Goal: Task Accomplishment & Management: Complete application form

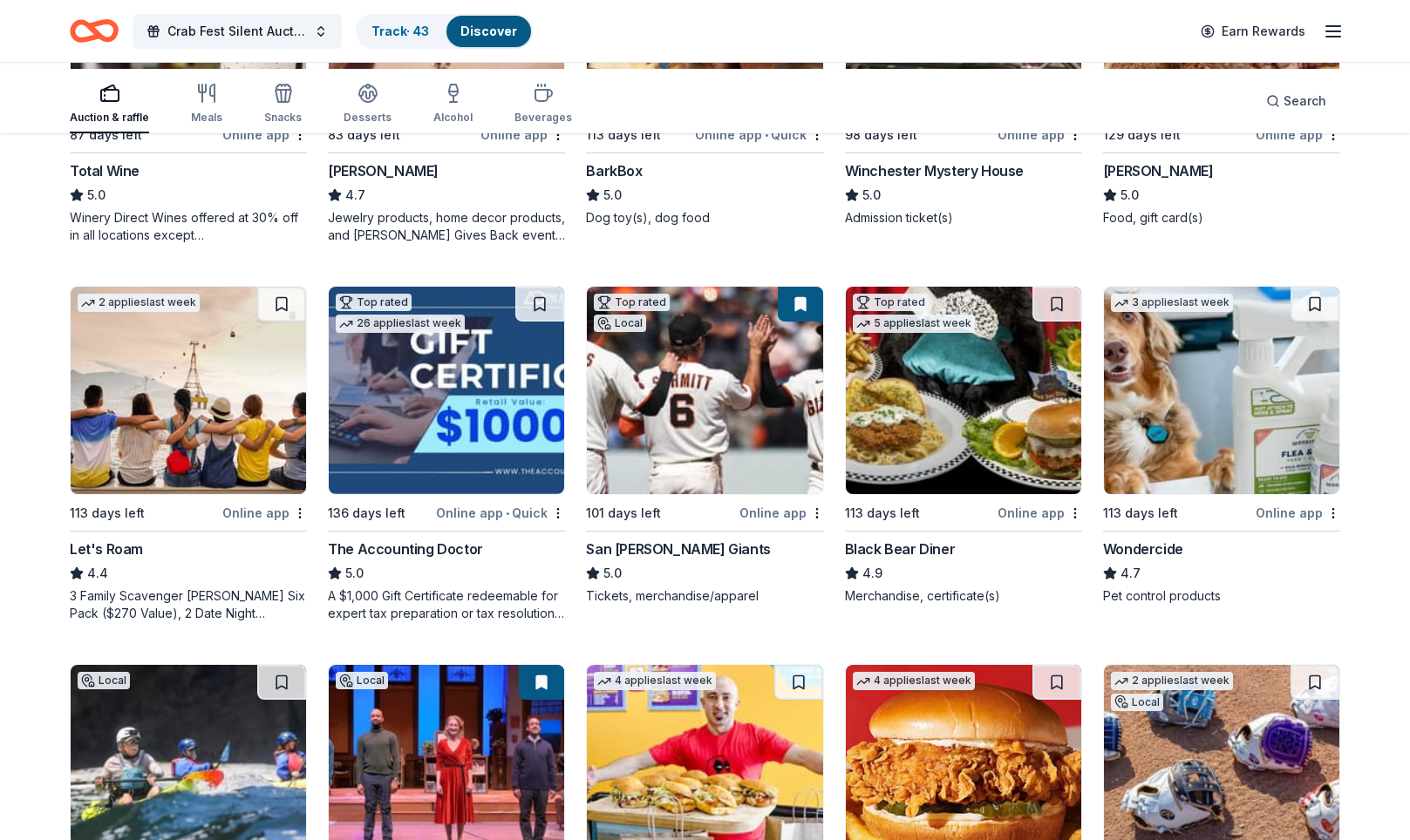
scroll to position [779, 0]
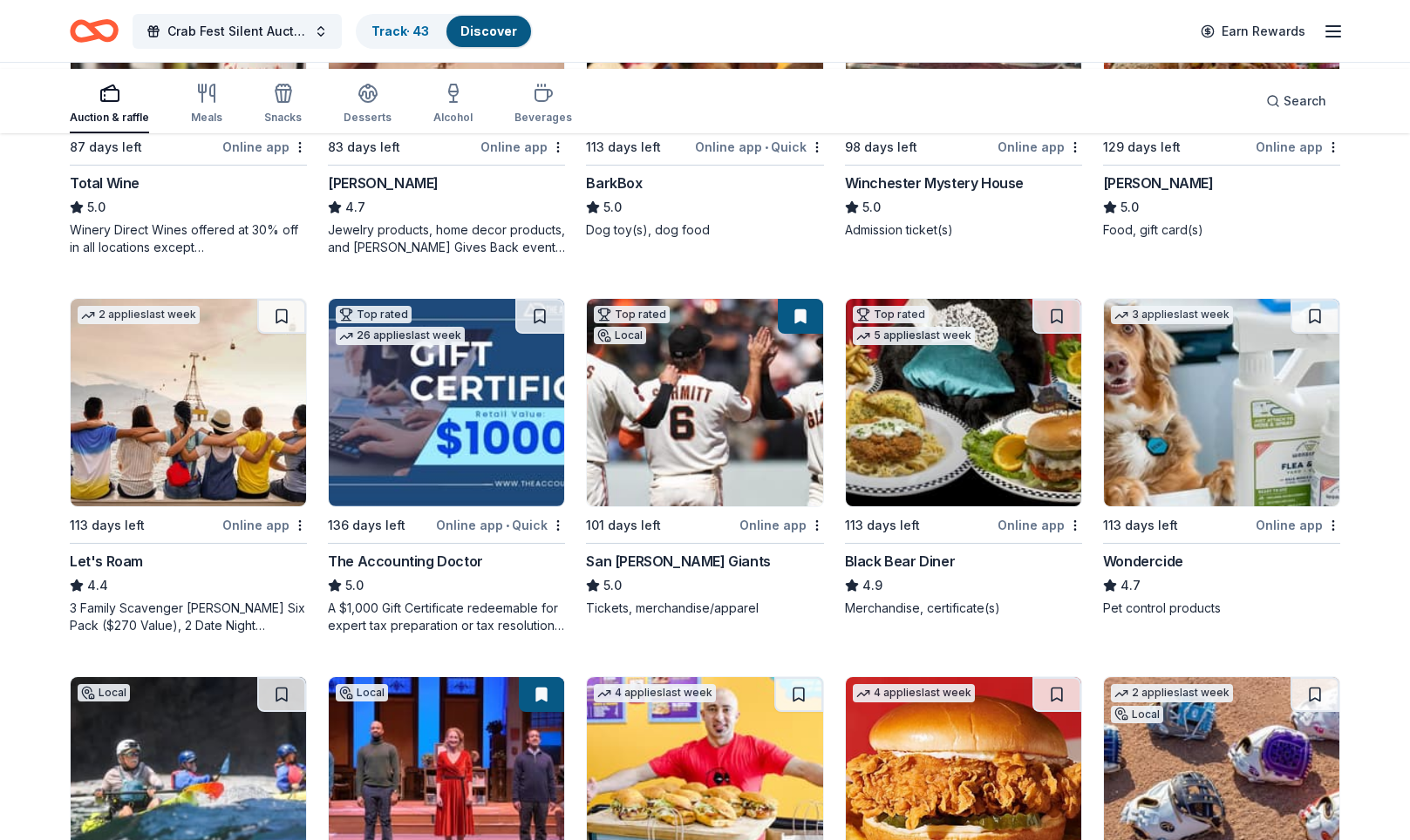
click at [966, 193] on div "Winchester Mystery House" at bounding box center [934, 183] width 179 height 21
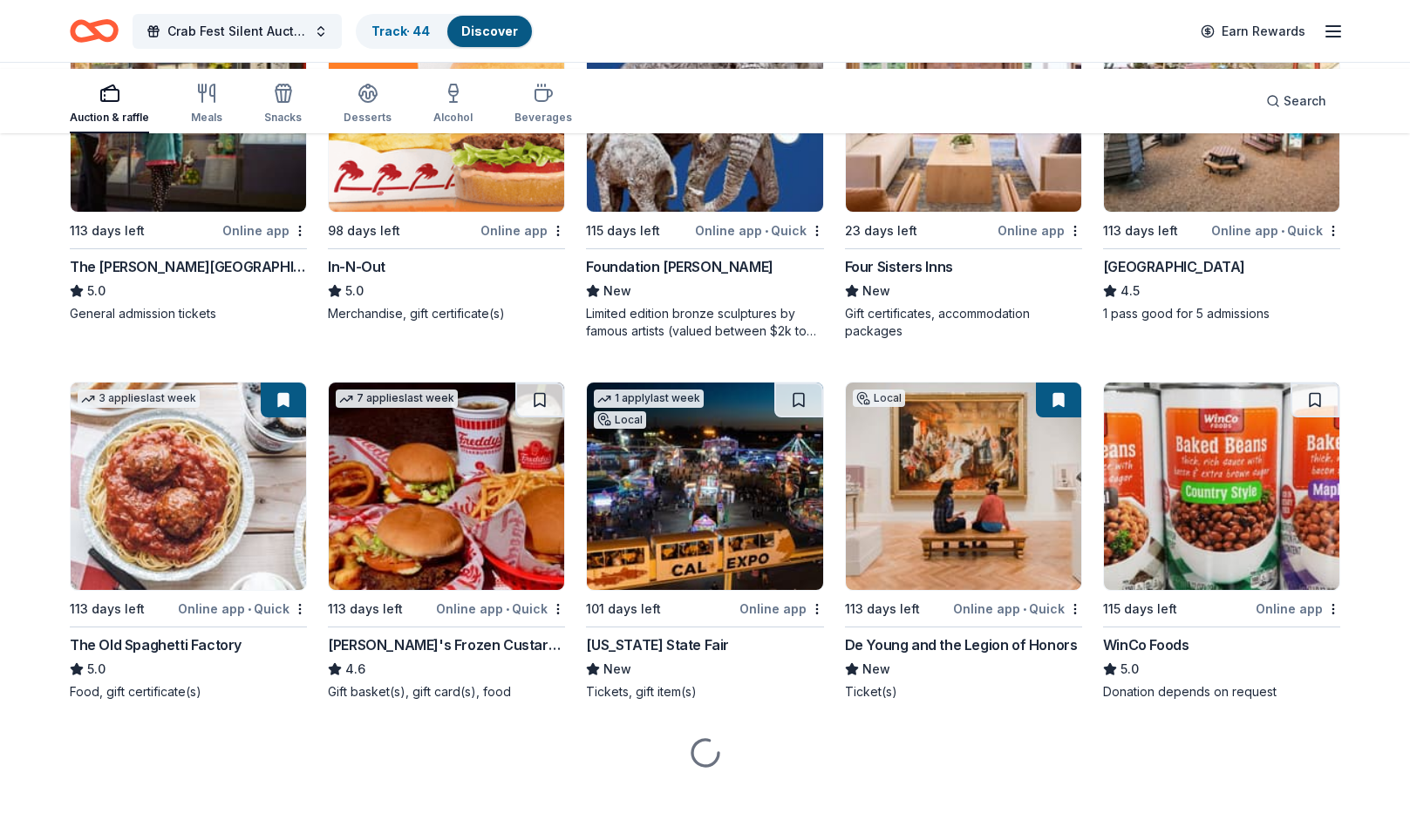
scroll to position [2030, 0]
click at [925, 211] on img at bounding box center [964, 108] width 236 height 208
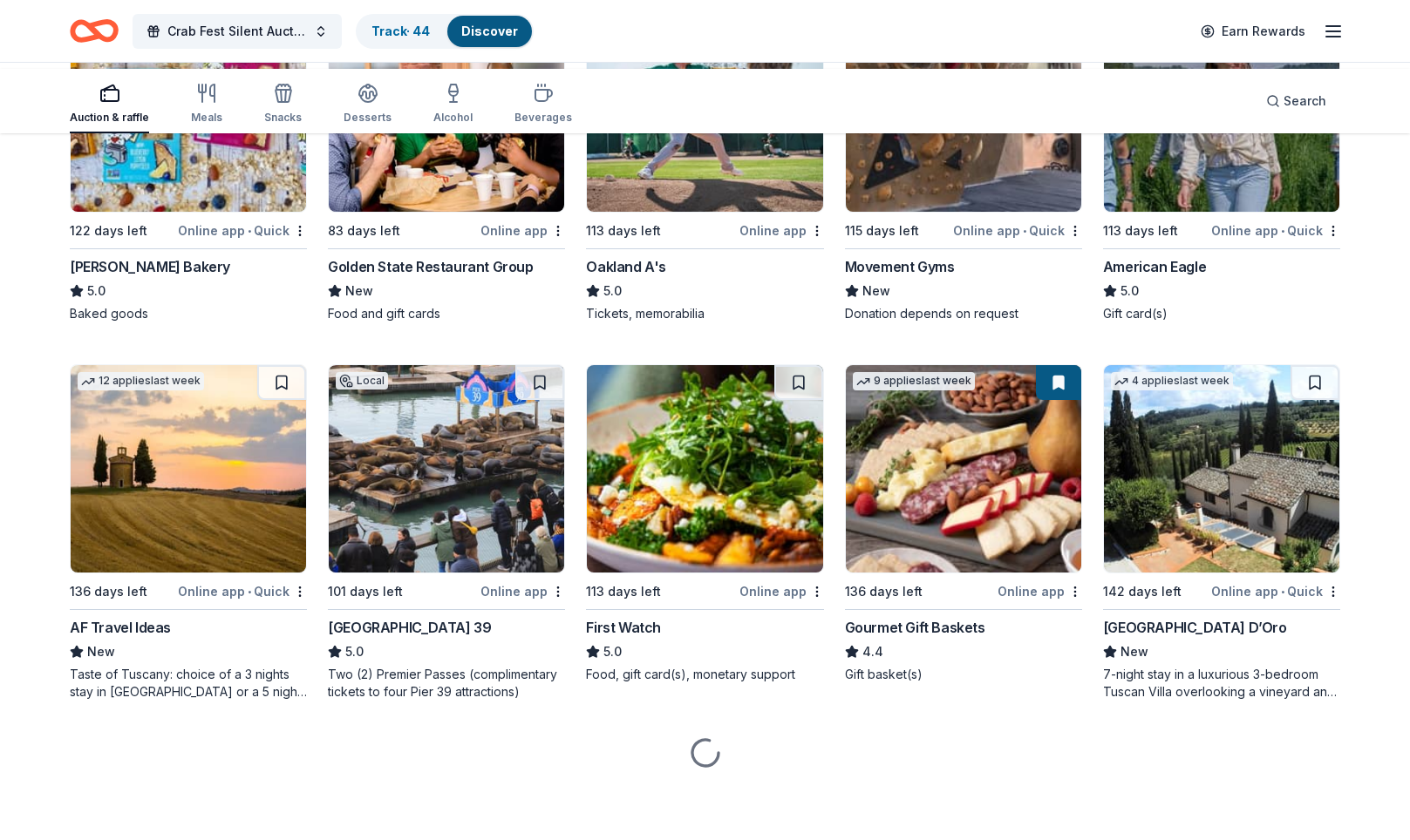
scroll to position [3287, 0]
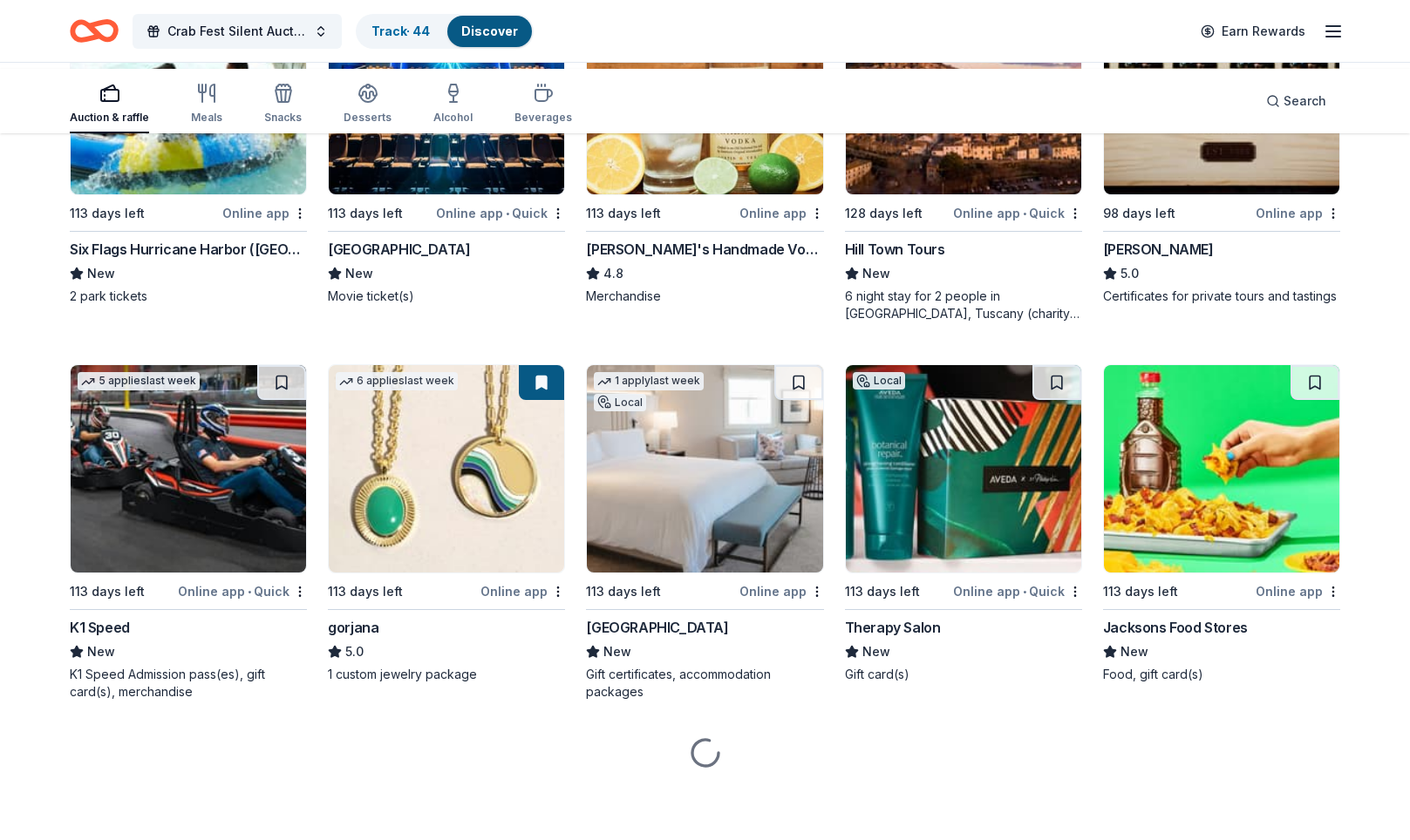
scroll to position [3416, 0]
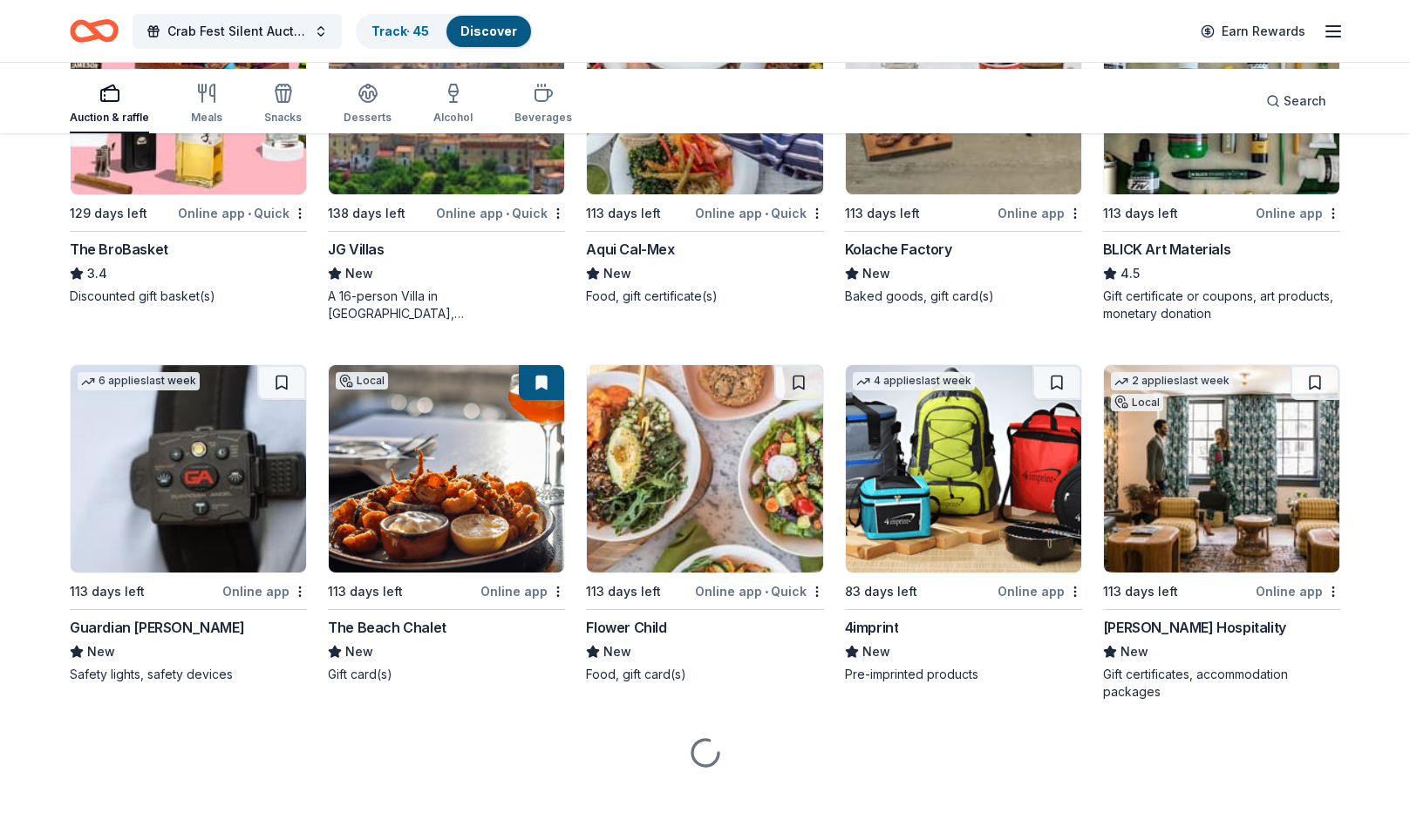
scroll to position [4400, 0]
click at [674, 194] on img at bounding box center [705, 90] width 236 height 208
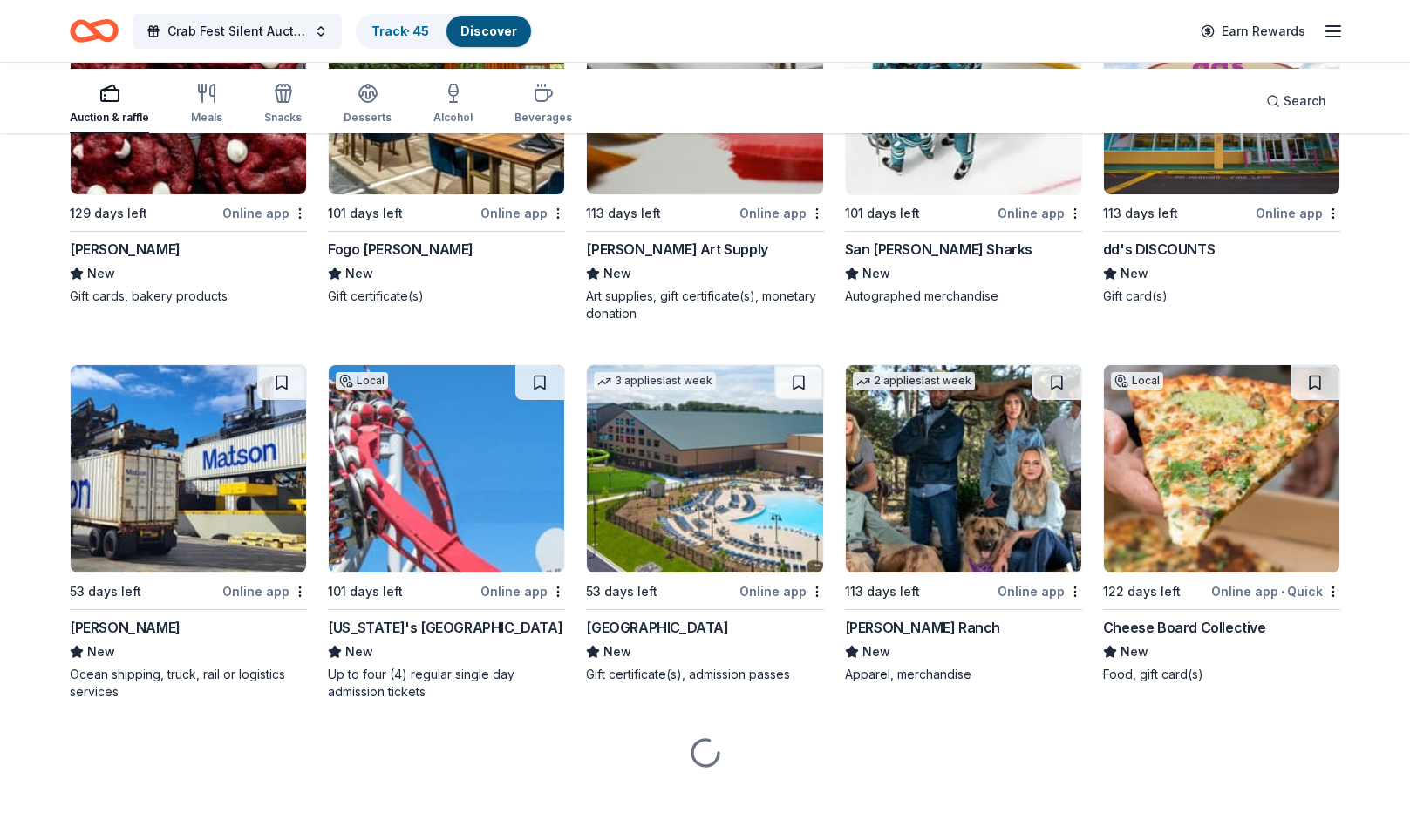
scroll to position [7490, 0]
click at [464, 194] on img at bounding box center [446, 90] width 236 height 208
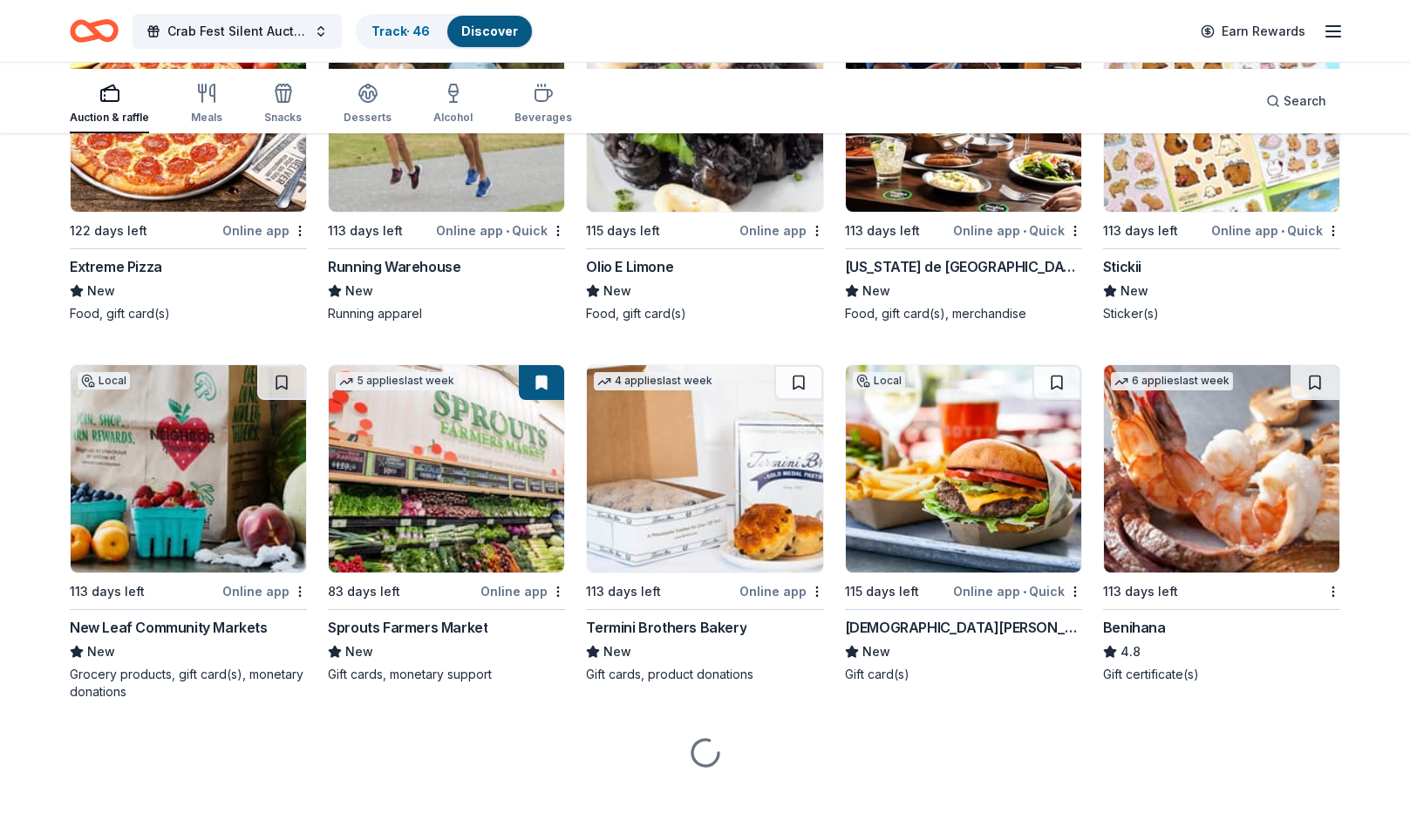
click at [463, 211] on img at bounding box center [446, 108] width 236 height 208
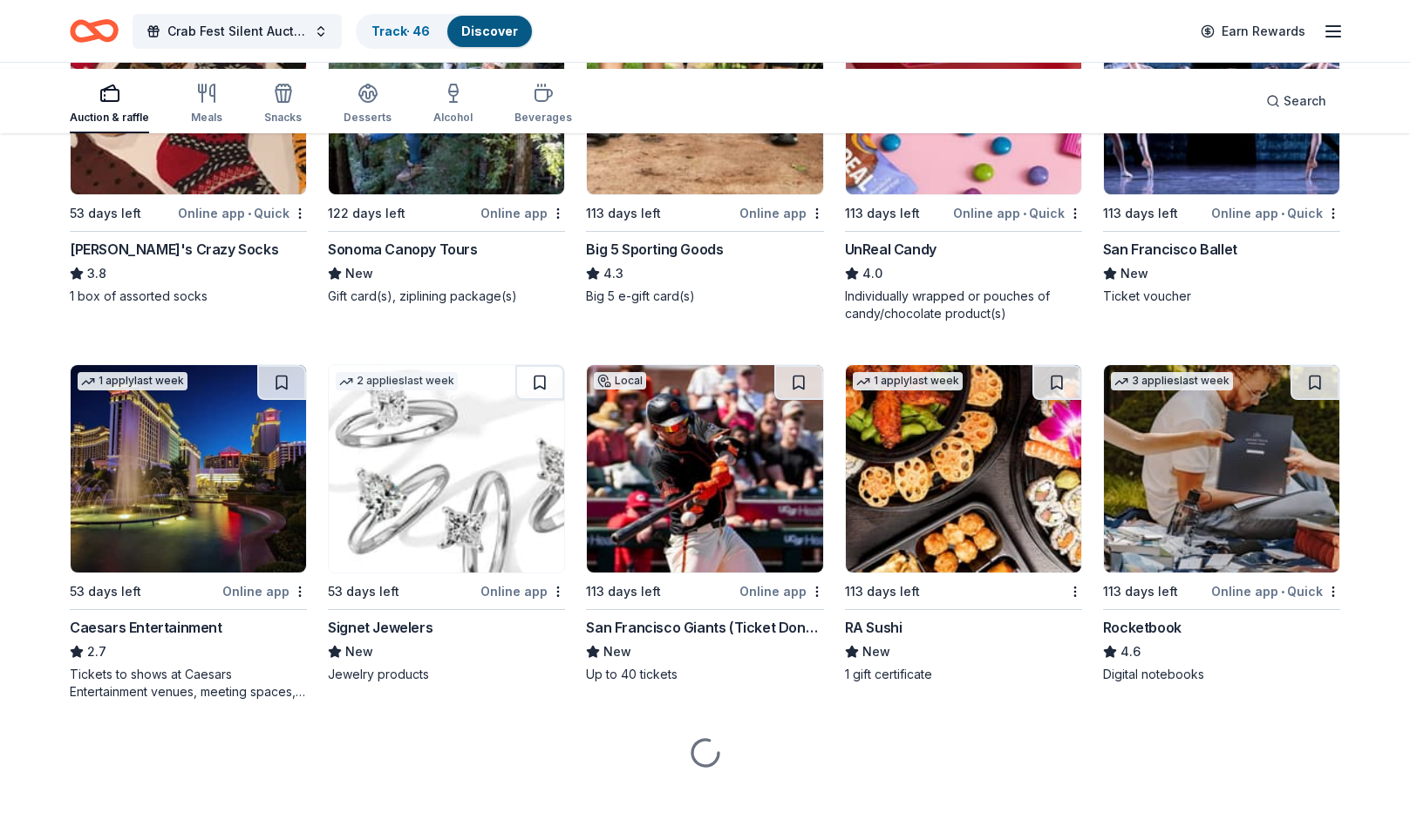
click at [1294, 22] on button at bounding box center [1316, 4] width 45 height 35
click at [1237, 194] on img at bounding box center [1222, 90] width 236 height 208
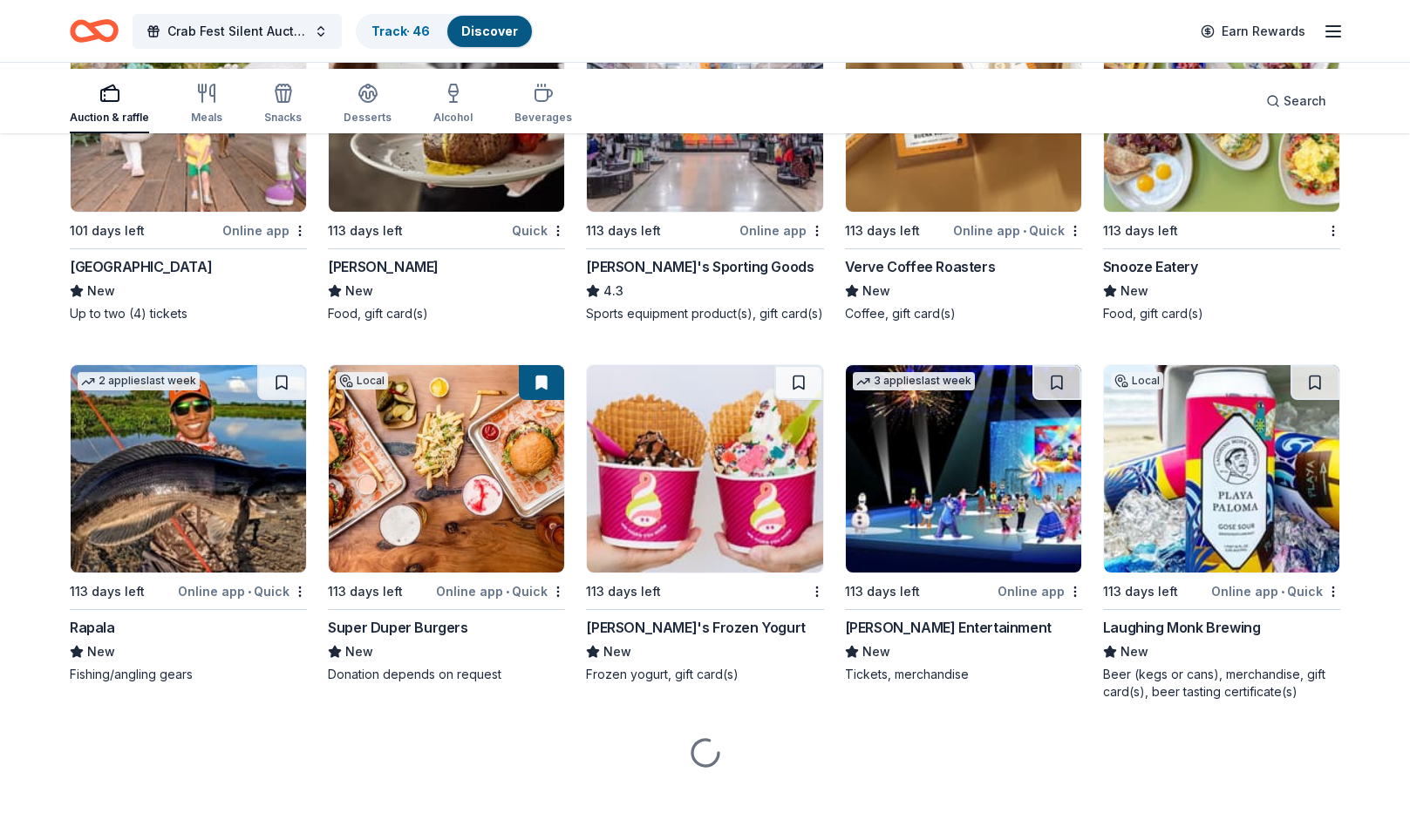
scroll to position [10464, 0]
click at [153, 211] on img at bounding box center [188, 108] width 236 height 208
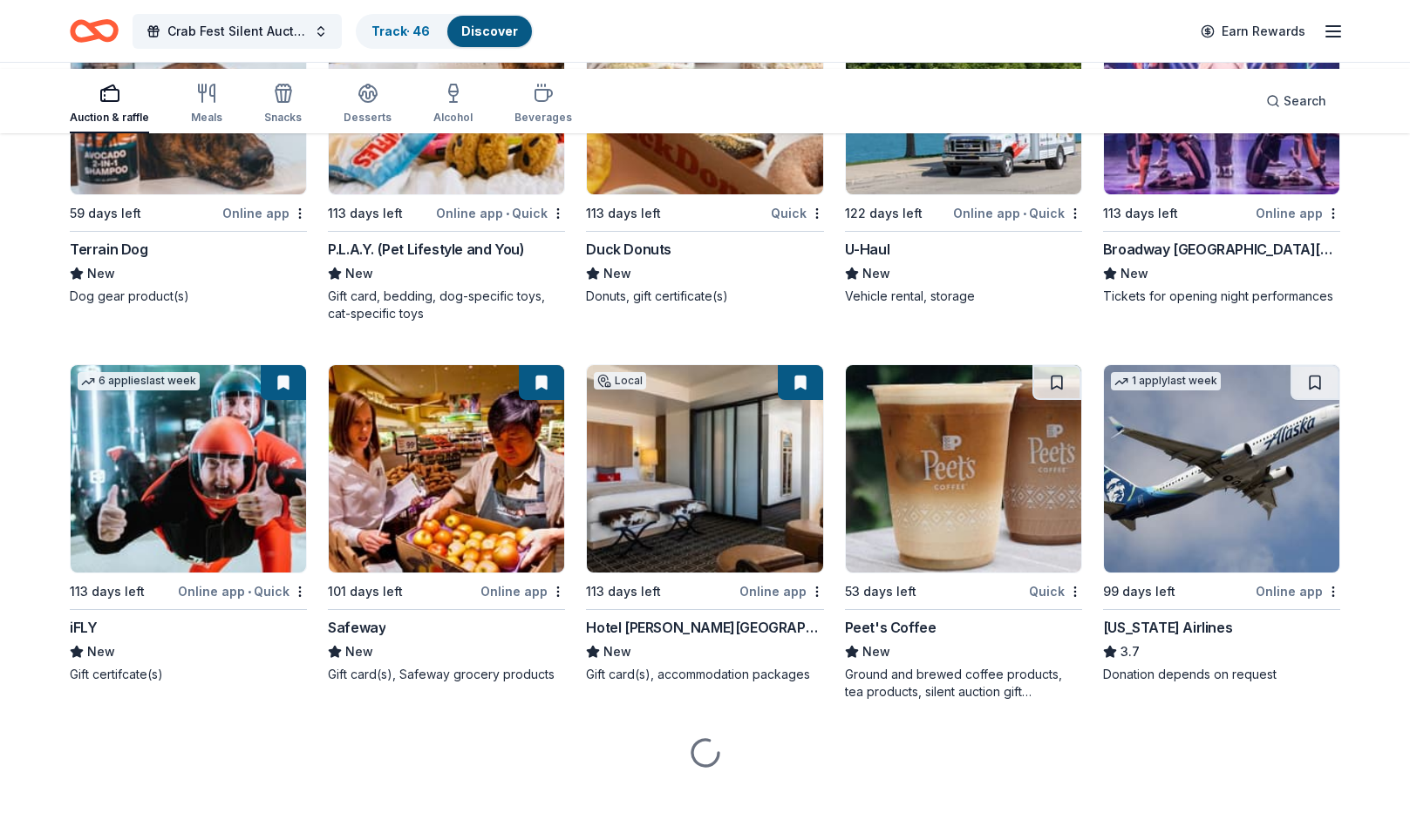
scroll to position [12659, 0]
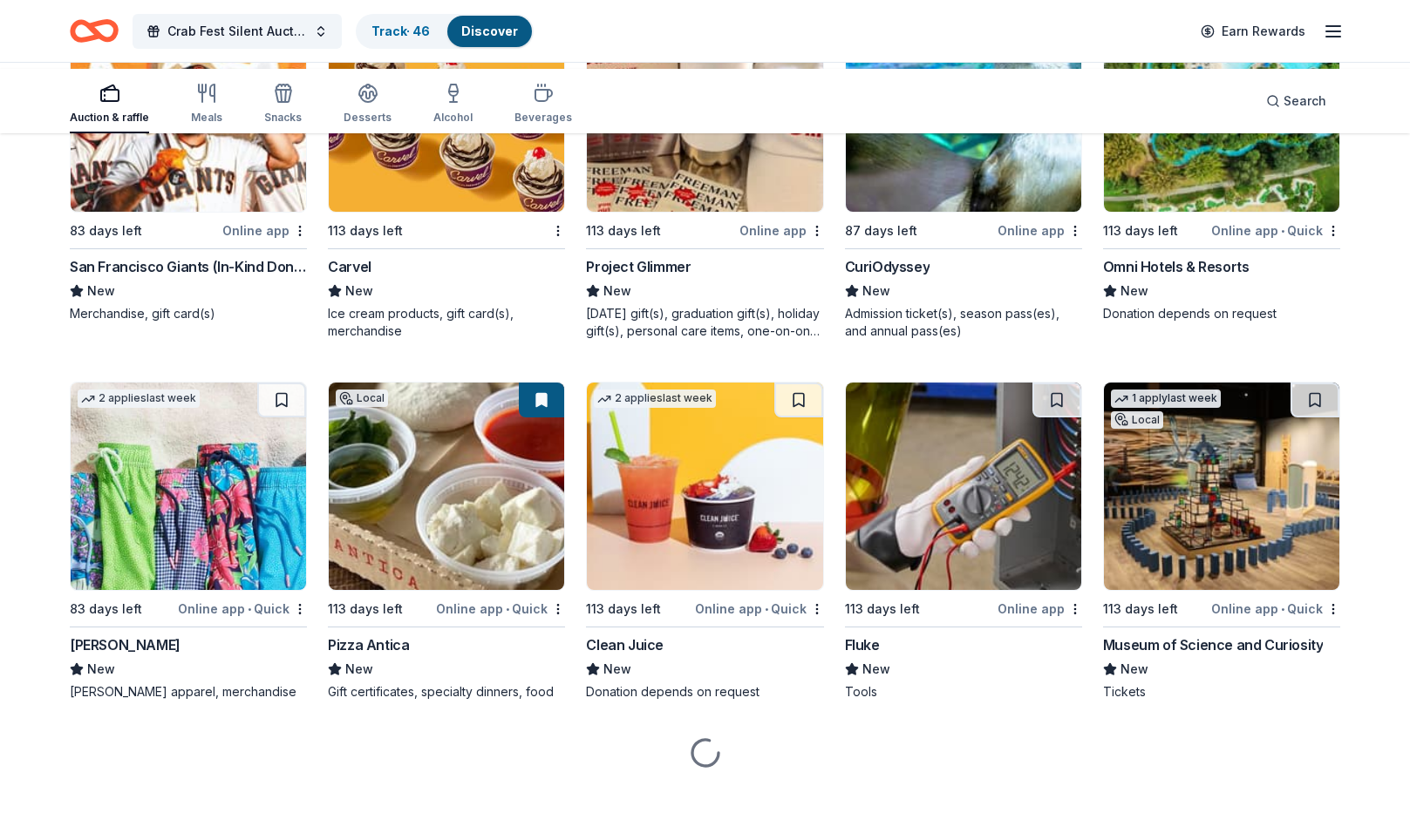
click at [1190, 211] on img at bounding box center [1222, 108] width 236 height 208
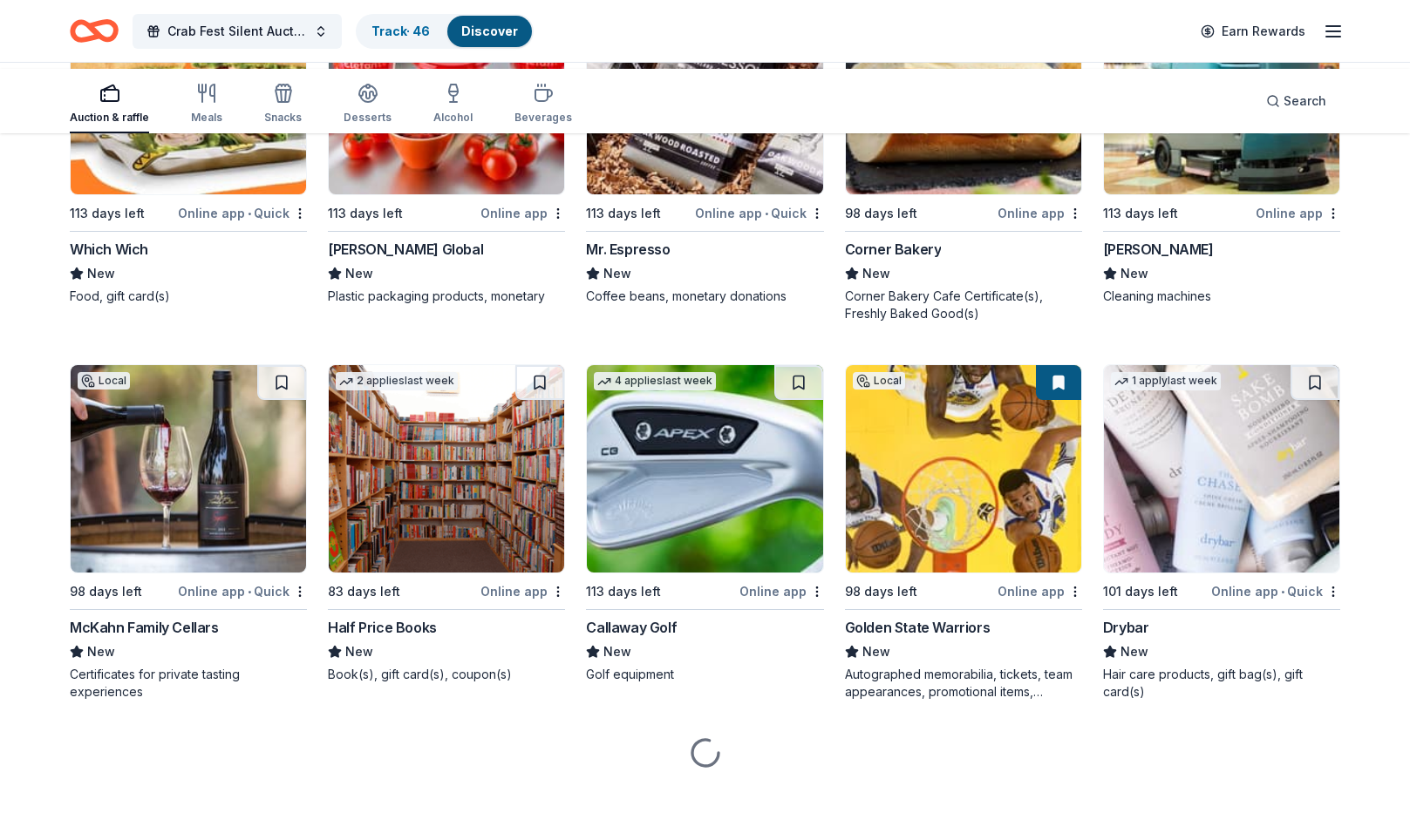
scroll to position [12588, 0]
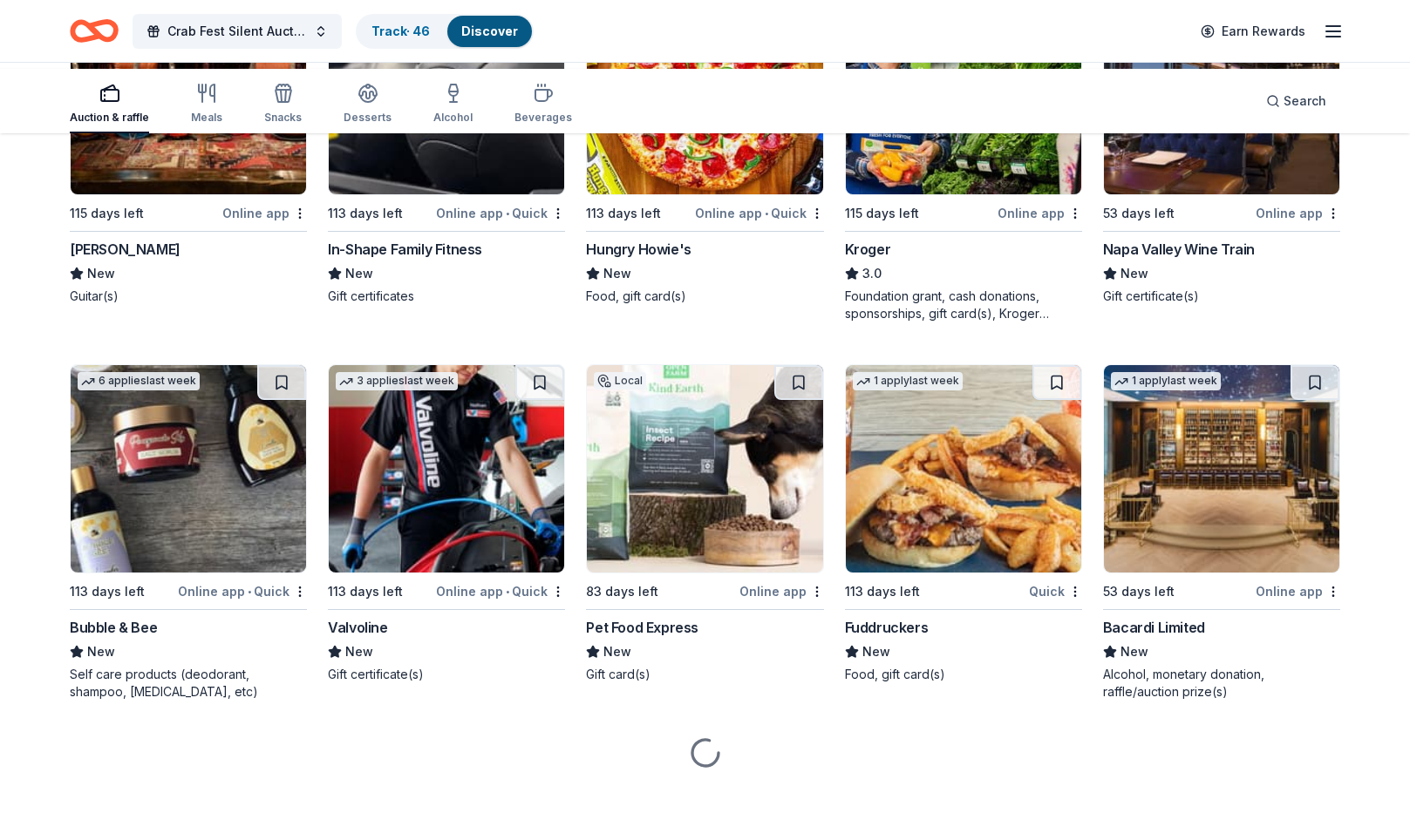
scroll to position [15038, 0]
click at [1186, 194] on img at bounding box center [1222, 90] width 236 height 208
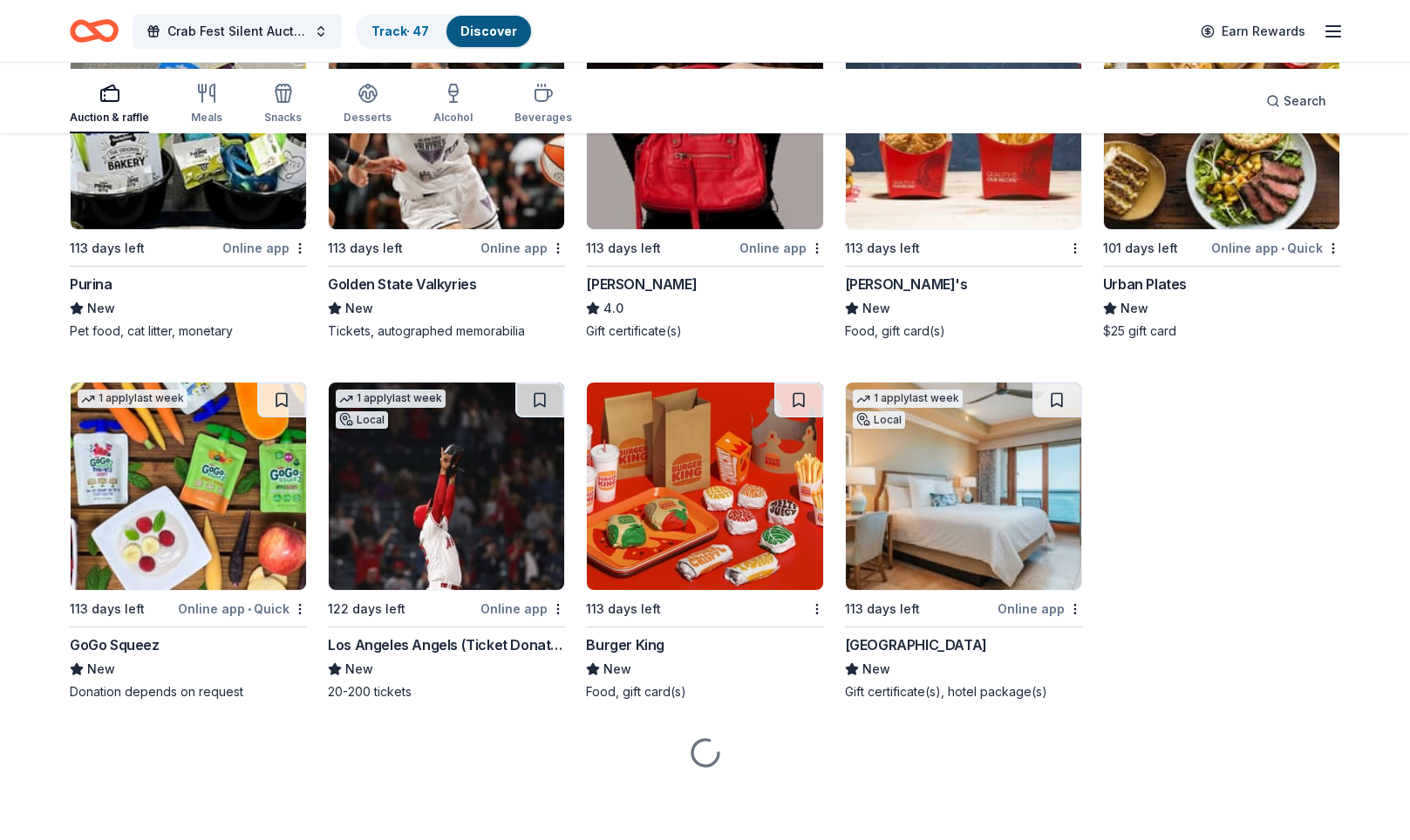
scroll to position [18235, 0]
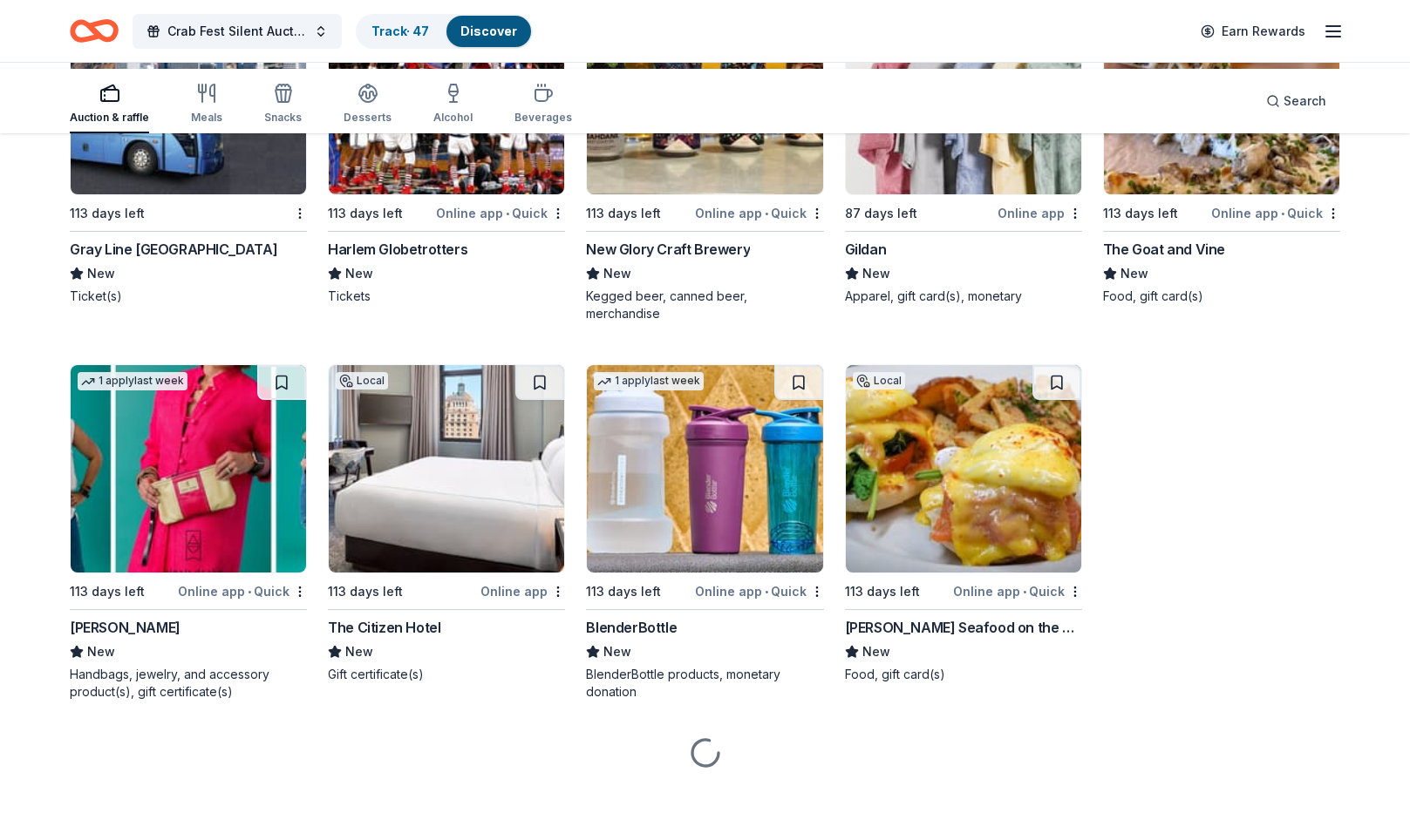
scroll to position [22574, 0]
click at [1180, 194] on img at bounding box center [1222, 90] width 236 height 208
click at [924, 194] on img at bounding box center [964, 90] width 236 height 208
click at [975, 418] on img at bounding box center [964, 468] width 236 height 208
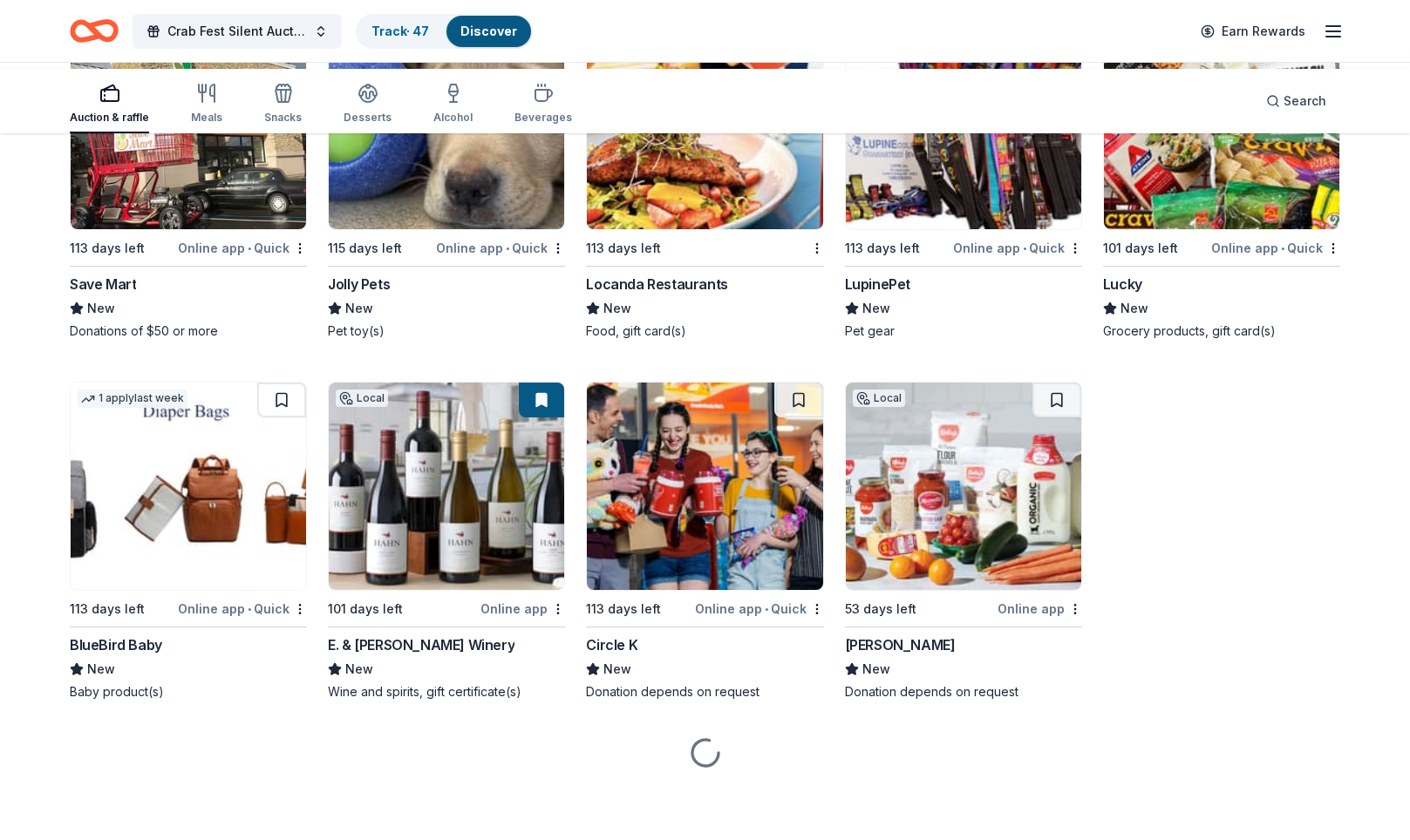
scroll to position [26431, 0]
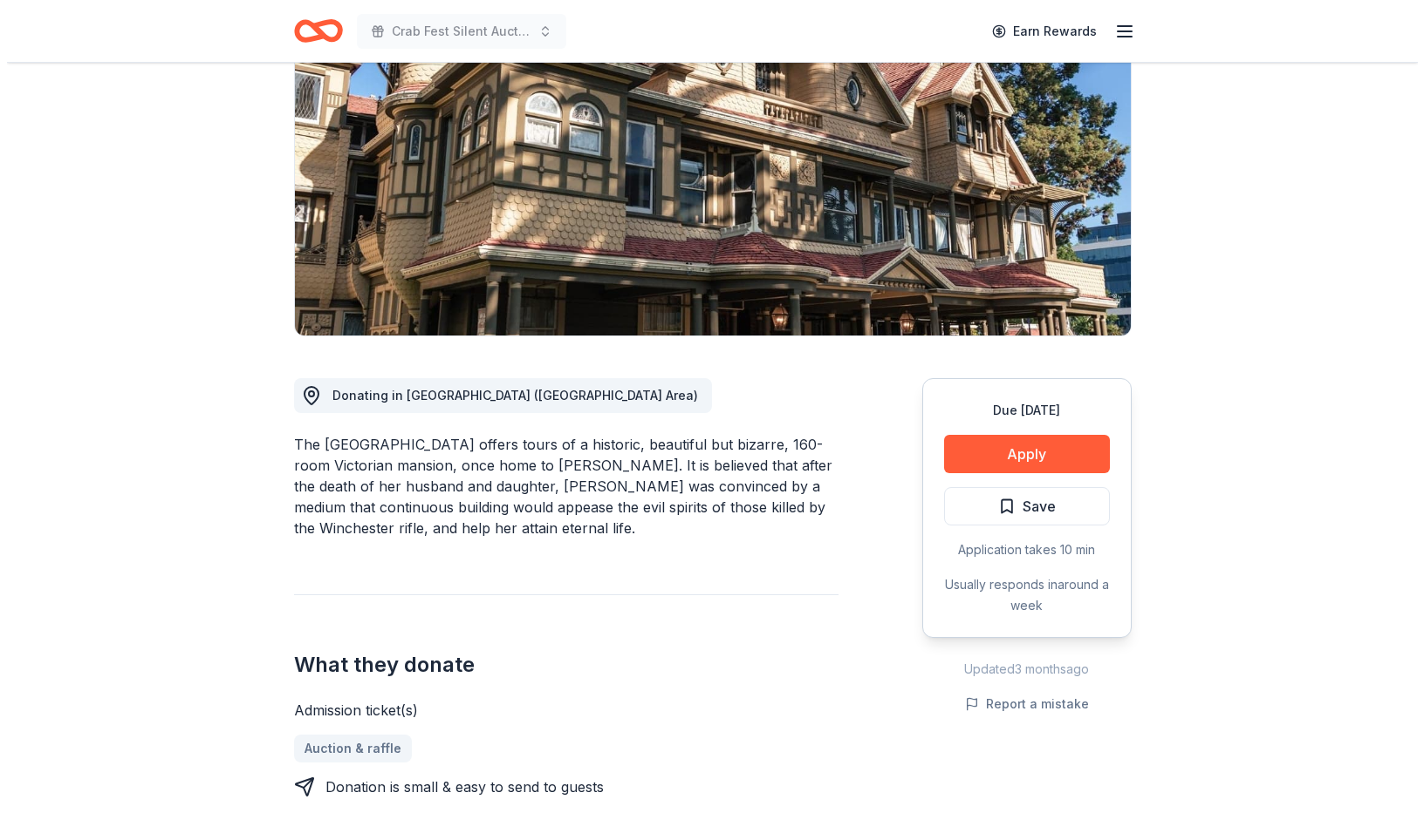
scroll to position [392, 0]
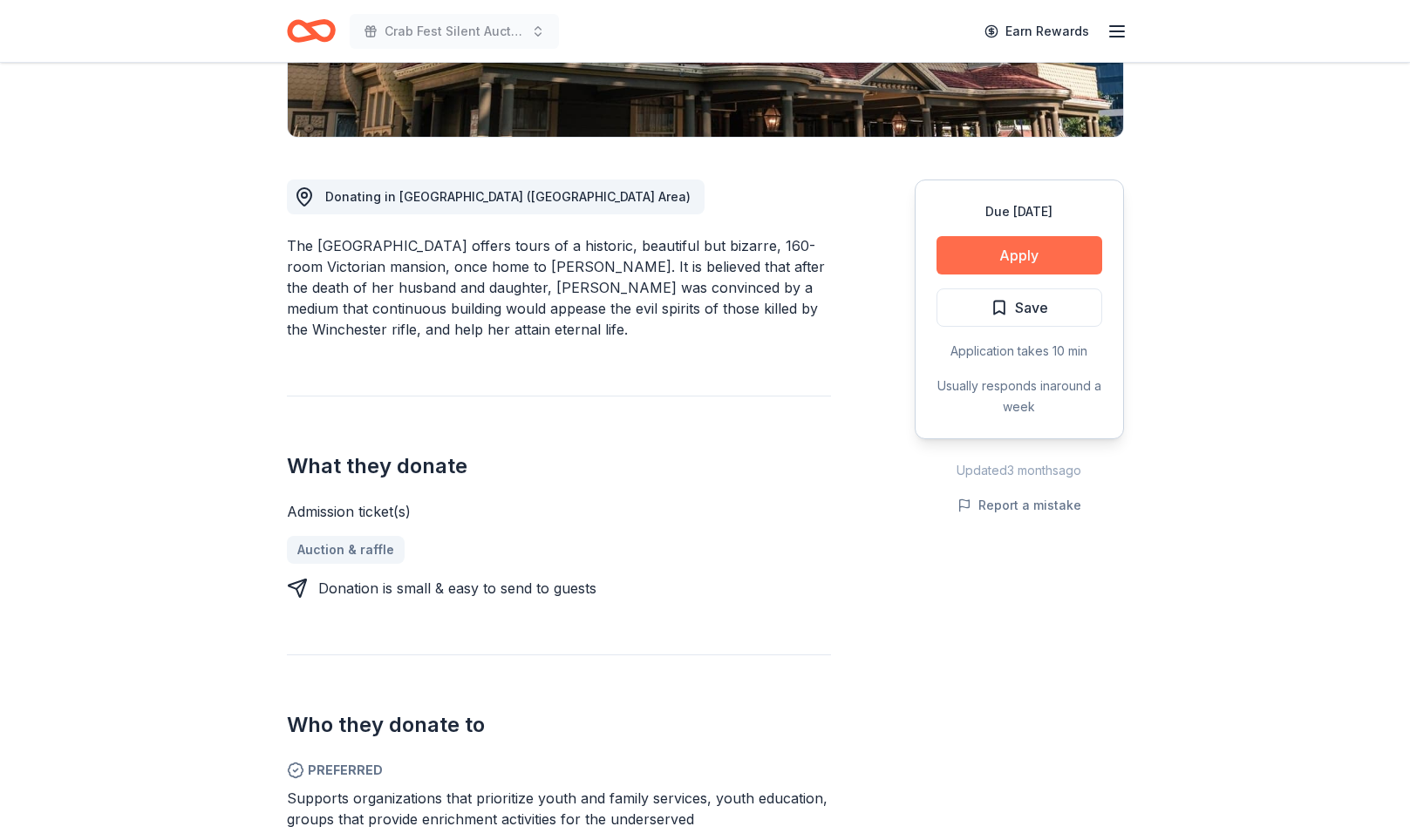
click at [993, 274] on button "Apply" at bounding box center [1020, 256] width 166 height 39
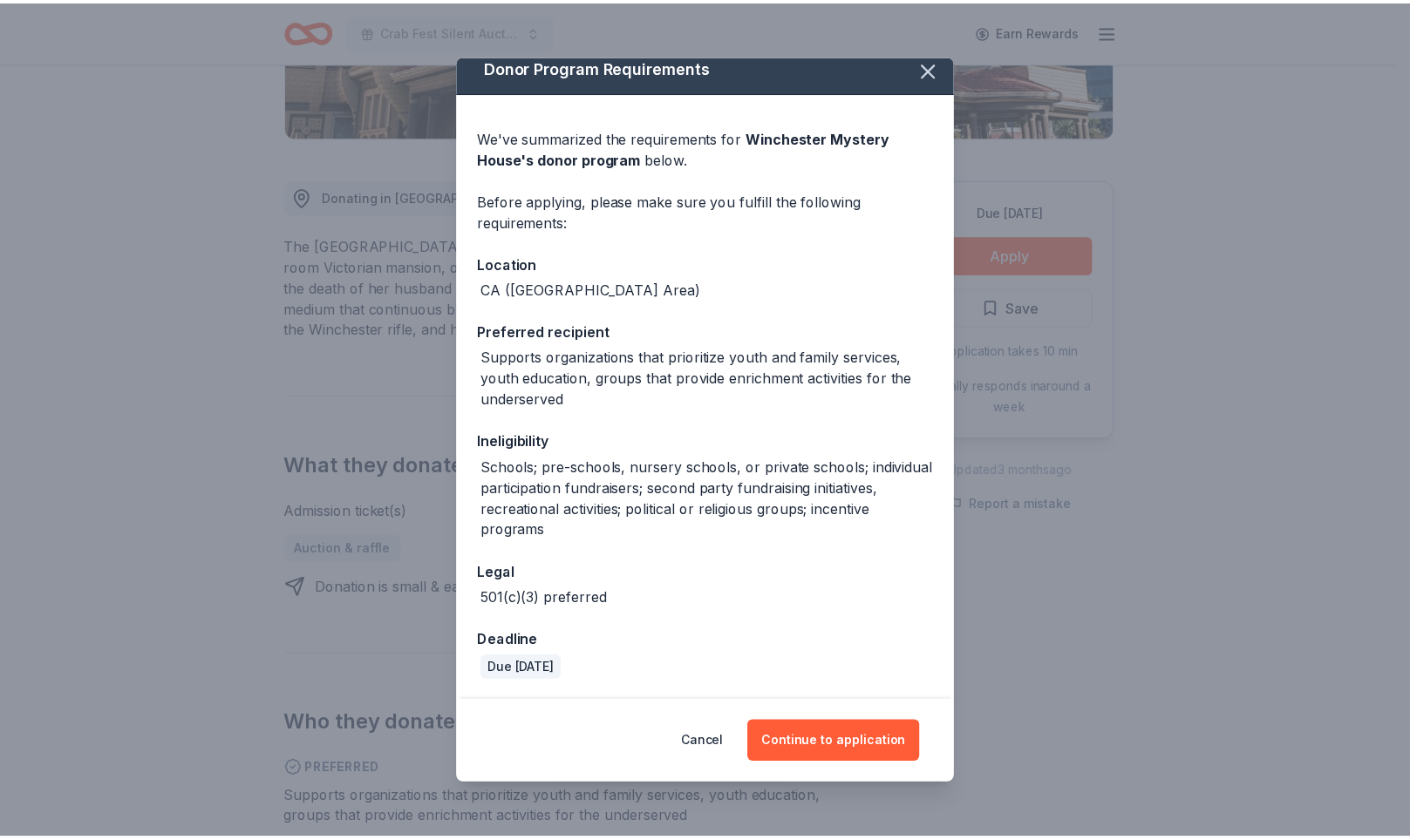
scroll to position [204, 0]
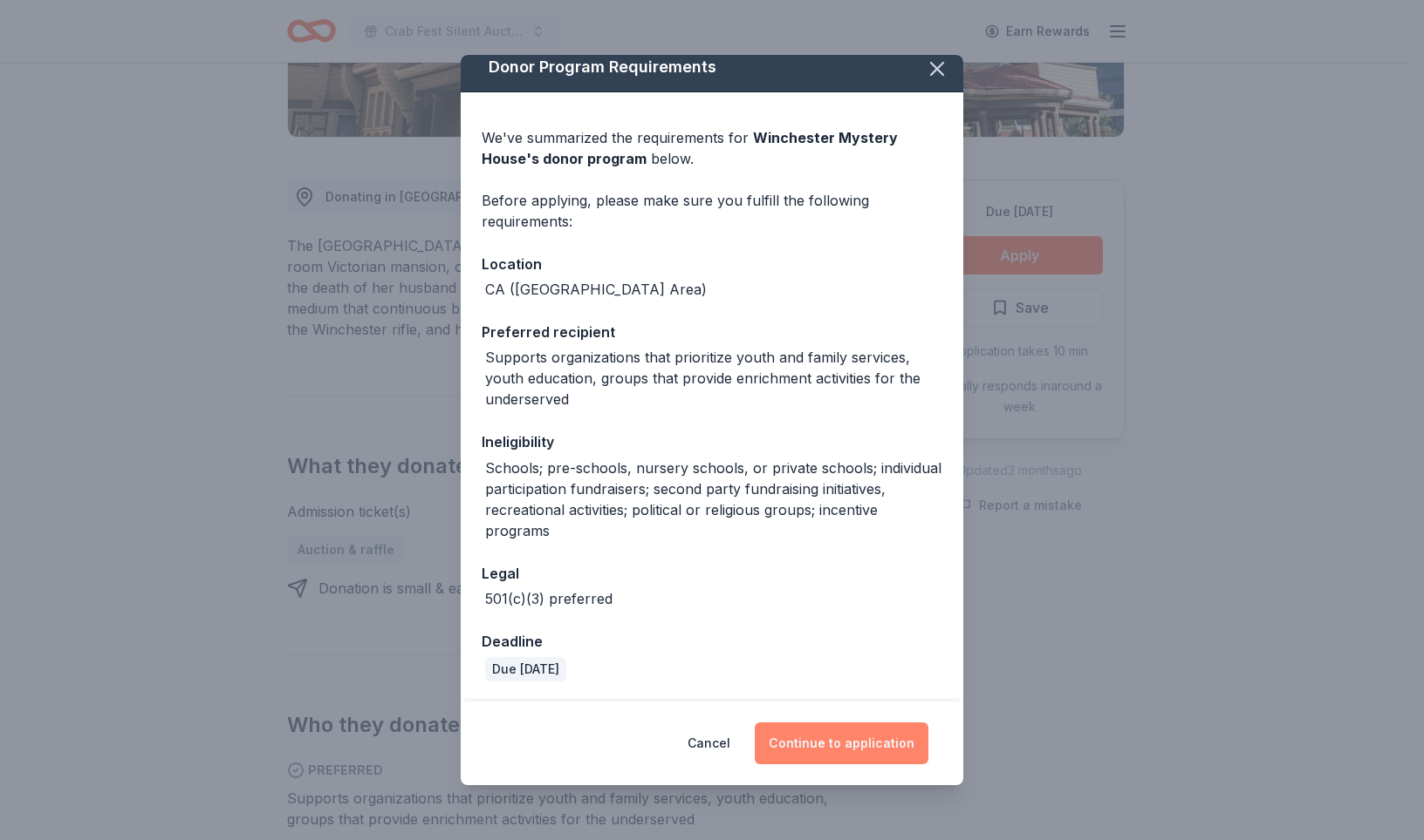
click at [873, 723] on button "Continue to application" at bounding box center [841, 743] width 174 height 42
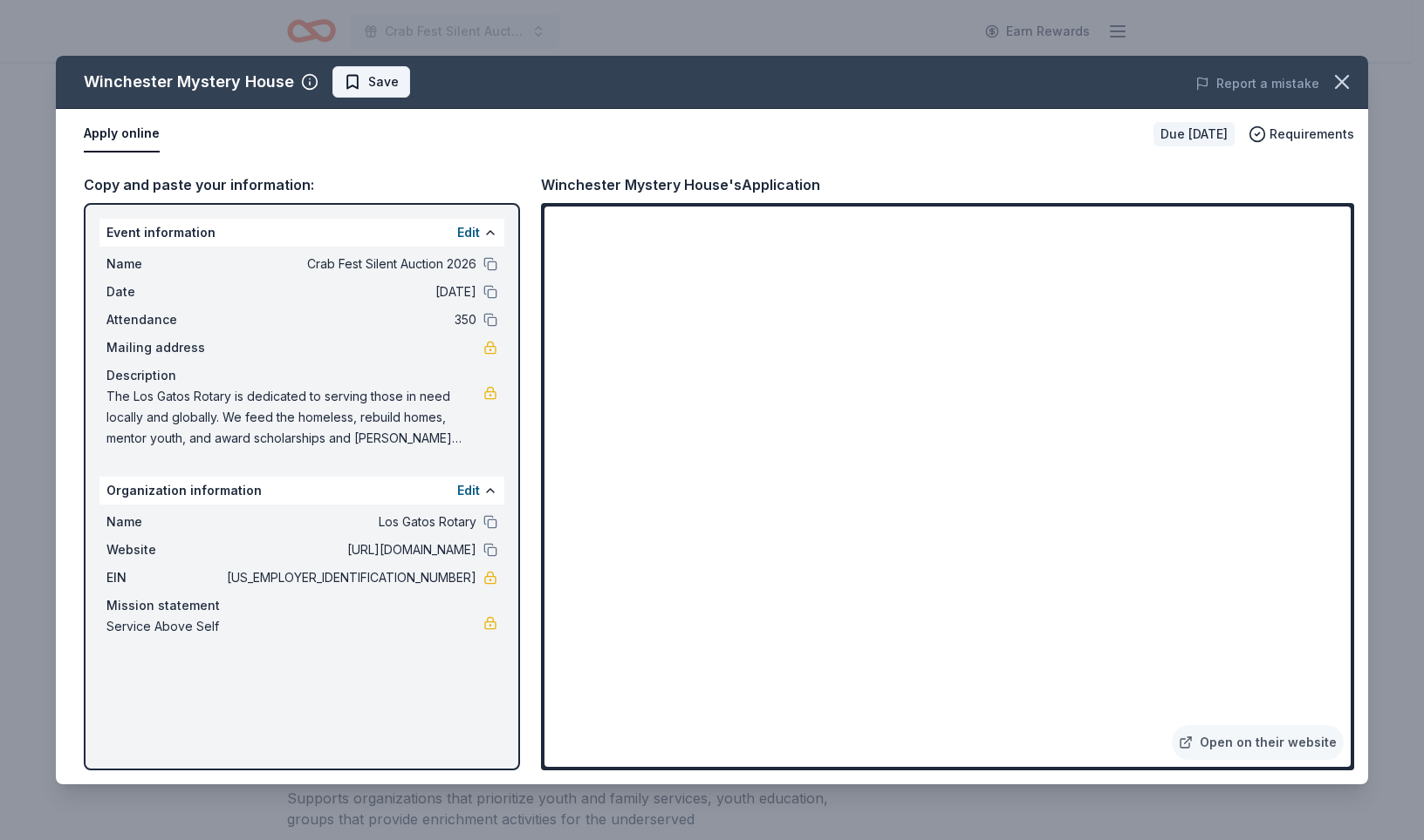
click at [399, 93] on span "Save" at bounding box center [371, 82] width 55 height 21
click at [1329, 95] on icon "button" at bounding box center [1341, 81] width 24 height 24
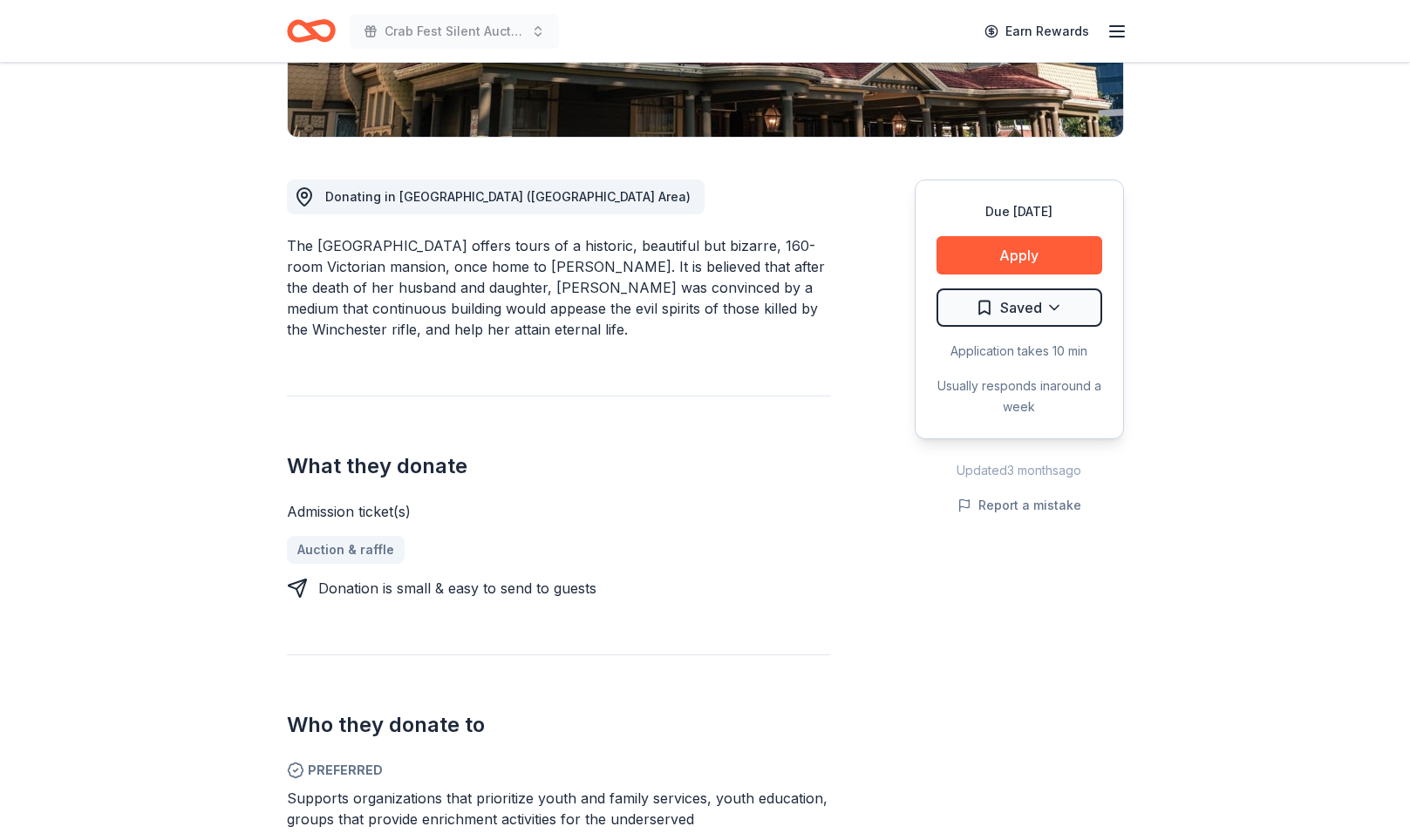
scroll to position [0, 0]
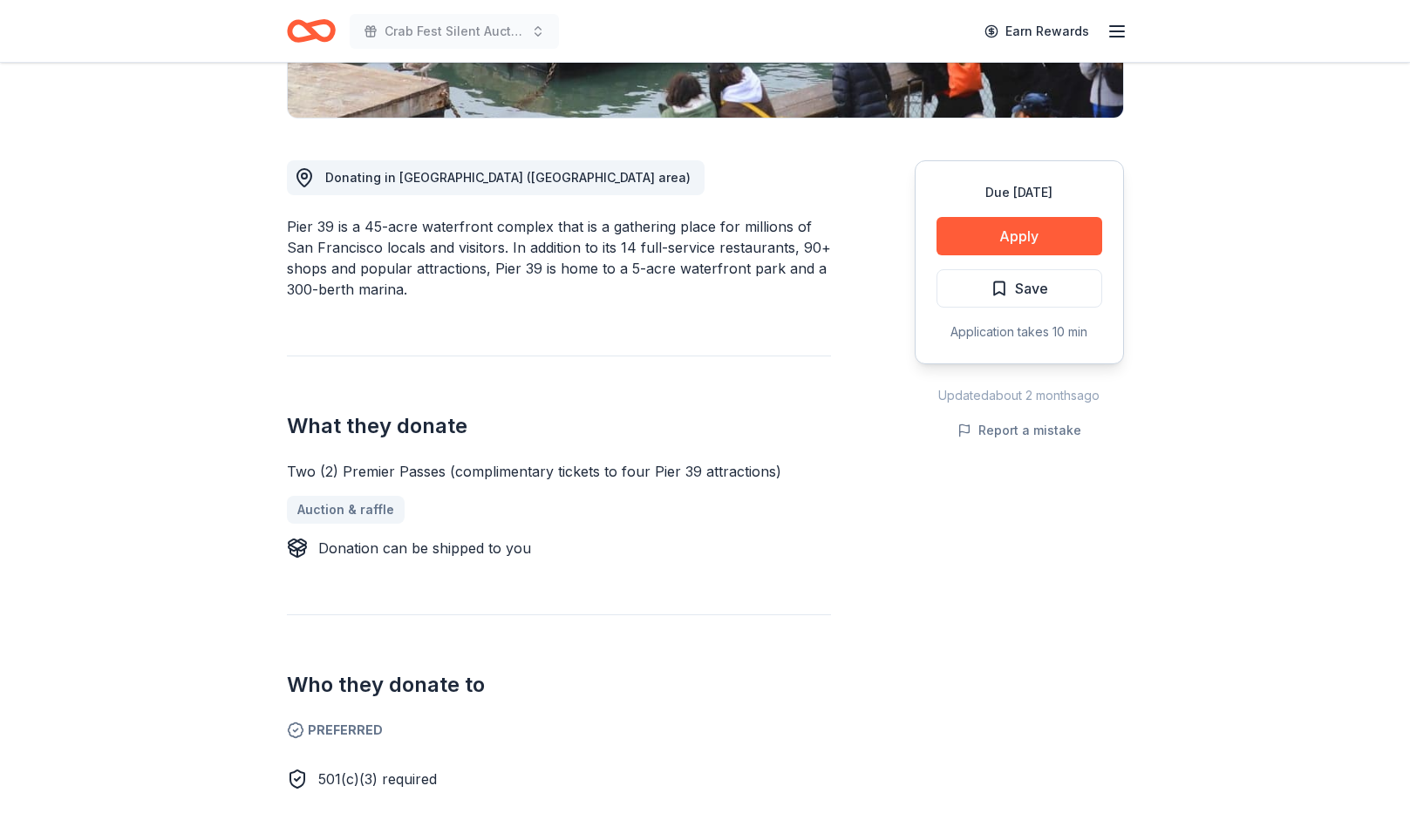
scroll to position [378, 0]
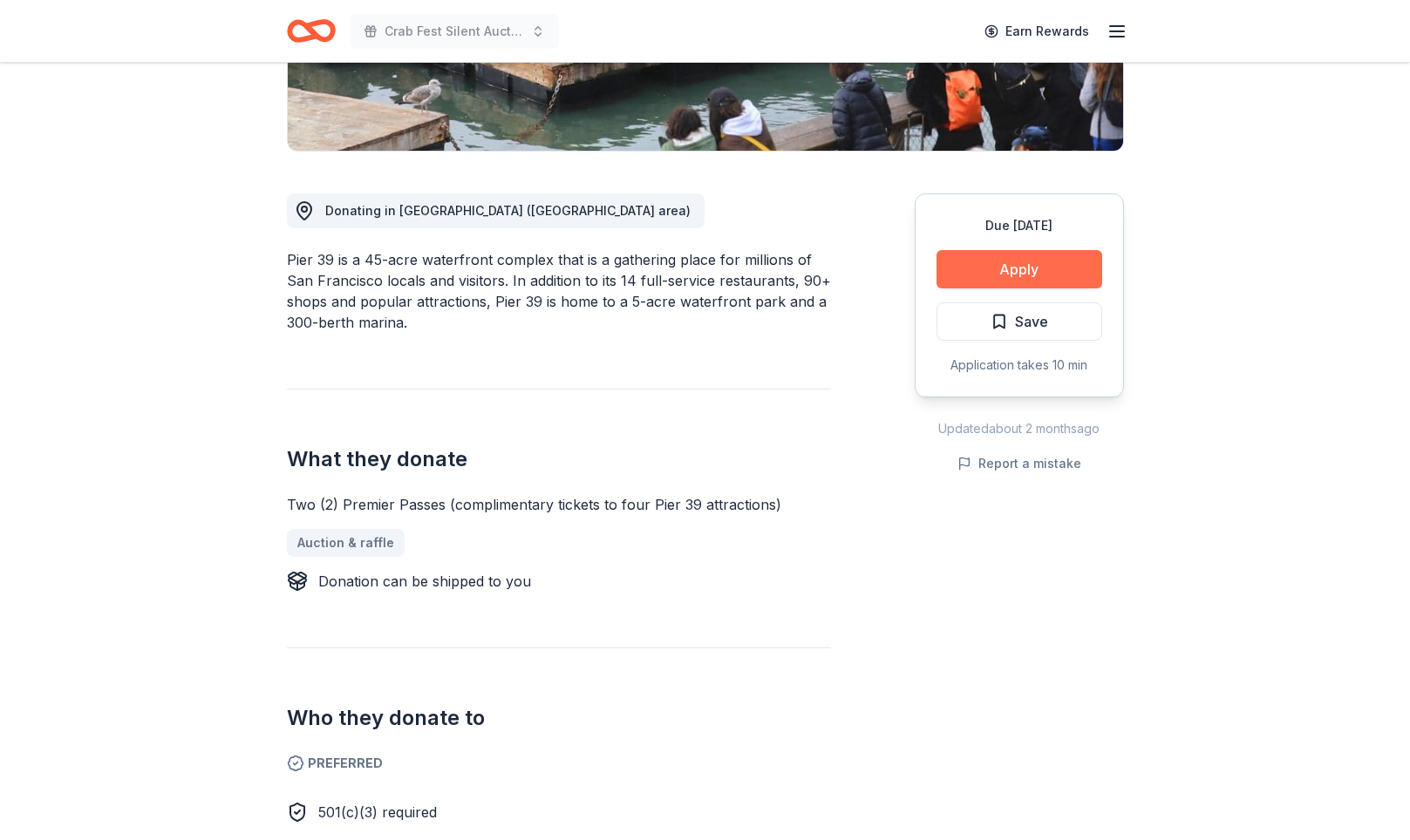
click at [1006, 289] on button "Apply" at bounding box center [1020, 269] width 166 height 39
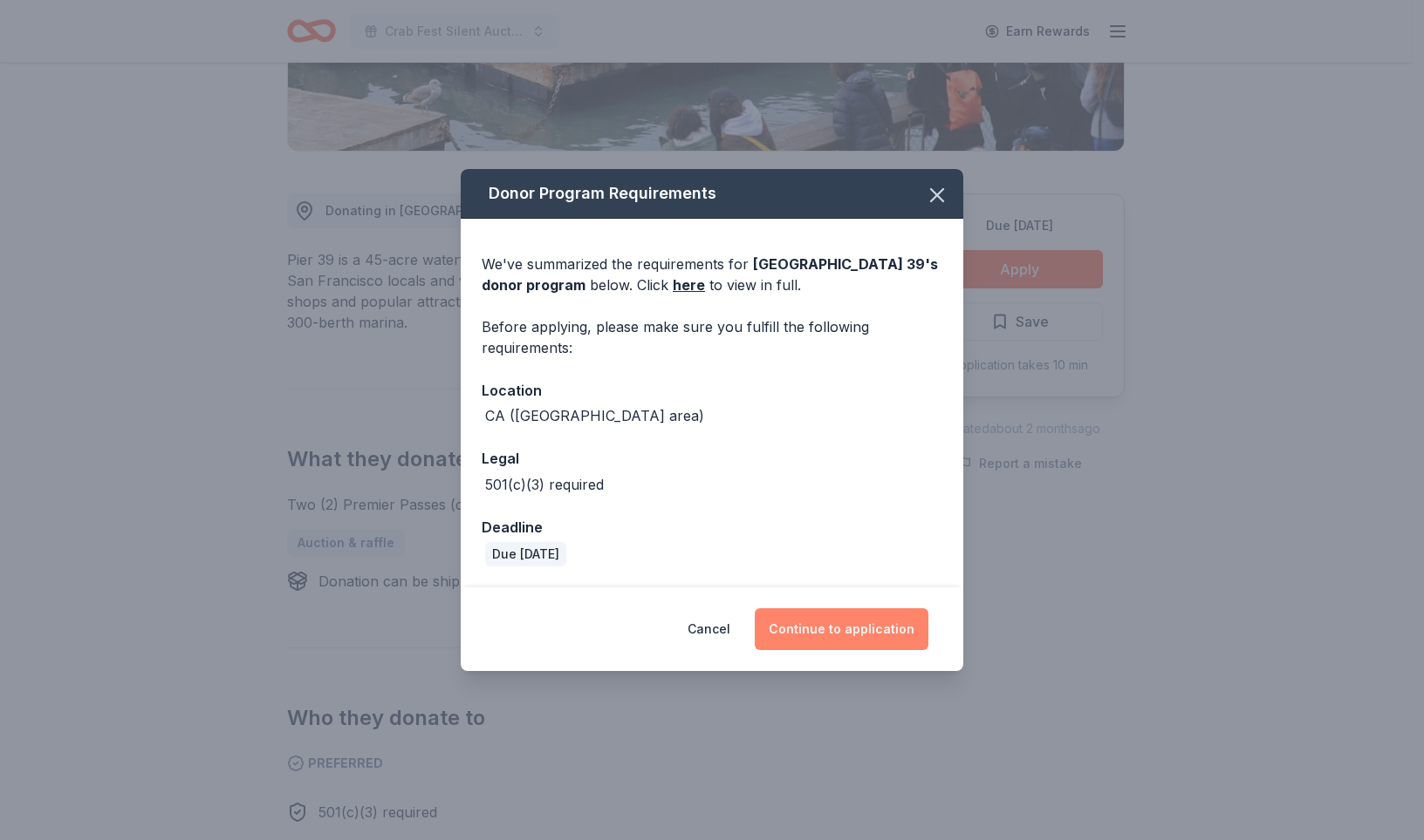
click at [900, 651] on button "Continue to application" at bounding box center [841, 629] width 174 height 42
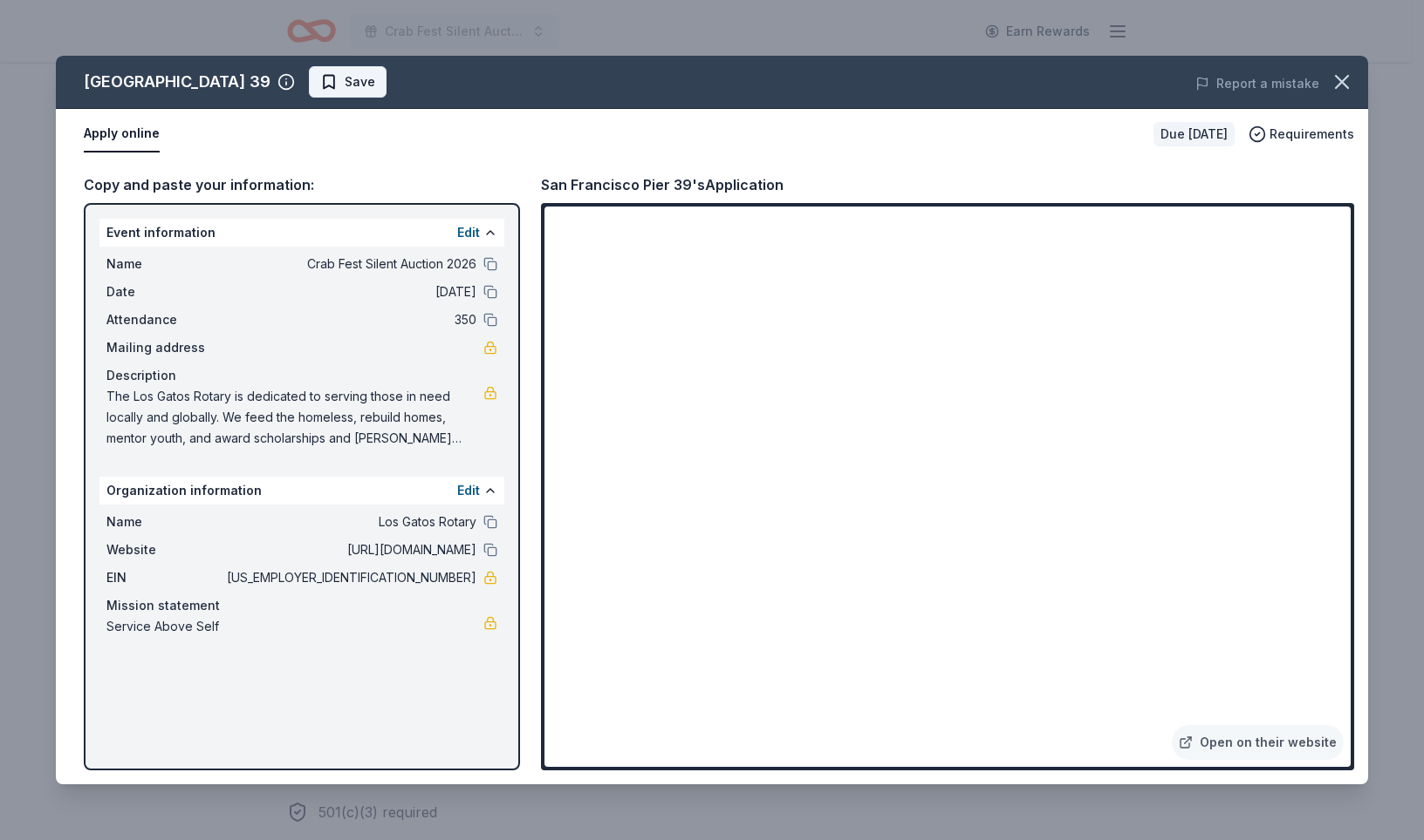
click at [375, 93] on span "Save" at bounding box center [347, 82] width 55 height 21
click at [1329, 95] on icon "button" at bounding box center [1341, 81] width 24 height 24
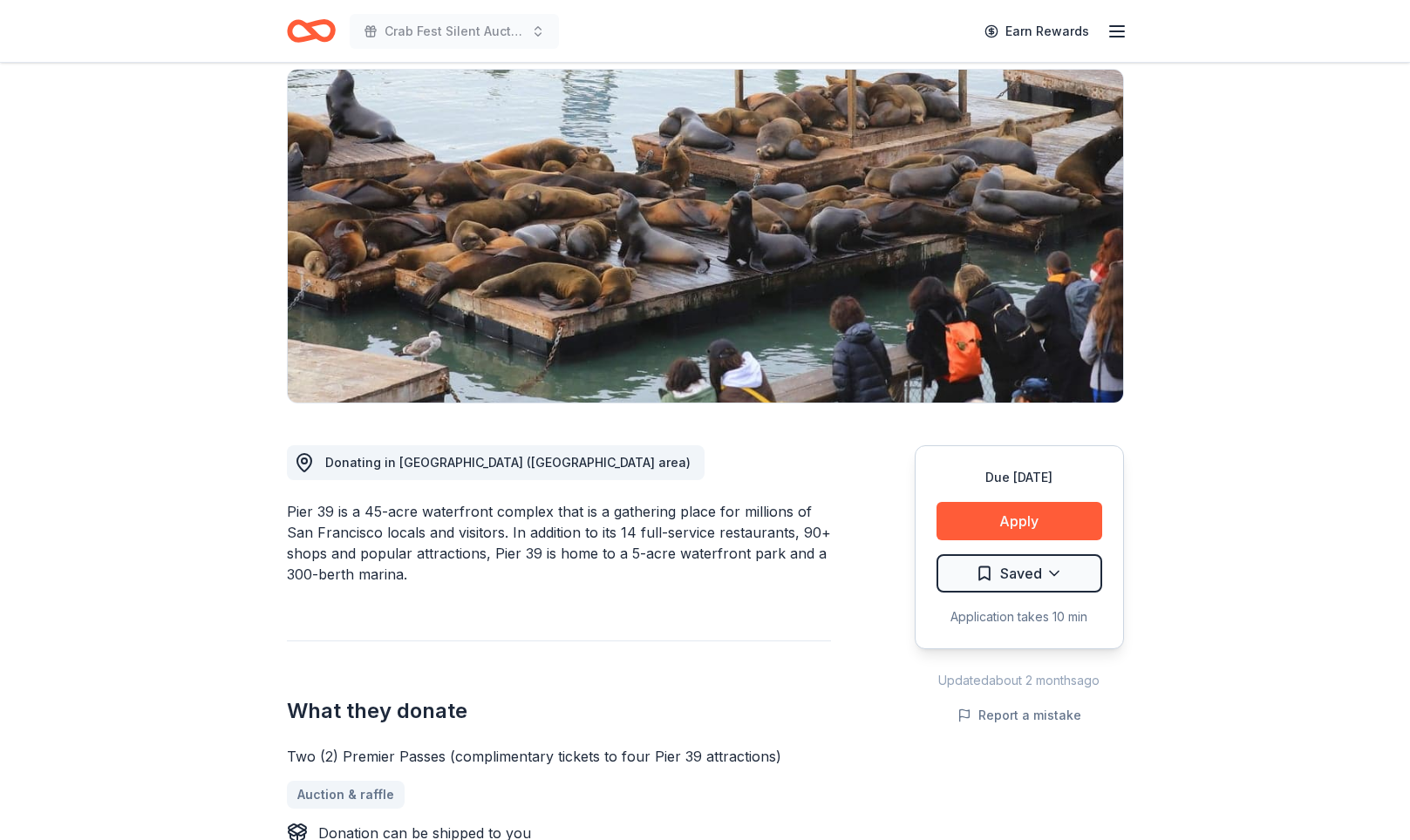
scroll to position [0, 0]
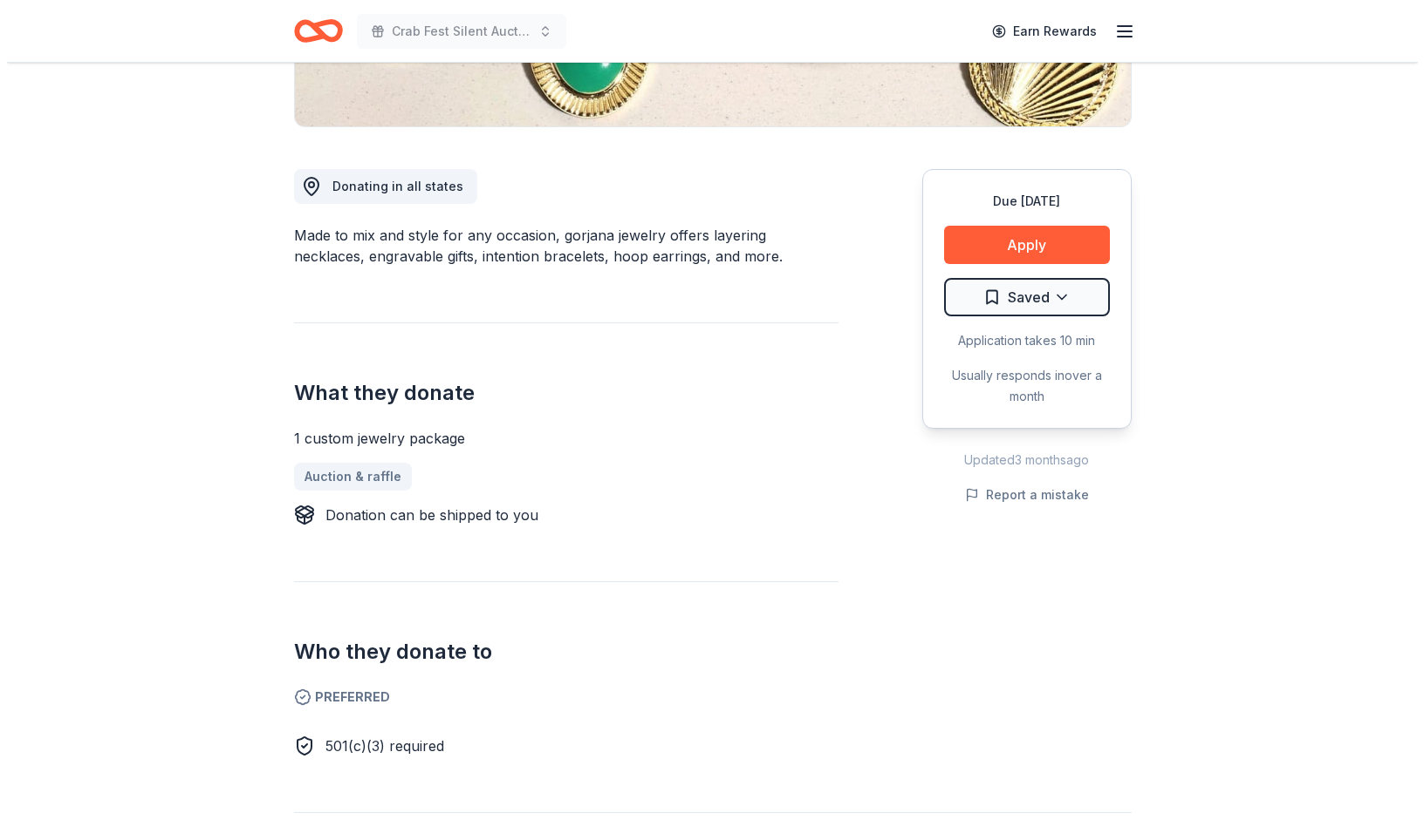
scroll to position [447, 0]
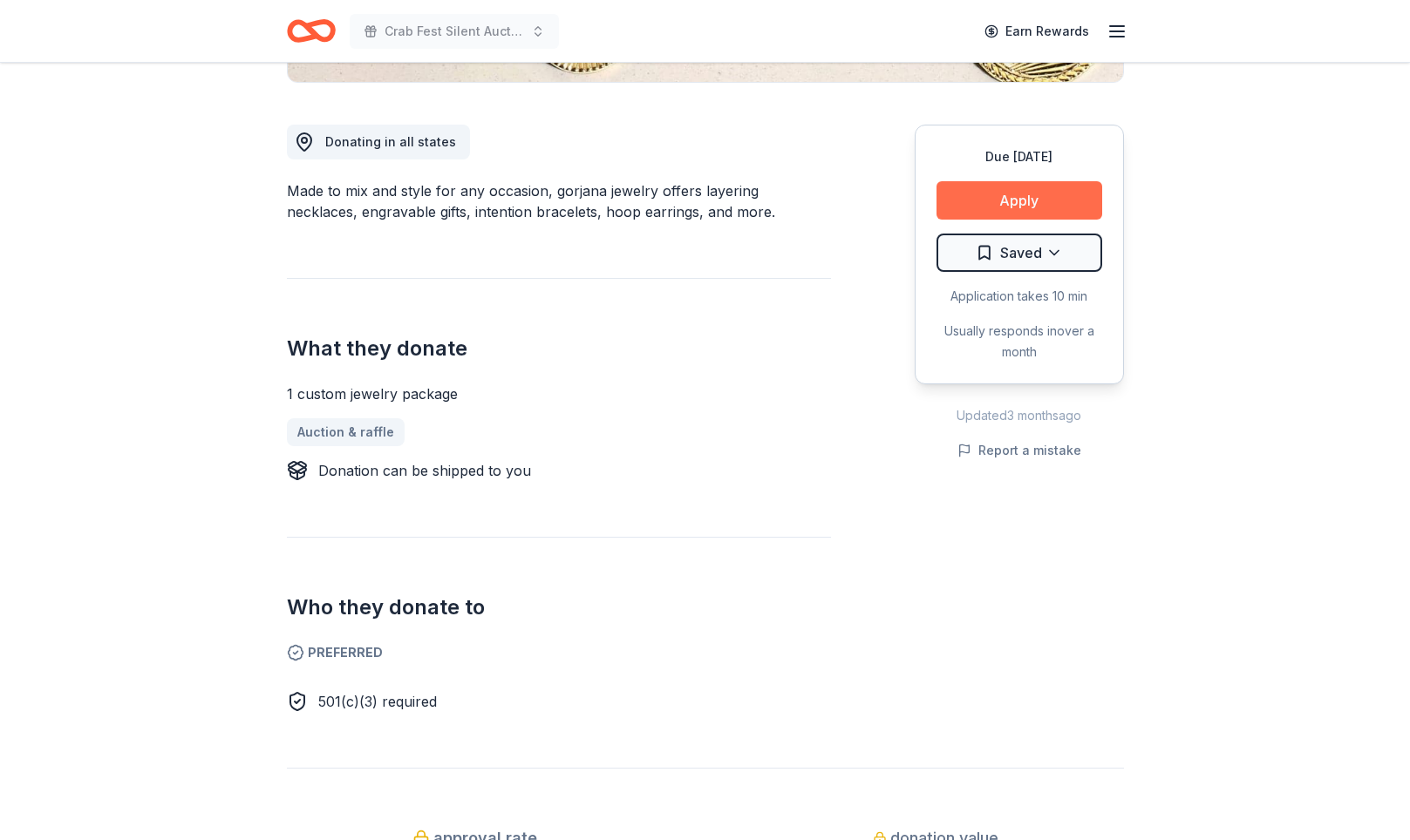
click at [994, 220] on button "Apply" at bounding box center [1020, 201] width 166 height 39
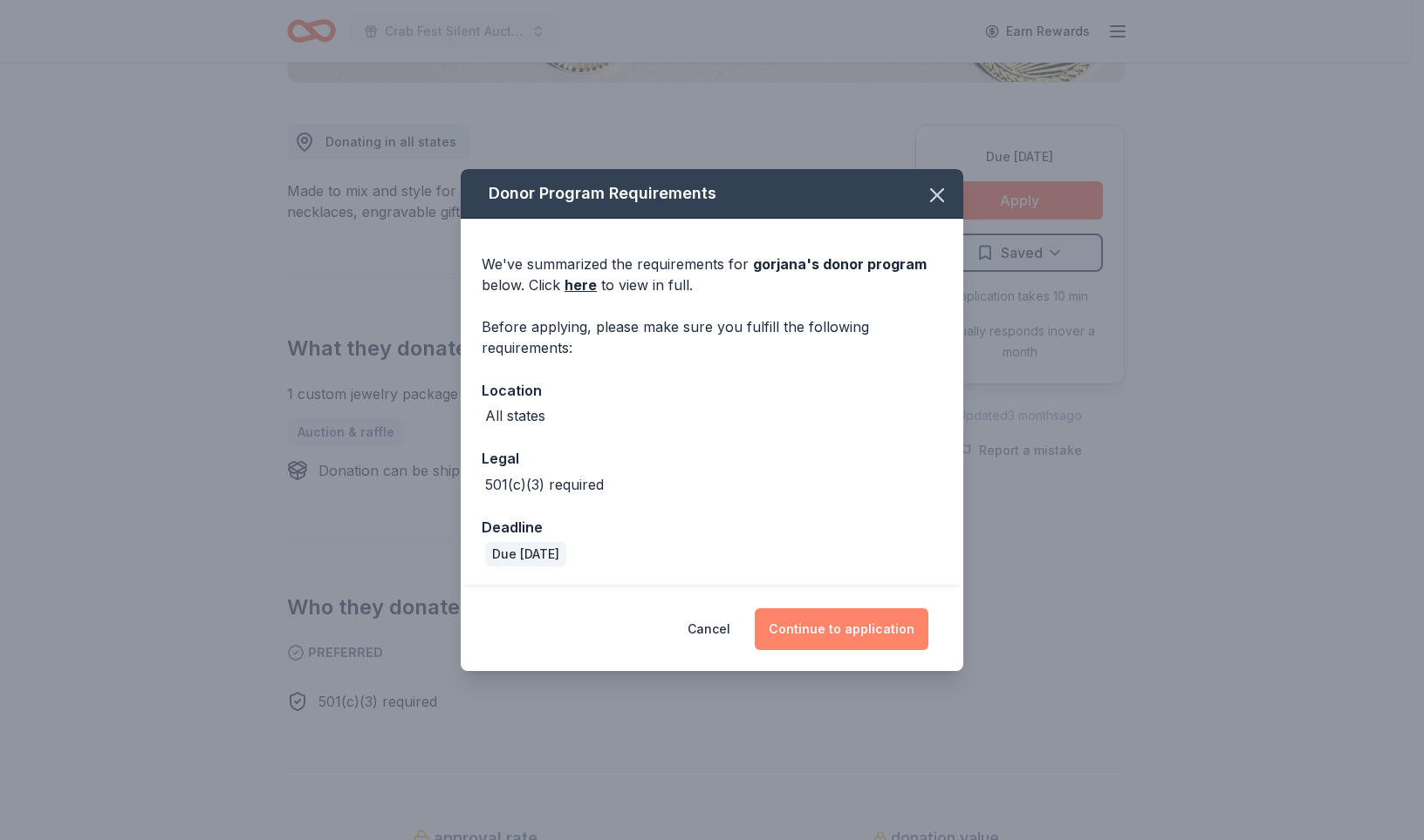
click at [892, 651] on button "Continue to application" at bounding box center [841, 629] width 174 height 42
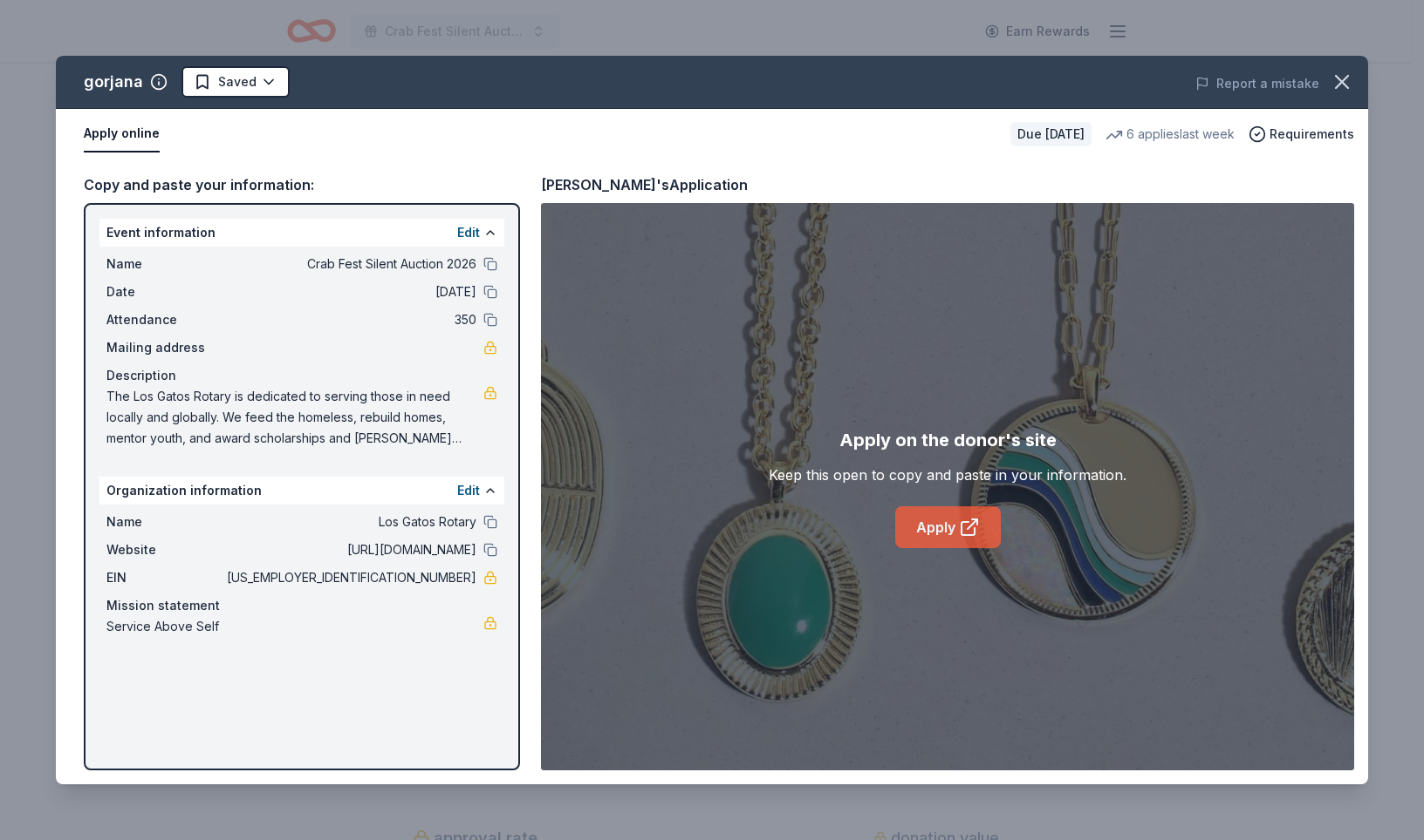
click at [935, 548] on link "Apply" at bounding box center [947, 527] width 105 height 42
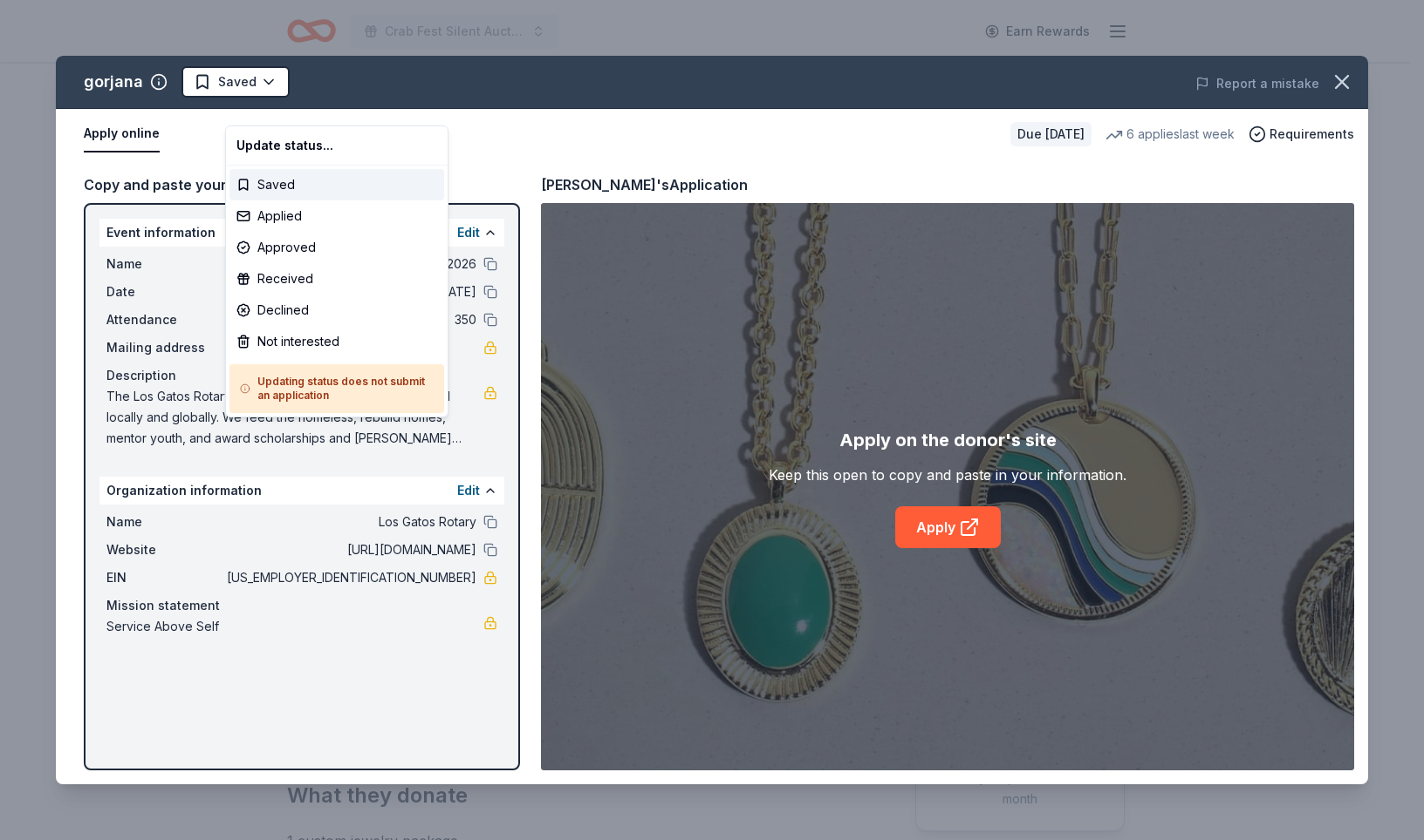
scroll to position [0, 0]
click at [298, 200] on div "Saved" at bounding box center [336, 184] width 214 height 32
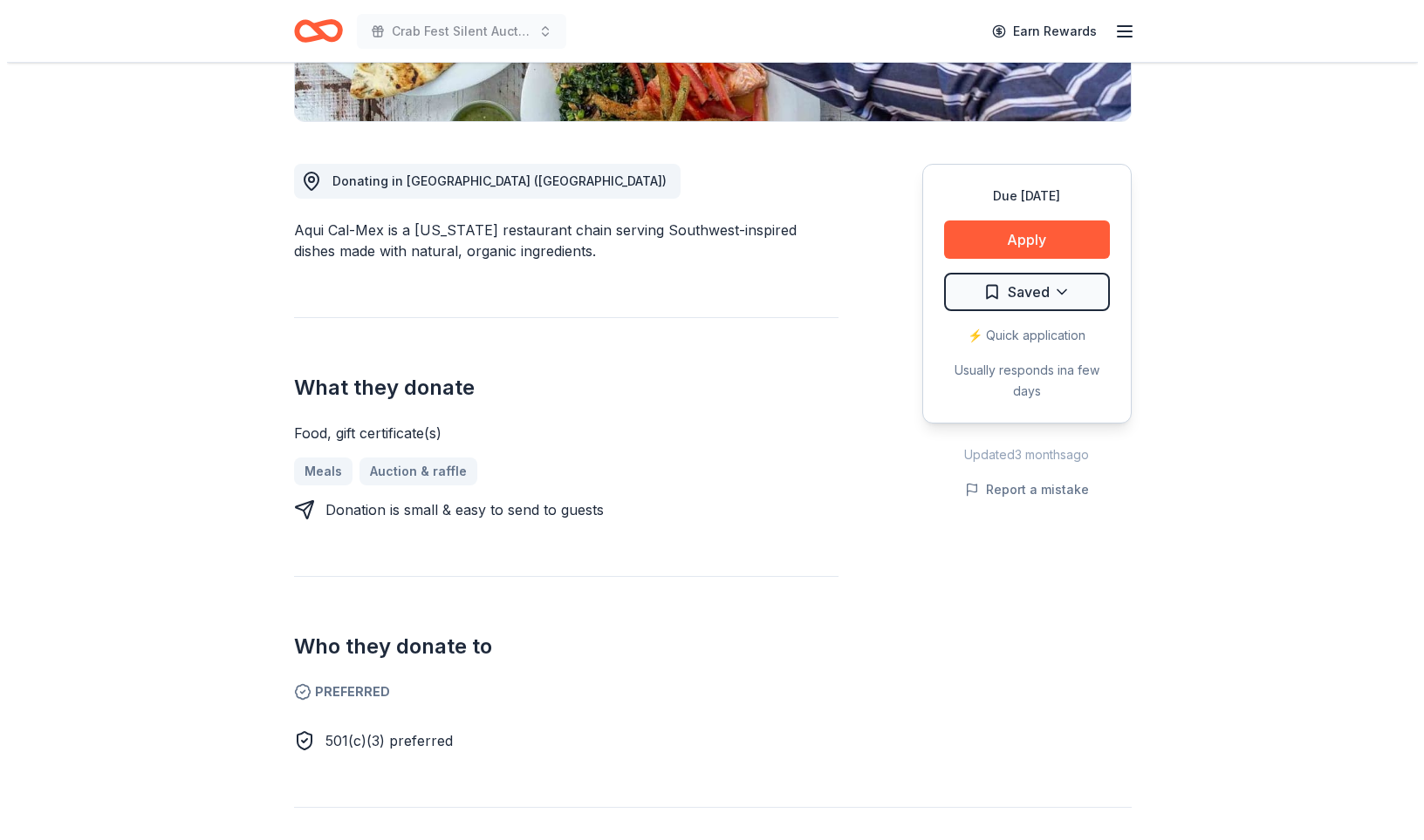
scroll to position [415, 0]
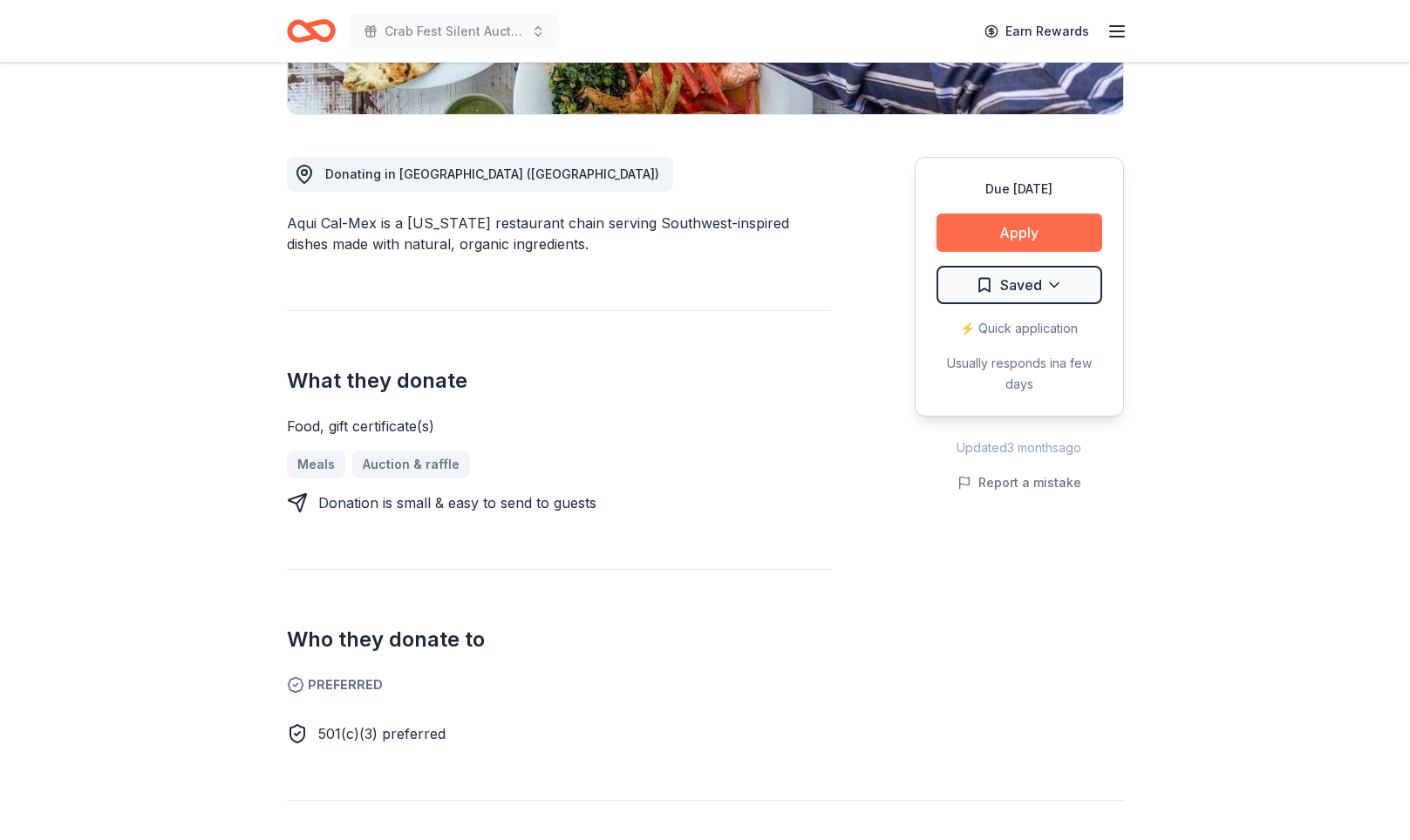
click at [993, 252] on button "Apply" at bounding box center [1020, 233] width 166 height 39
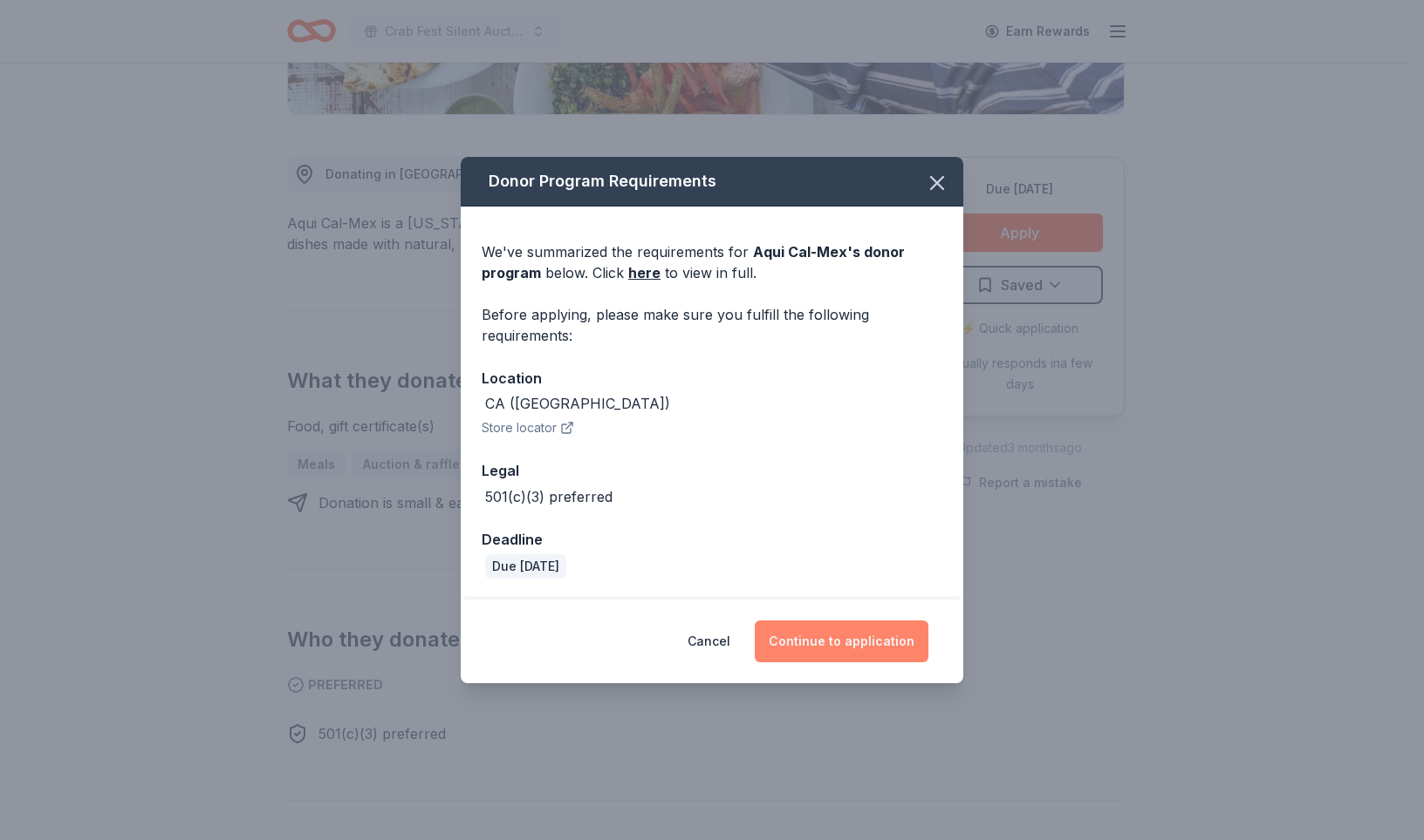
click at [923, 662] on button "Continue to application" at bounding box center [841, 641] width 174 height 42
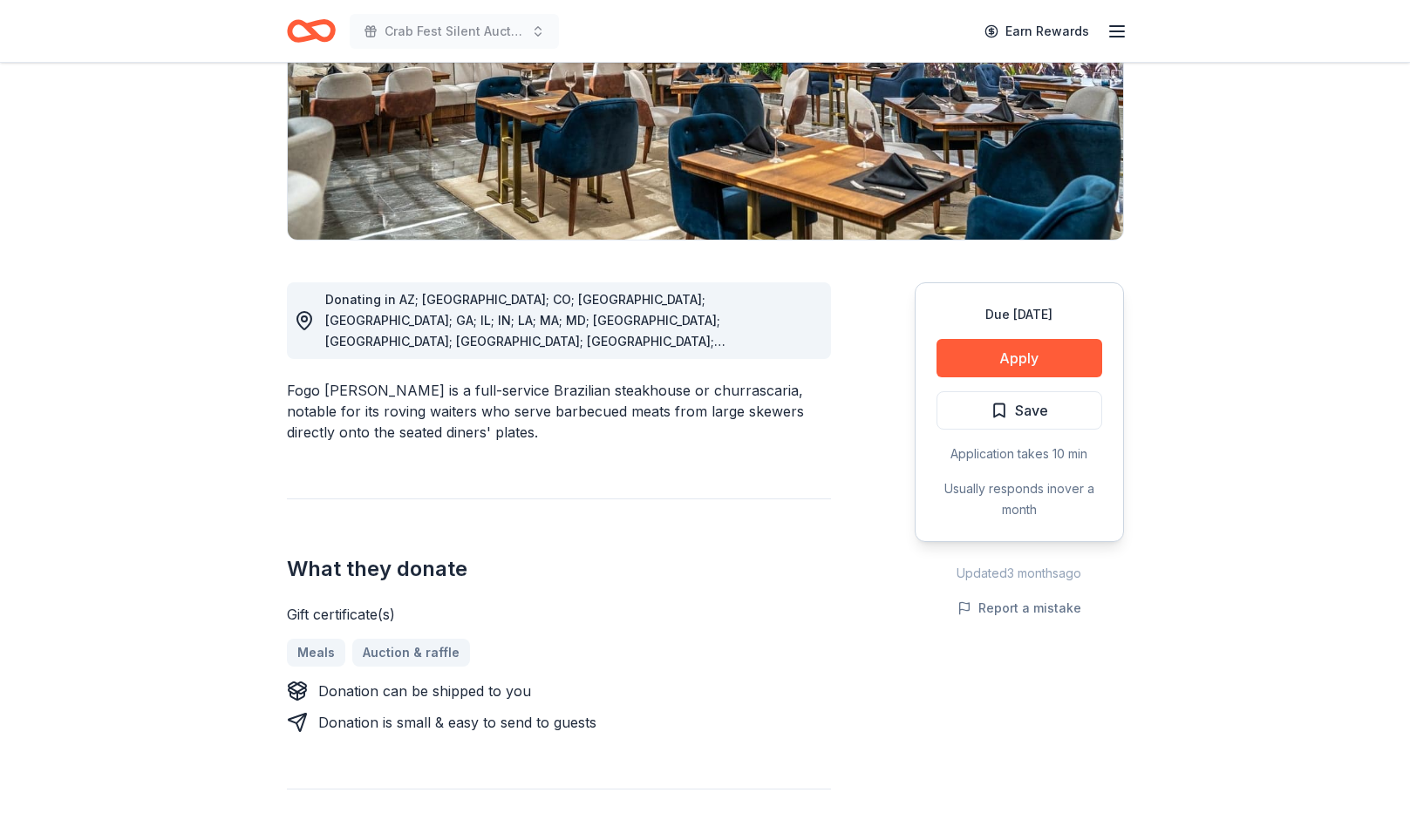
scroll to position [328, 0]
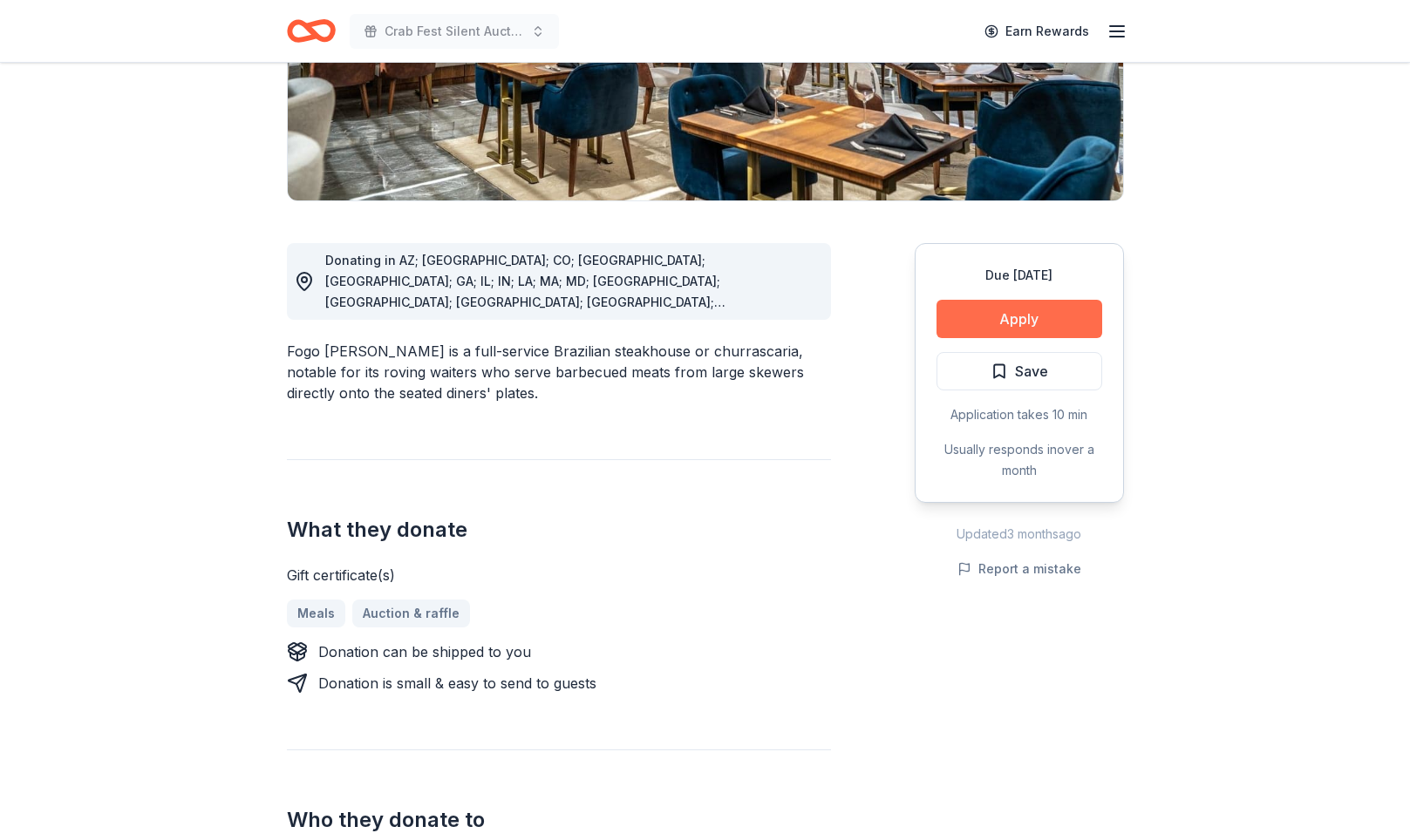
click at [937, 338] on button "Apply" at bounding box center [1020, 320] width 166 height 39
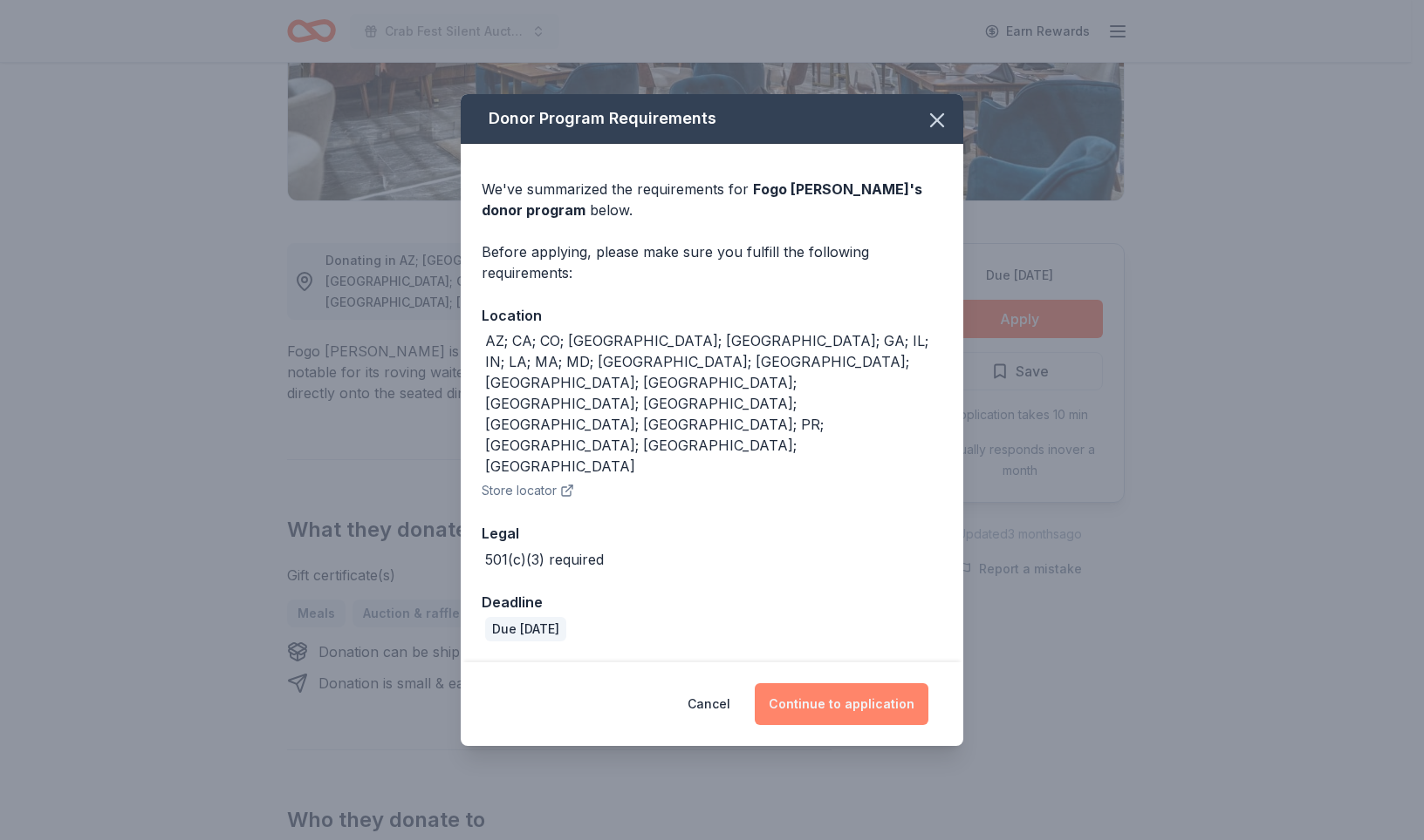
click at [877, 707] on button "Continue to application" at bounding box center [841, 704] width 174 height 42
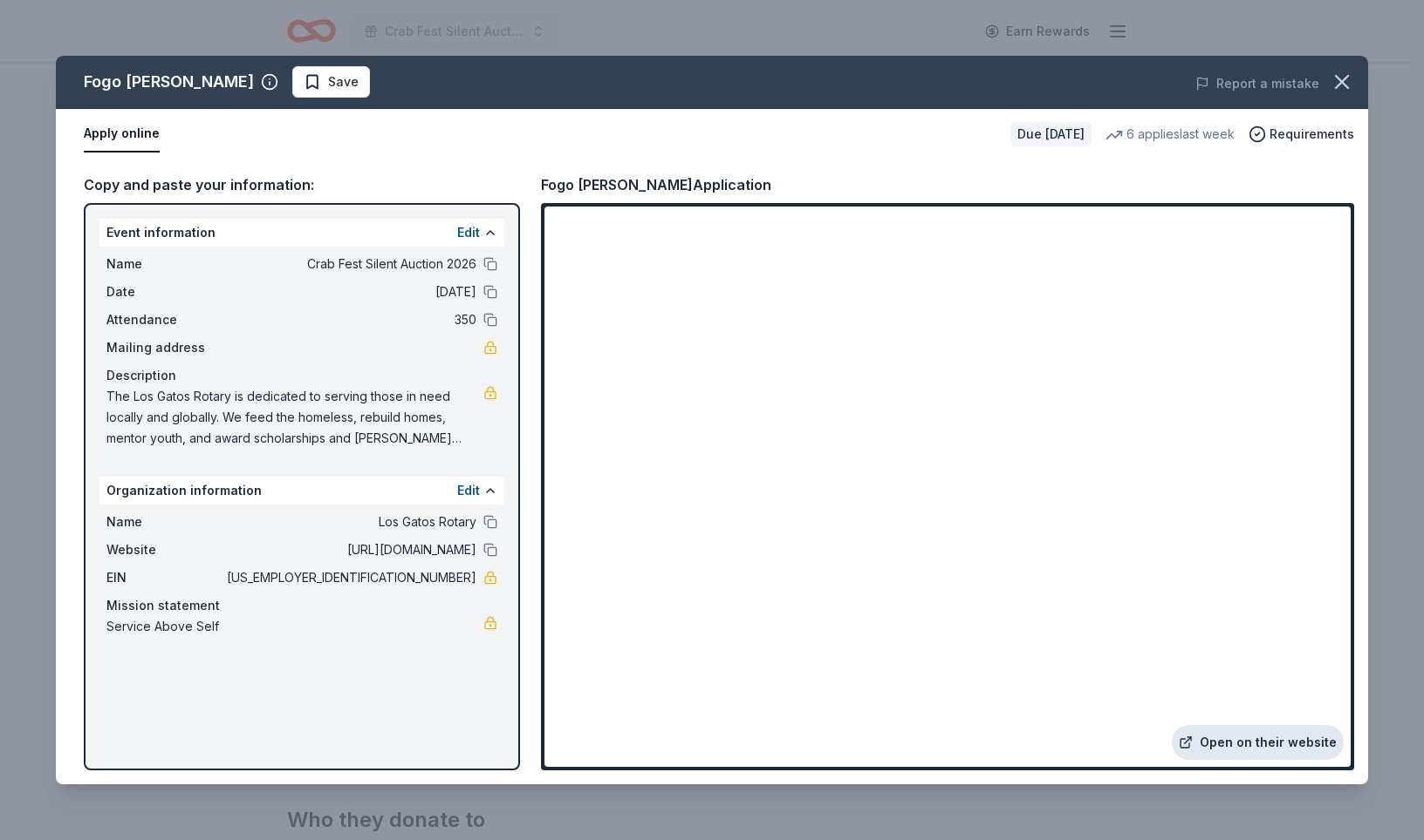
click at [1274, 725] on link "Open on their website" at bounding box center [1258, 742] width 172 height 35
click at [349, 93] on span "Save" at bounding box center [344, 82] width 31 height 21
drag, startPoint x: 1309, startPoint y: 101, endPoint x: 1245, endPoint y: 0, distance: 119.6
click at [1329, 92] on icon "button" at bounding box center [1341, 81] width 24 height 24
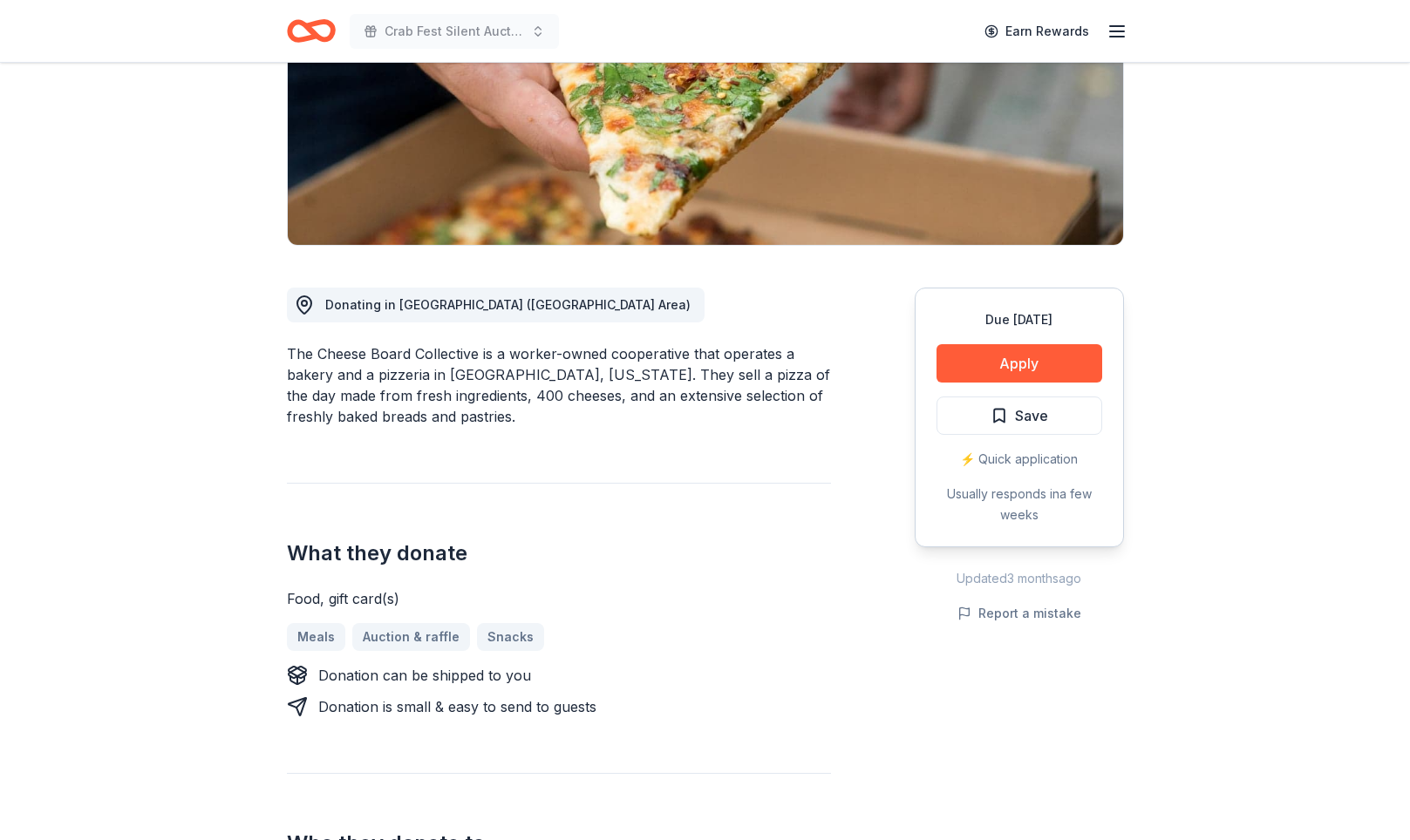
scroll to position [288, 0]
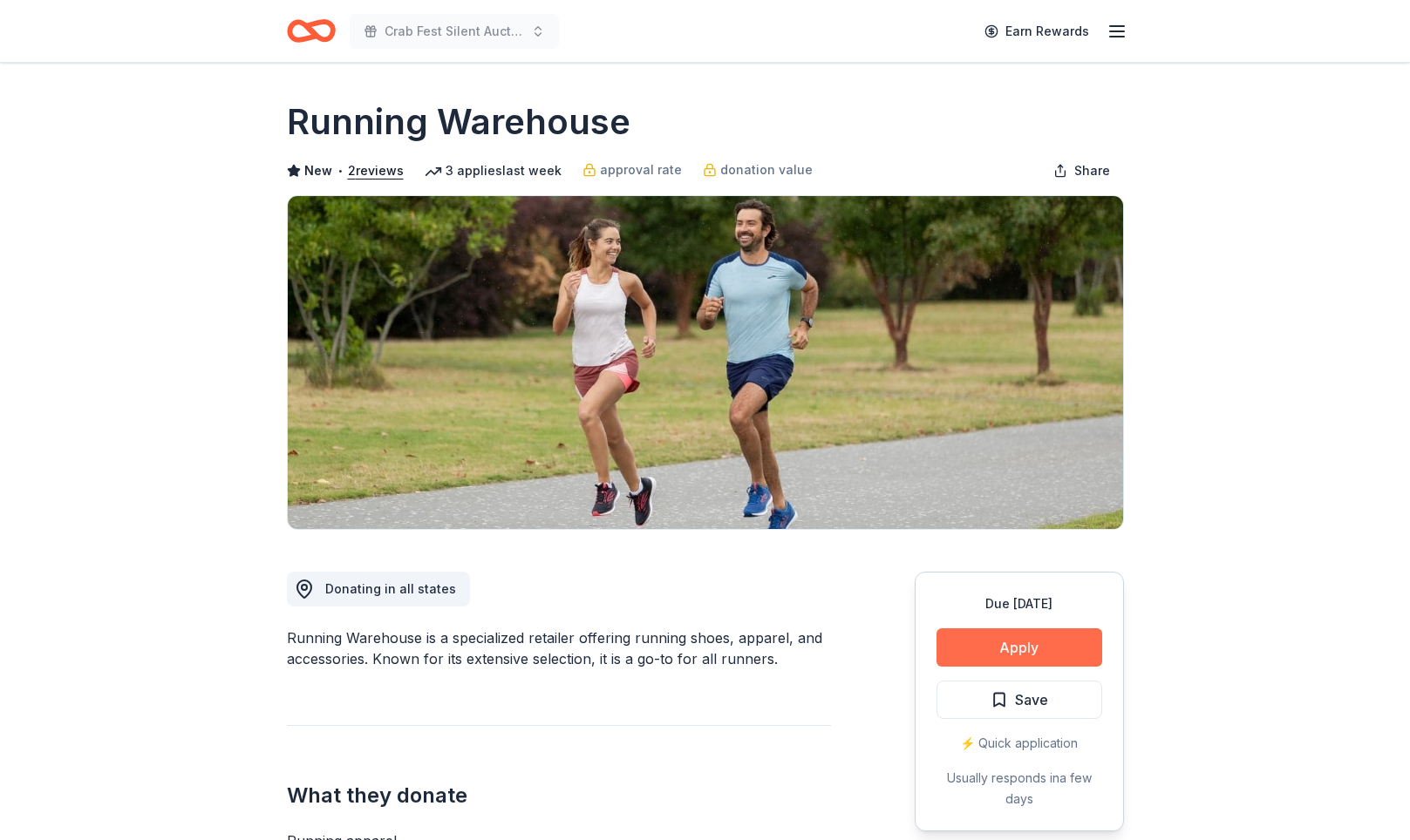
click at [979, 667] on button "Apply" at bounding box center [1020, 648] width 166 height 39
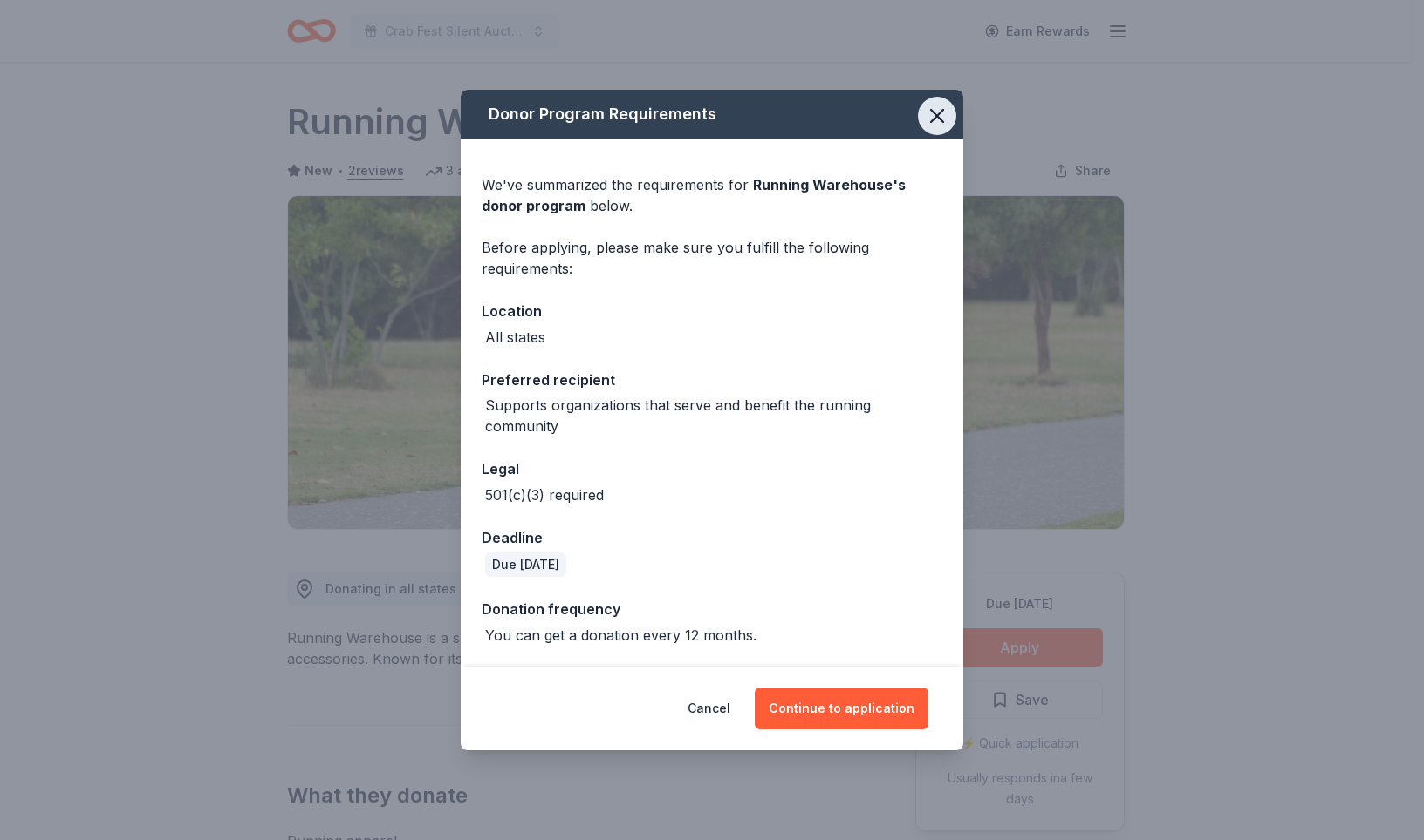
click at [949, 103] on icon "button" at bounding box center [936, 115] width 24 height 24
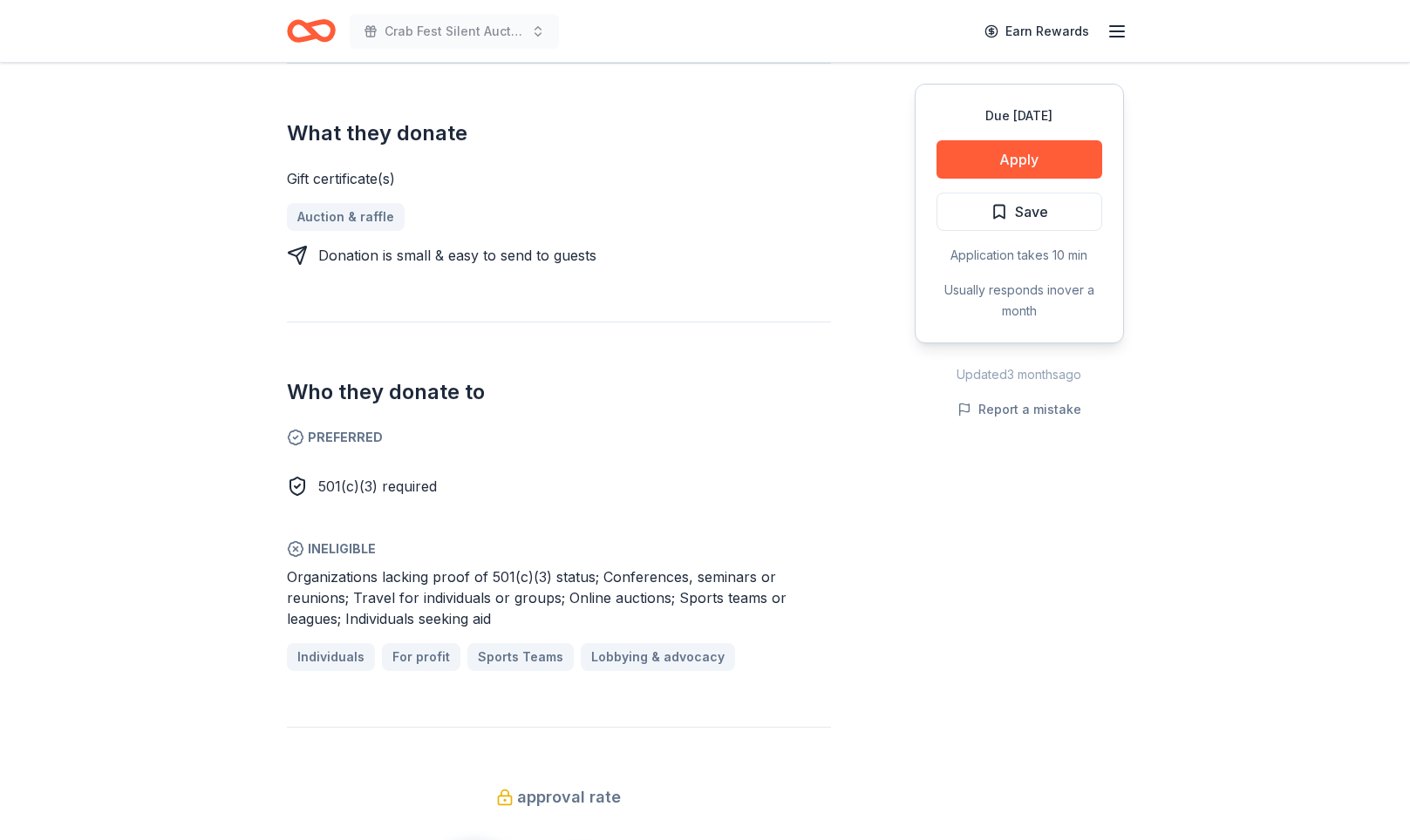
scroll to position [726, 0]
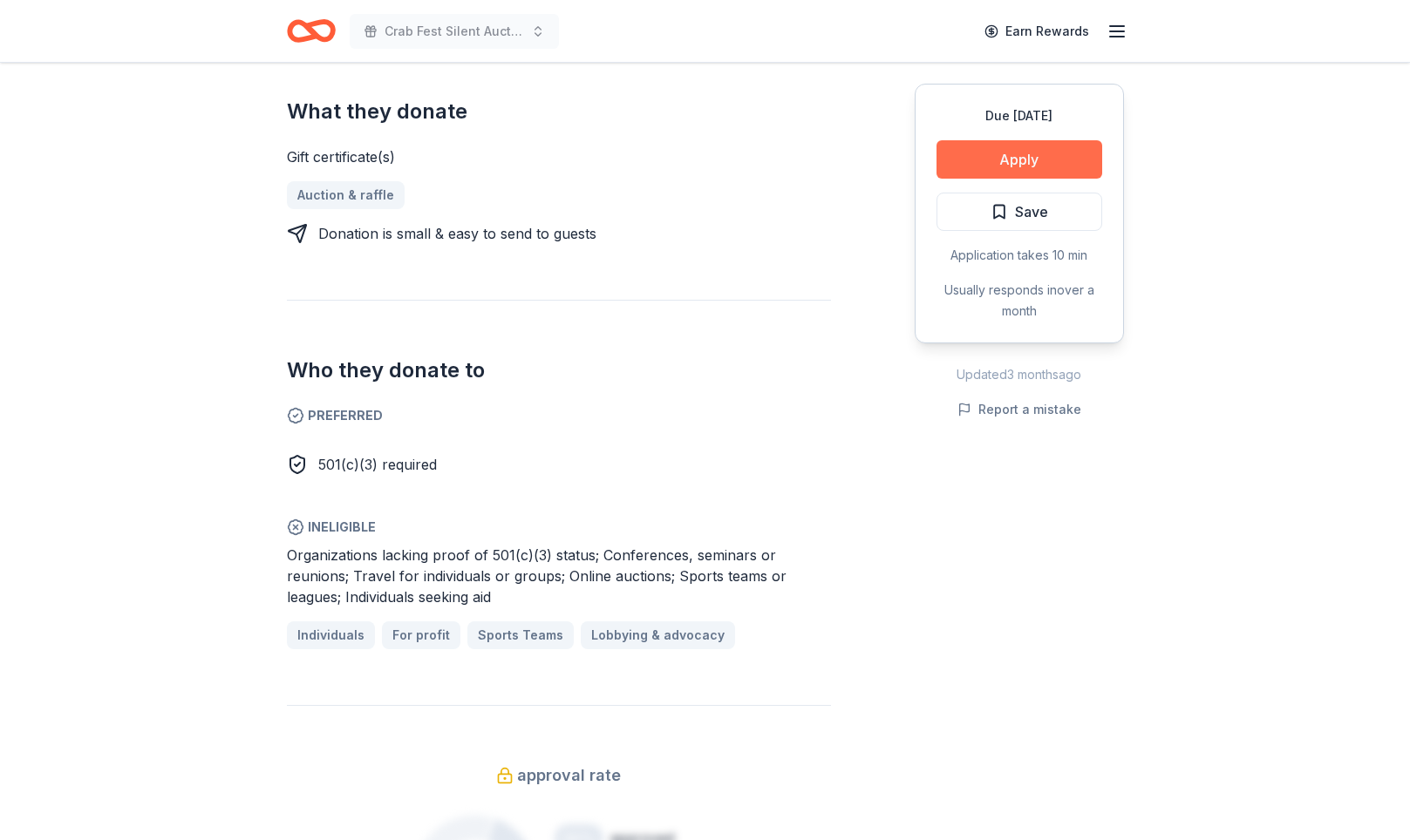
click at [973, 179] on button "Apply" at bounding box center [1020, 159] width 166 height 39
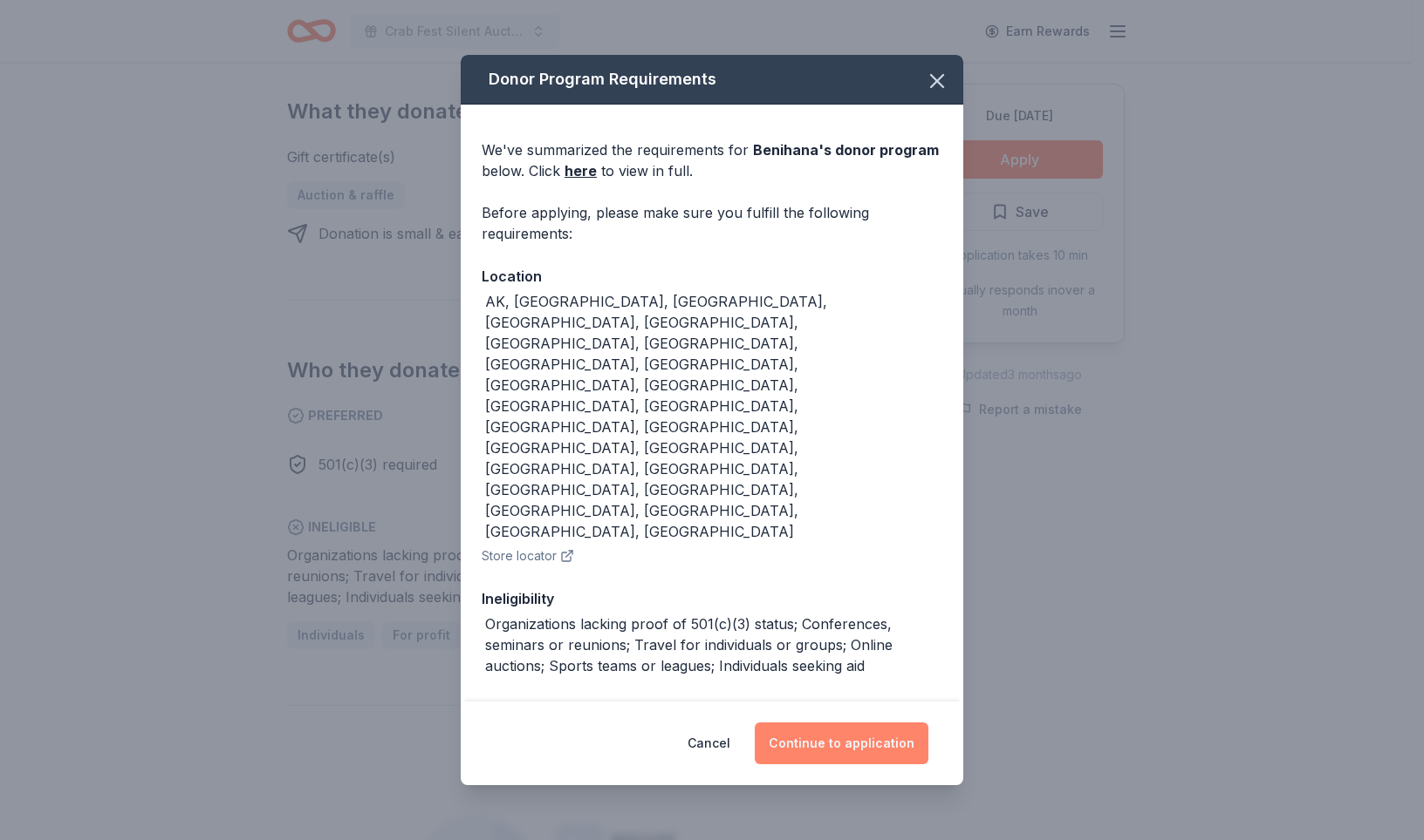
click at [894, 728] on button "Continue to application" at bounding box center [841, 743] width 174 height 42
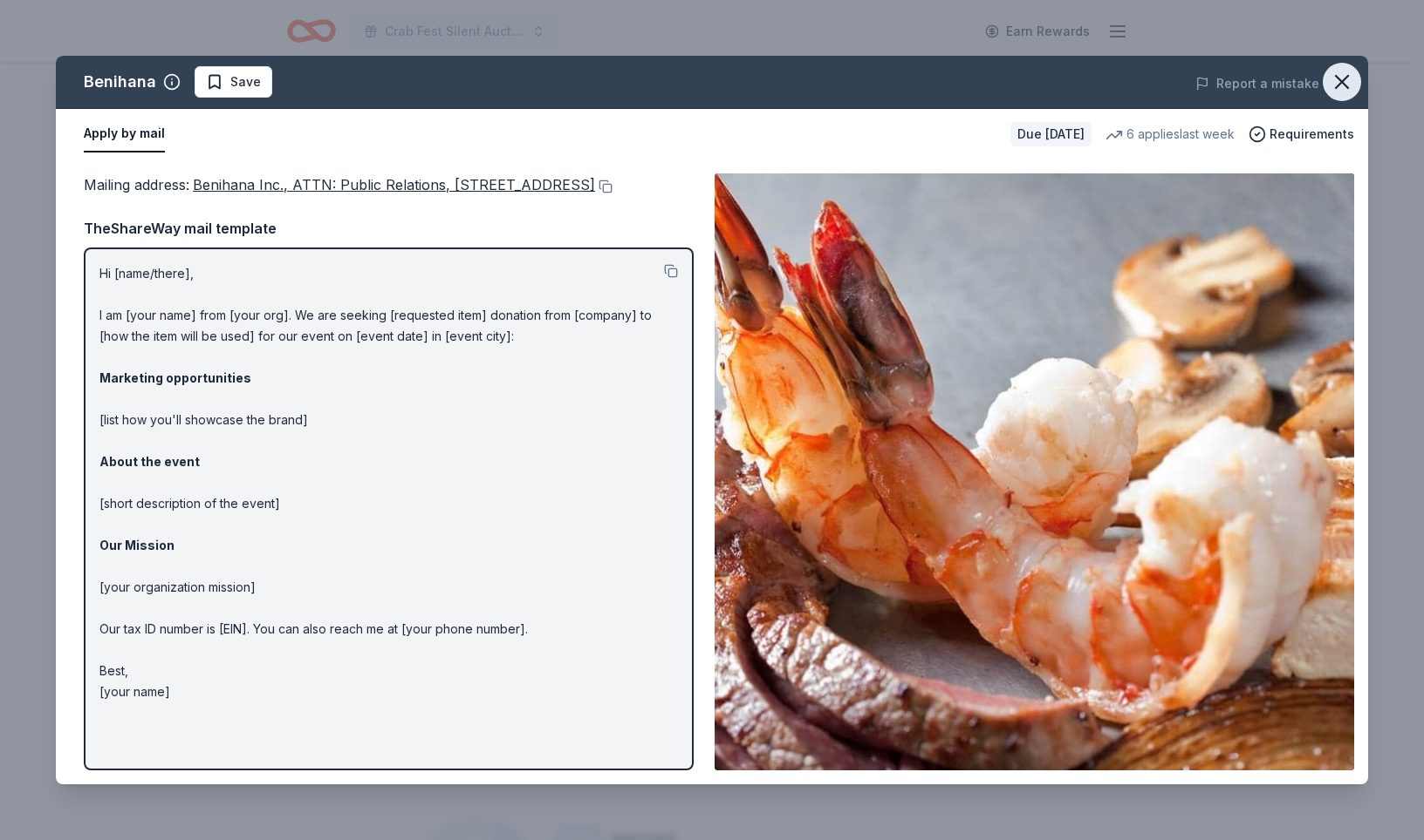
click at [1329, 95] on icon "button" at bounding box center [1341, 81] width 24 height 24
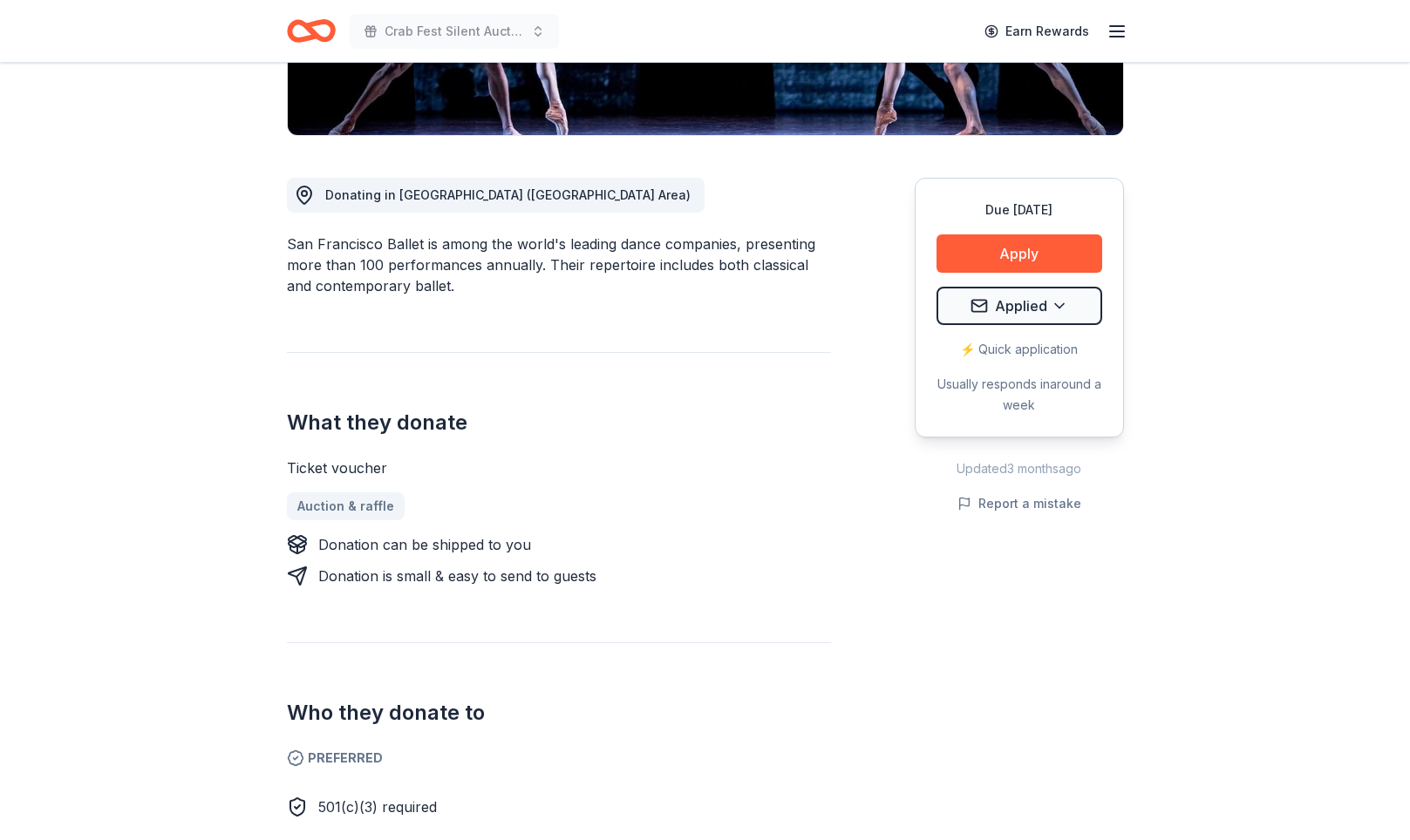
scroll to position [400, 0]
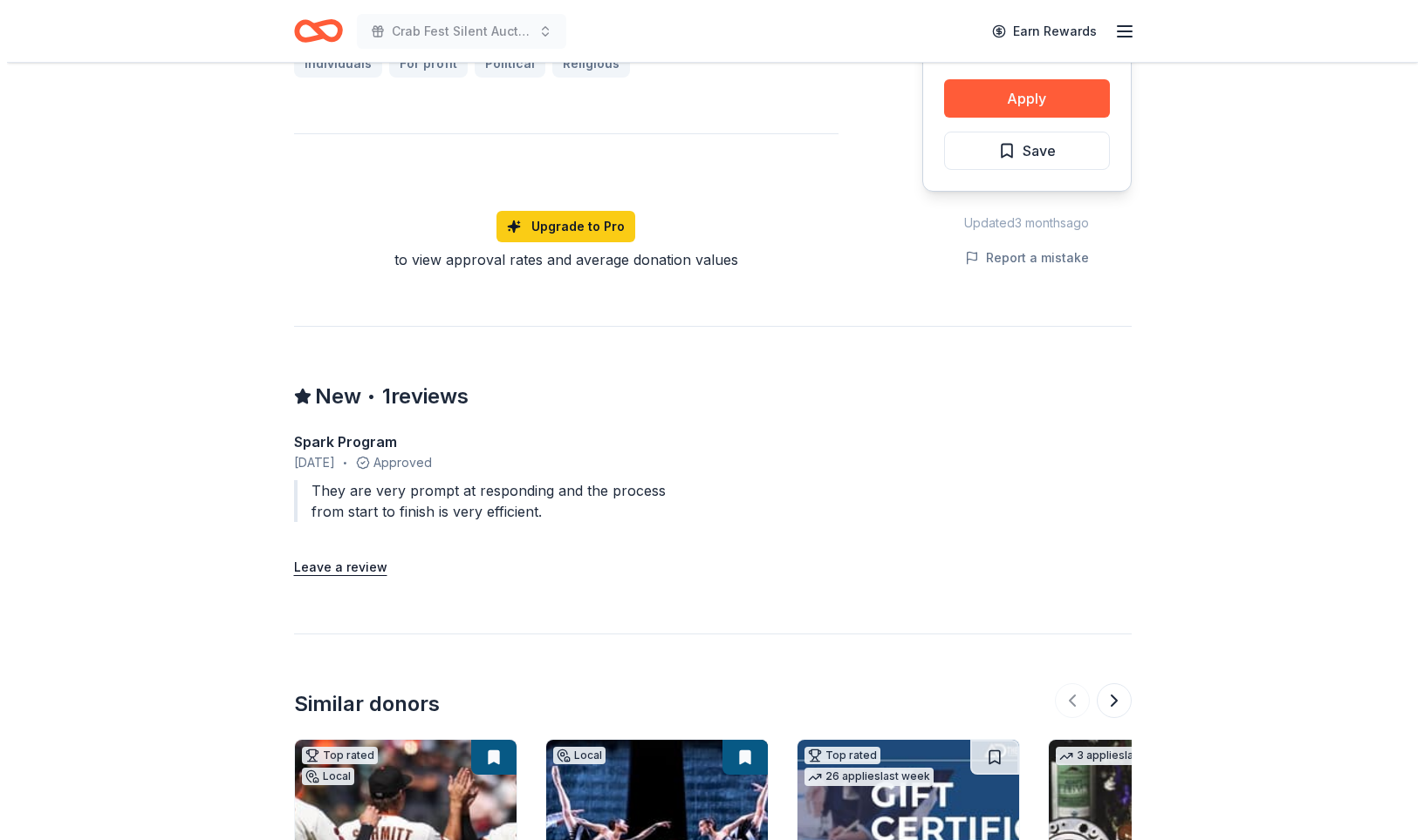
scroll to position [1463, 0]
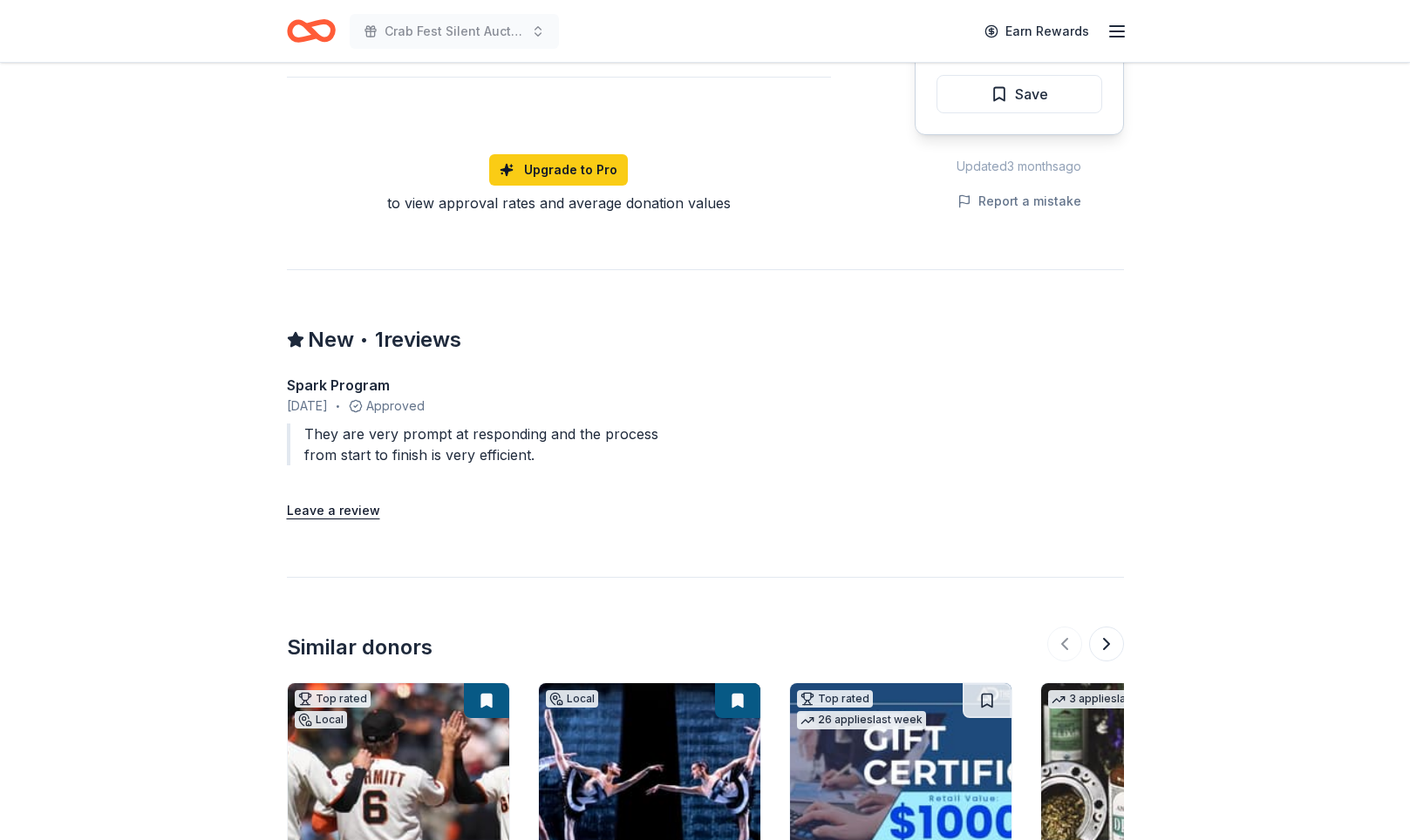
click at [966, 61] on button "Apply" at bounding box center [1020, 42] width 166 height 39
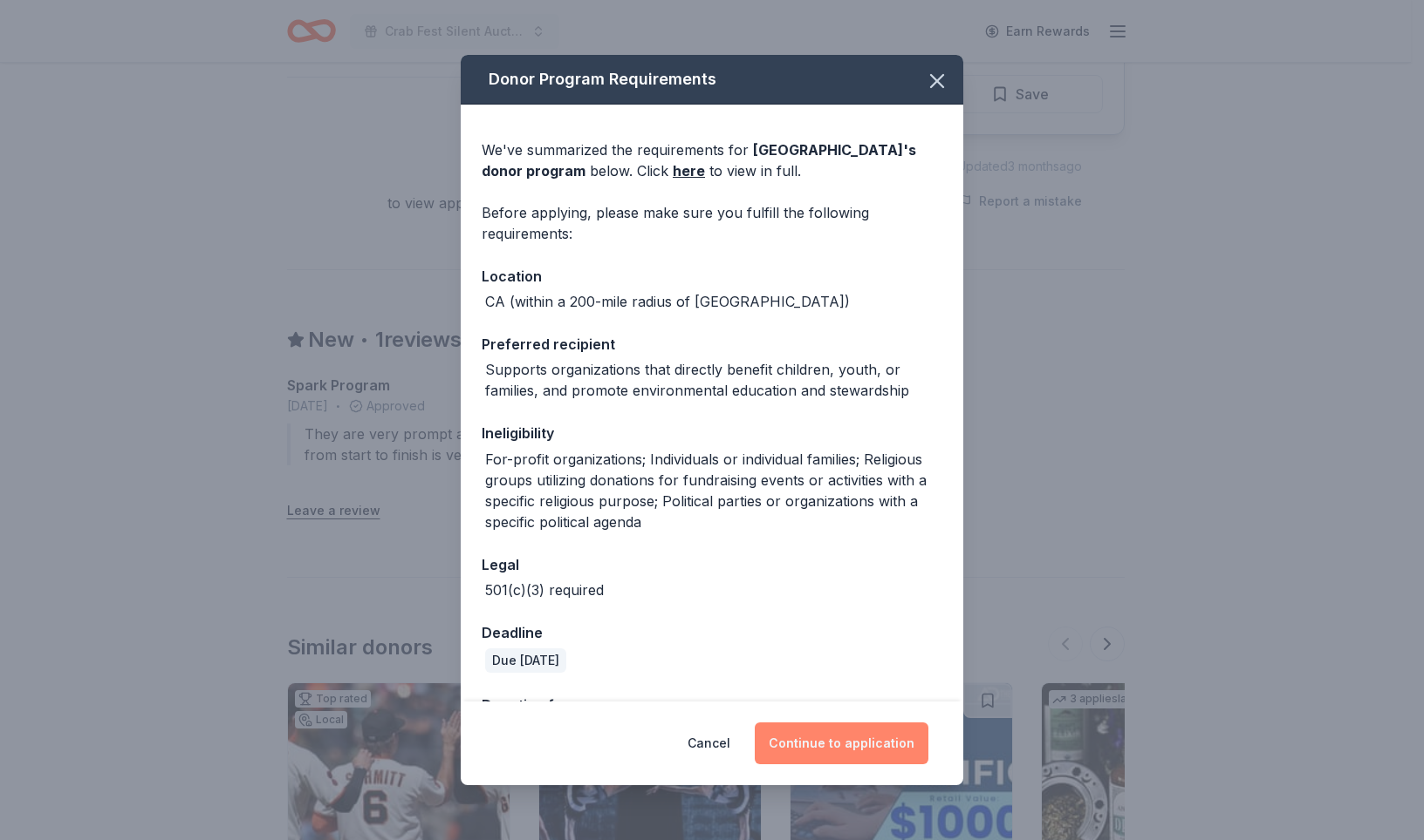
click at [867, 742] on button "Continue to application" at bounding box center [841, 743] width 174 height 42
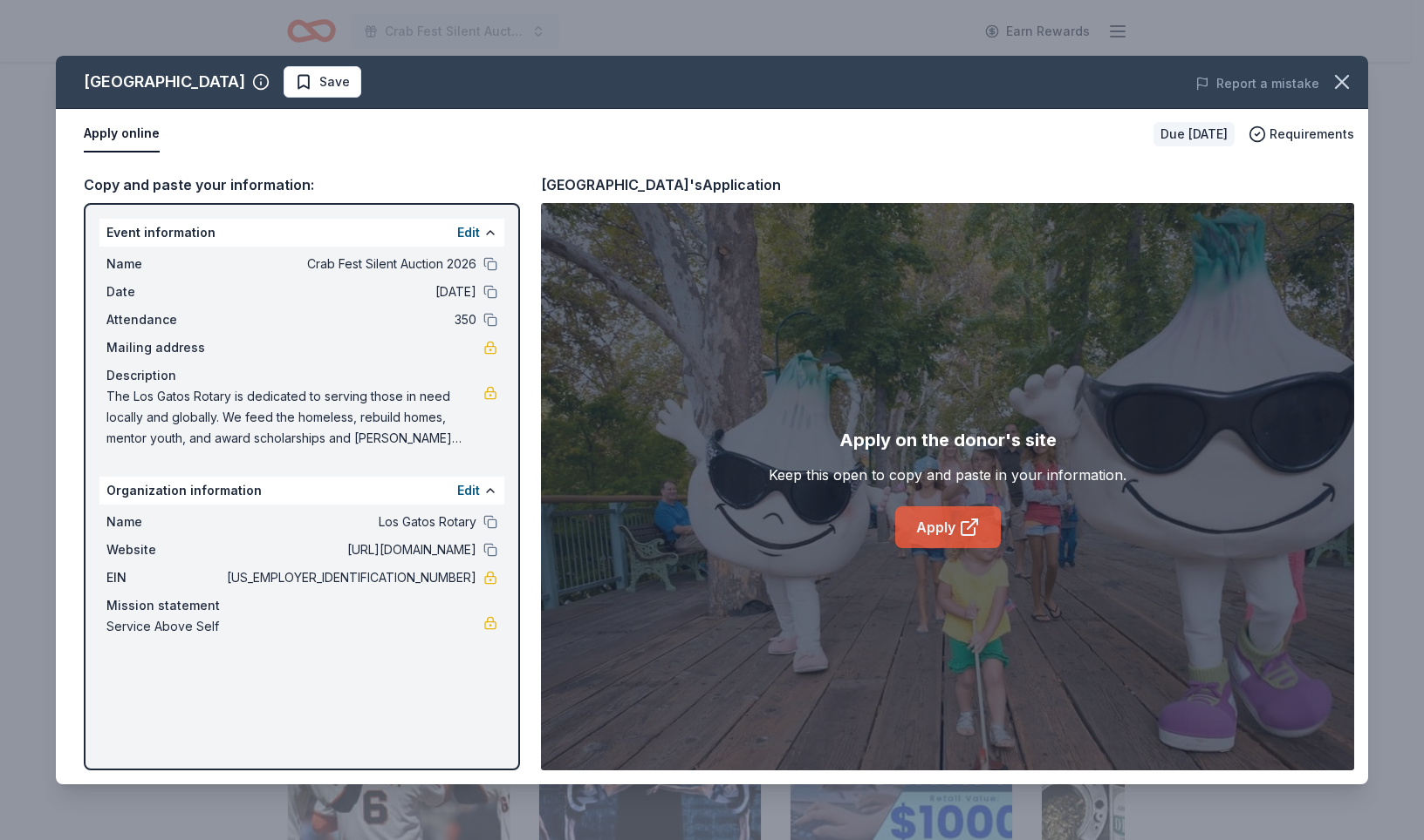
click at [948, 548] on link "Apply" at bounding box center [947, 527] width 105 height 42
click at [953, 548] on link "Apply" at bounding box center [947, 527] width 105 height 42
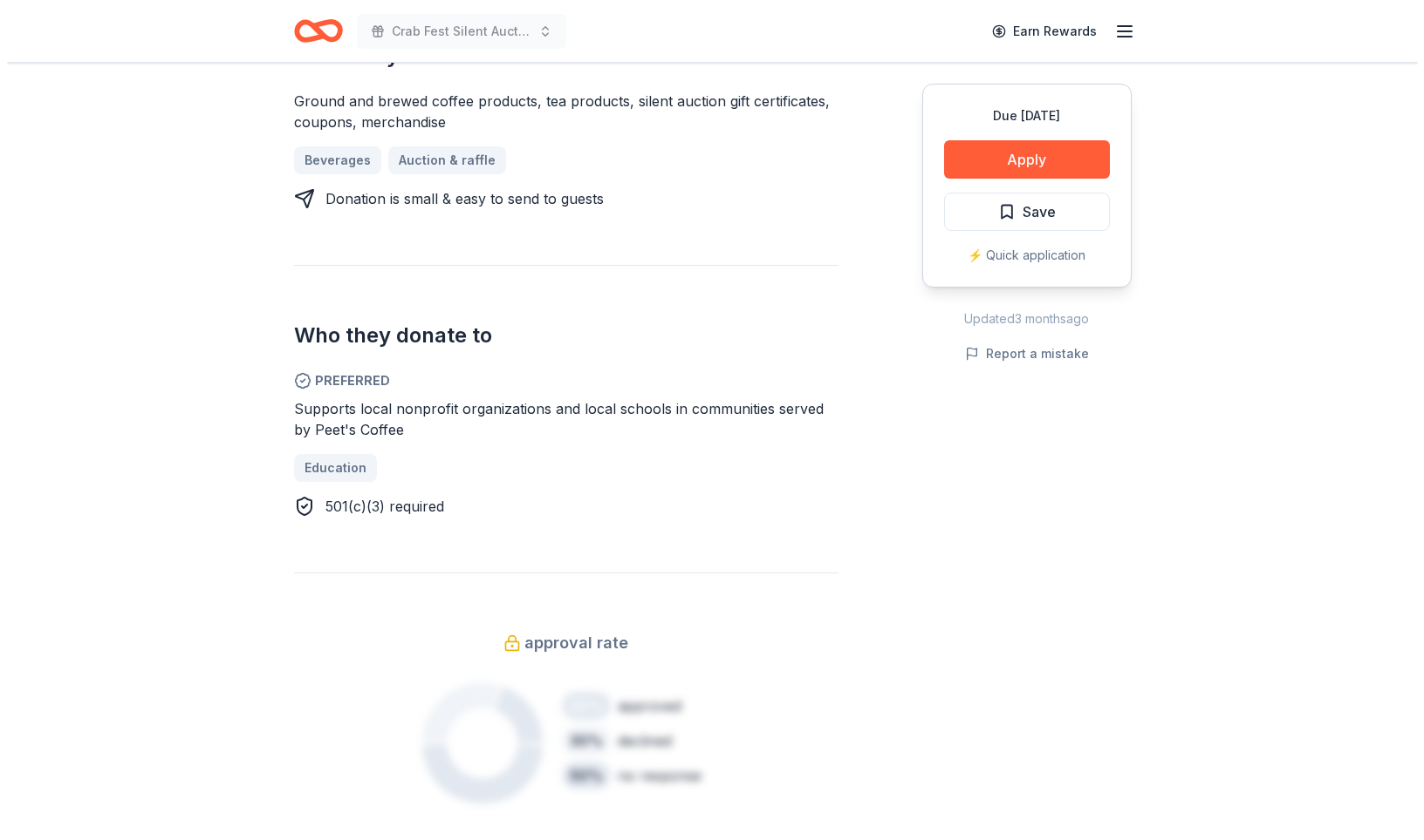
scroll to position [792, 0]
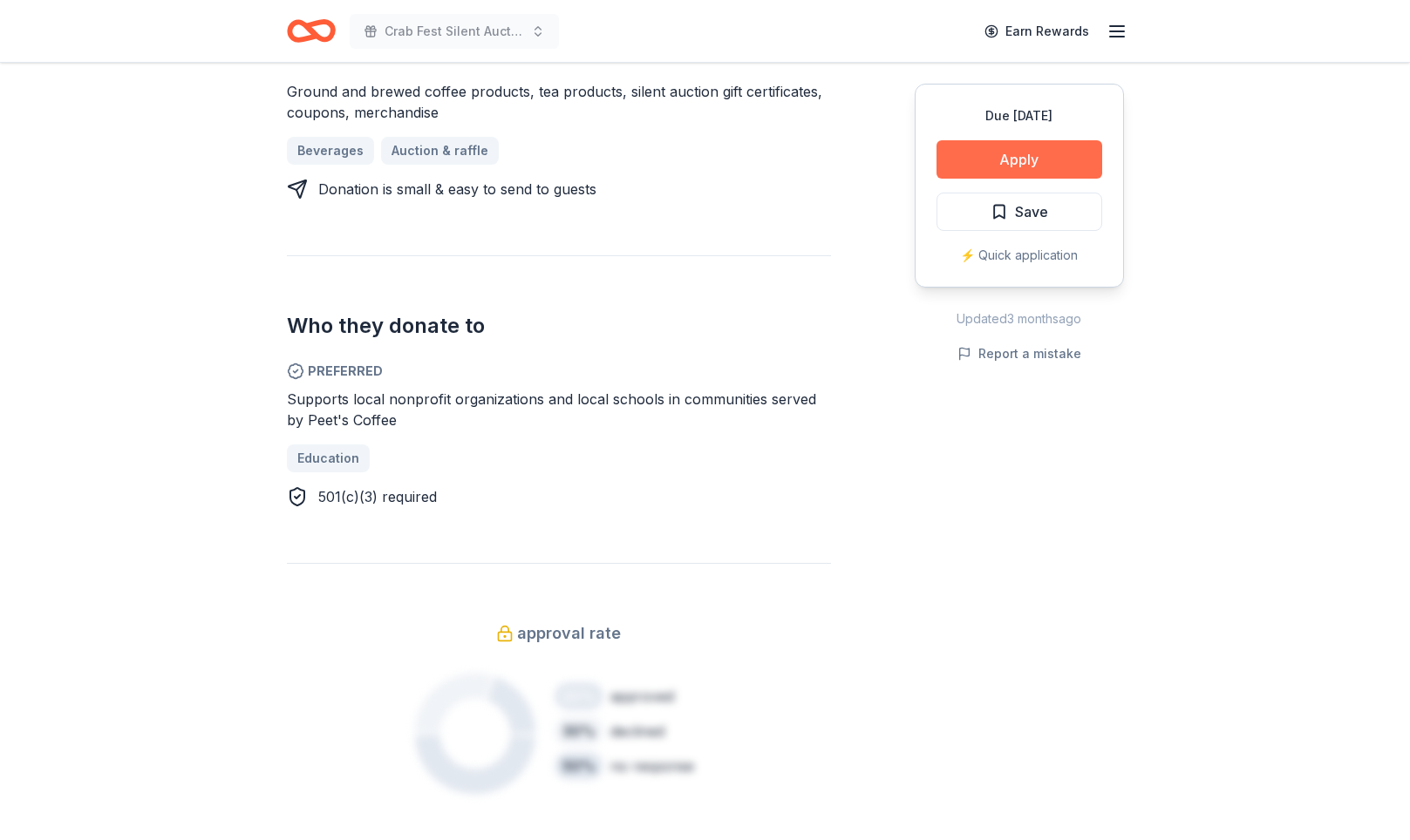
click at [993, 179] on button "Apply" at bounding box center [1020, 159] width 166 height 39
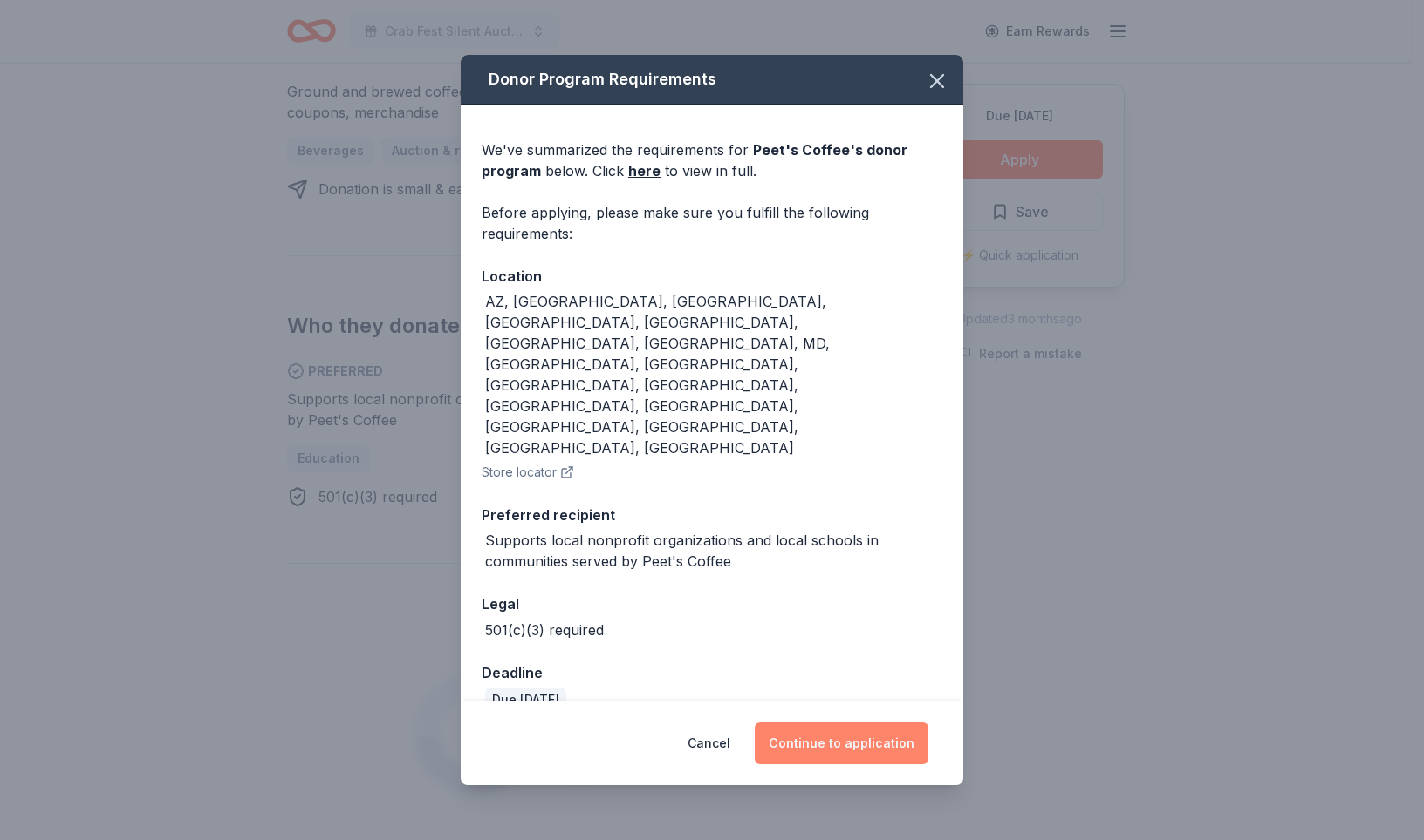
click at [903, 723] on button "Continue to application" at bounding box center [841, 743] width 174 height 42
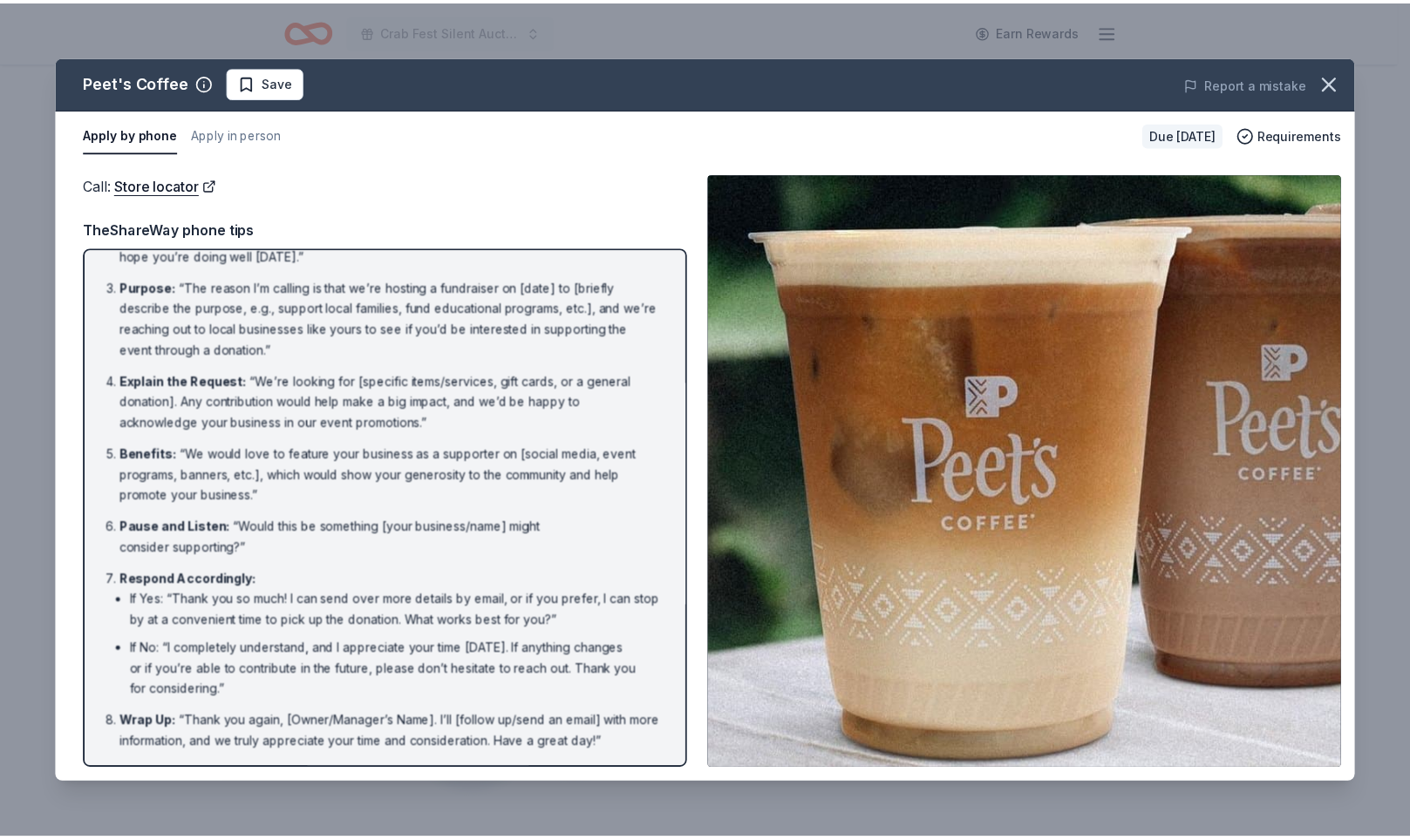
scroll to position [453, 0]
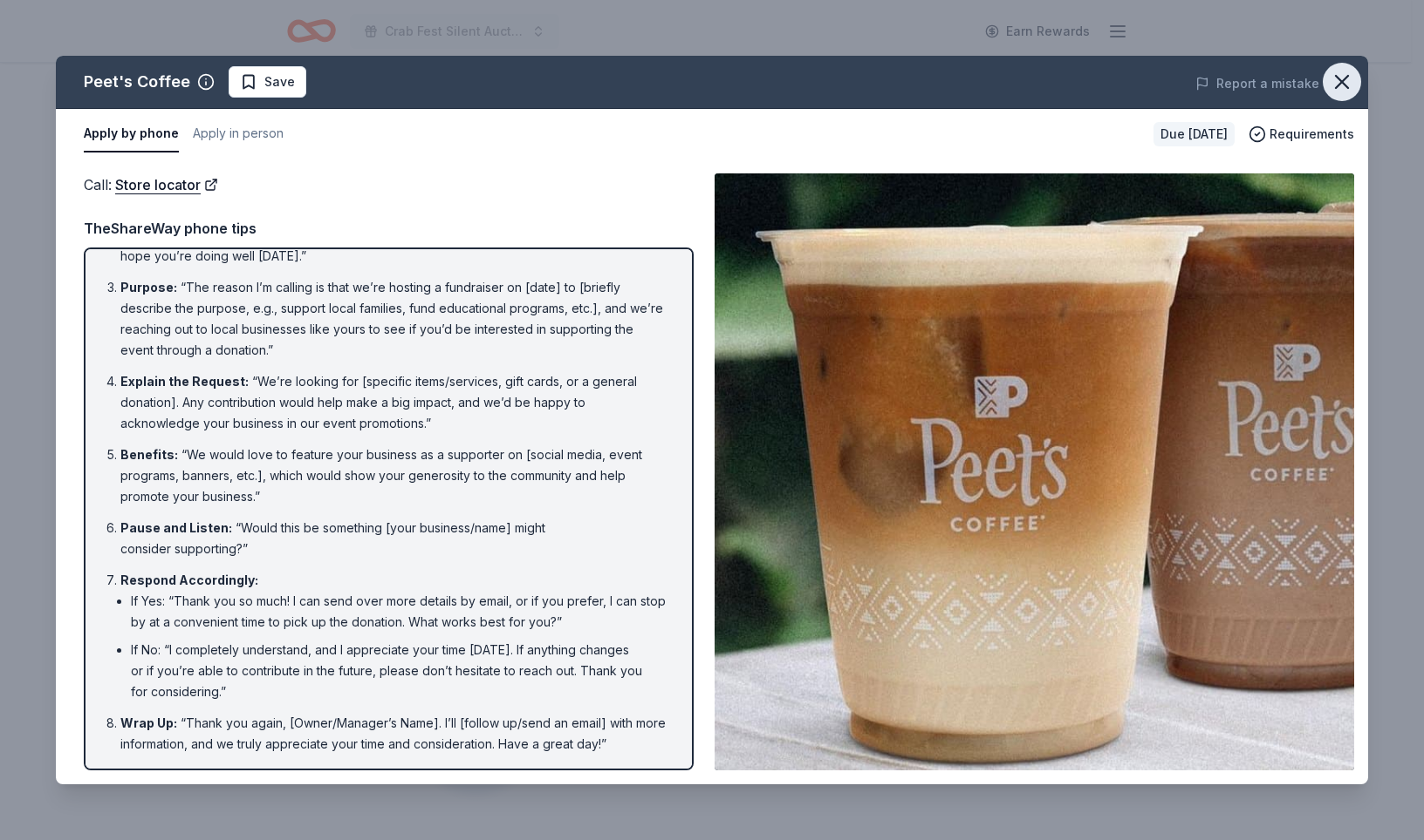
click at [1335, 88] on icon "button" at bounding box center [1341, 82] width 13 height 13
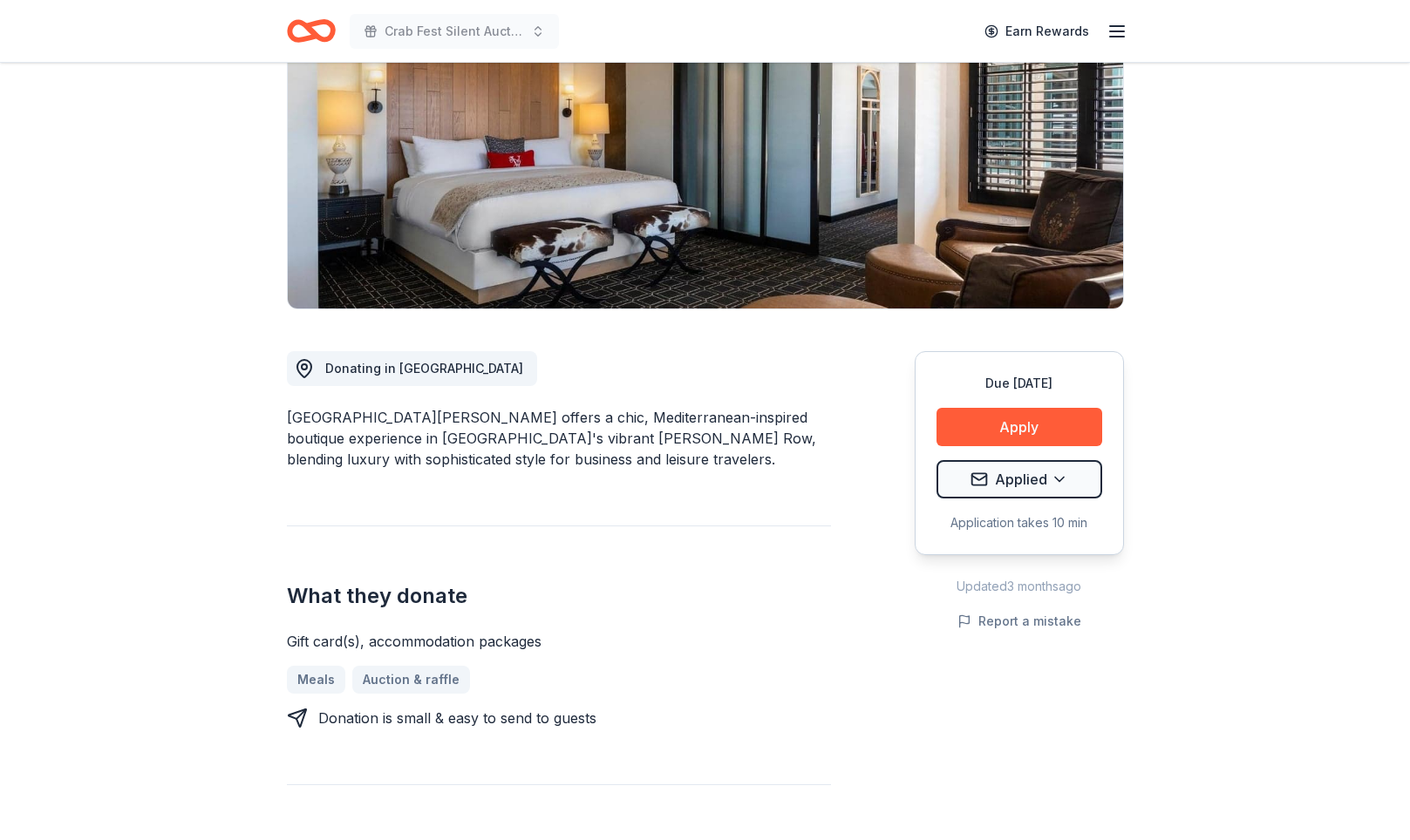
scroll to position [222, 0]
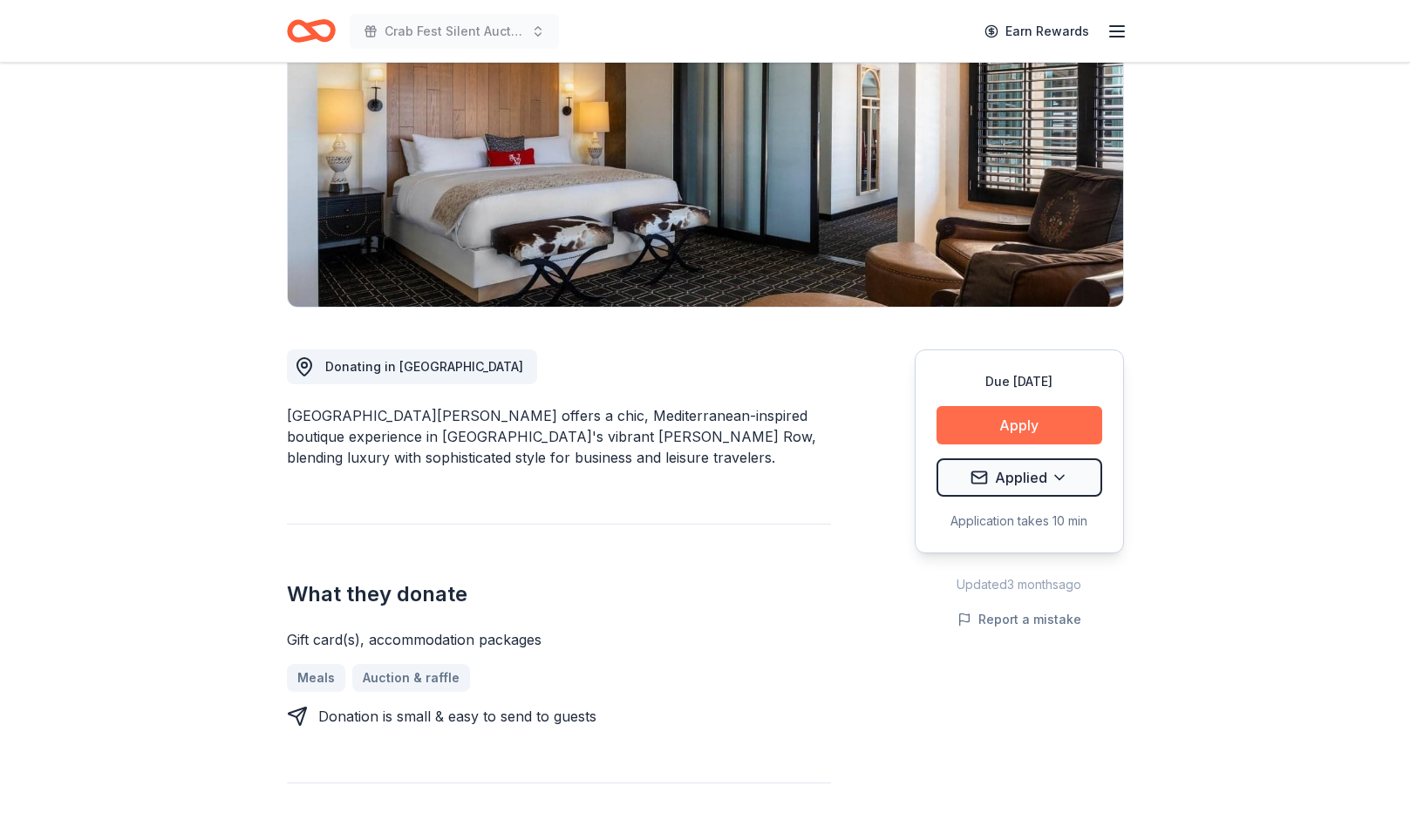
click at [1017, 445] on button "Apply" at bounding box center [1020, 426] width 166 height 39
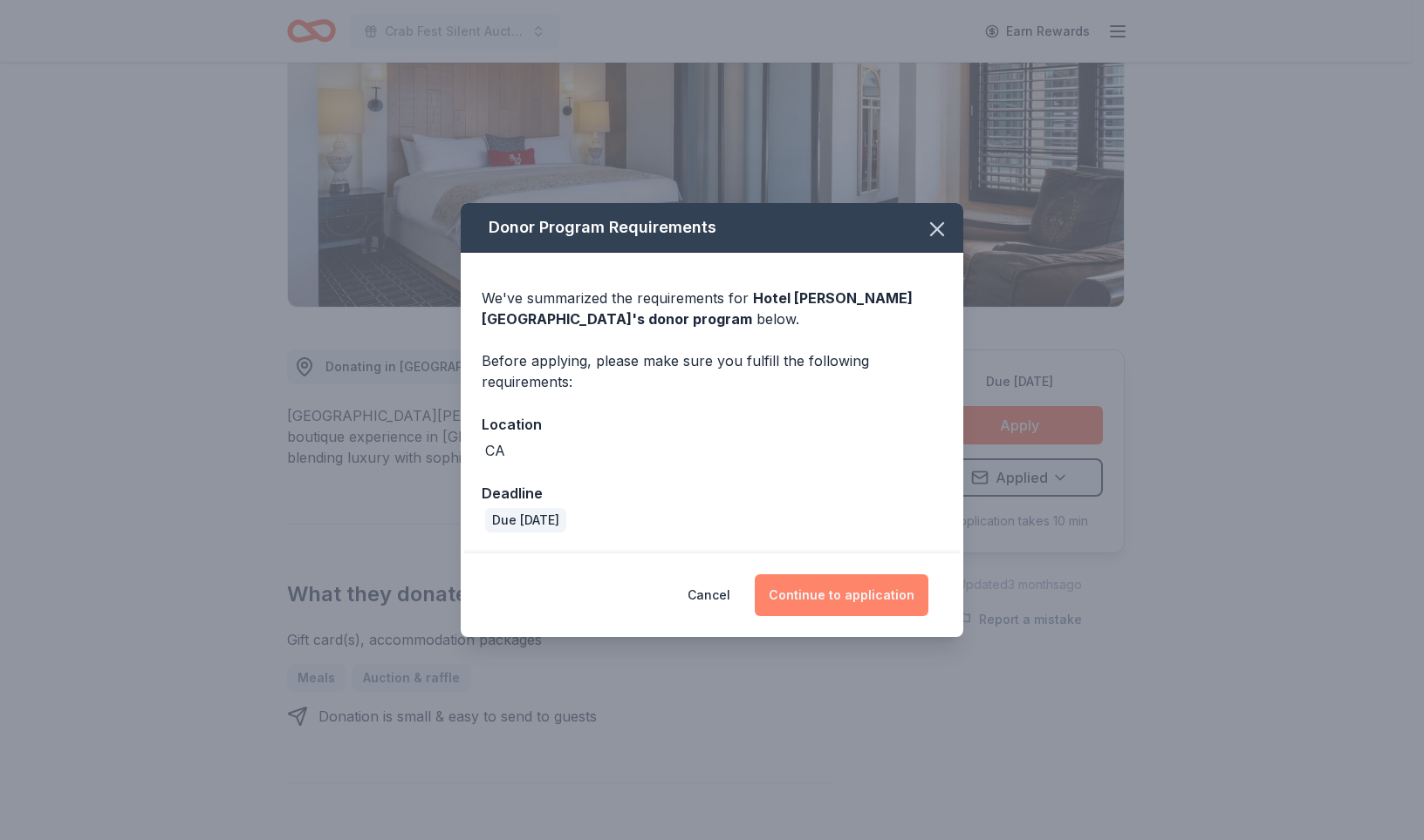
click at [889, 616] on button "Continue to application" at bounding box center [841, 595] width 174 height 42
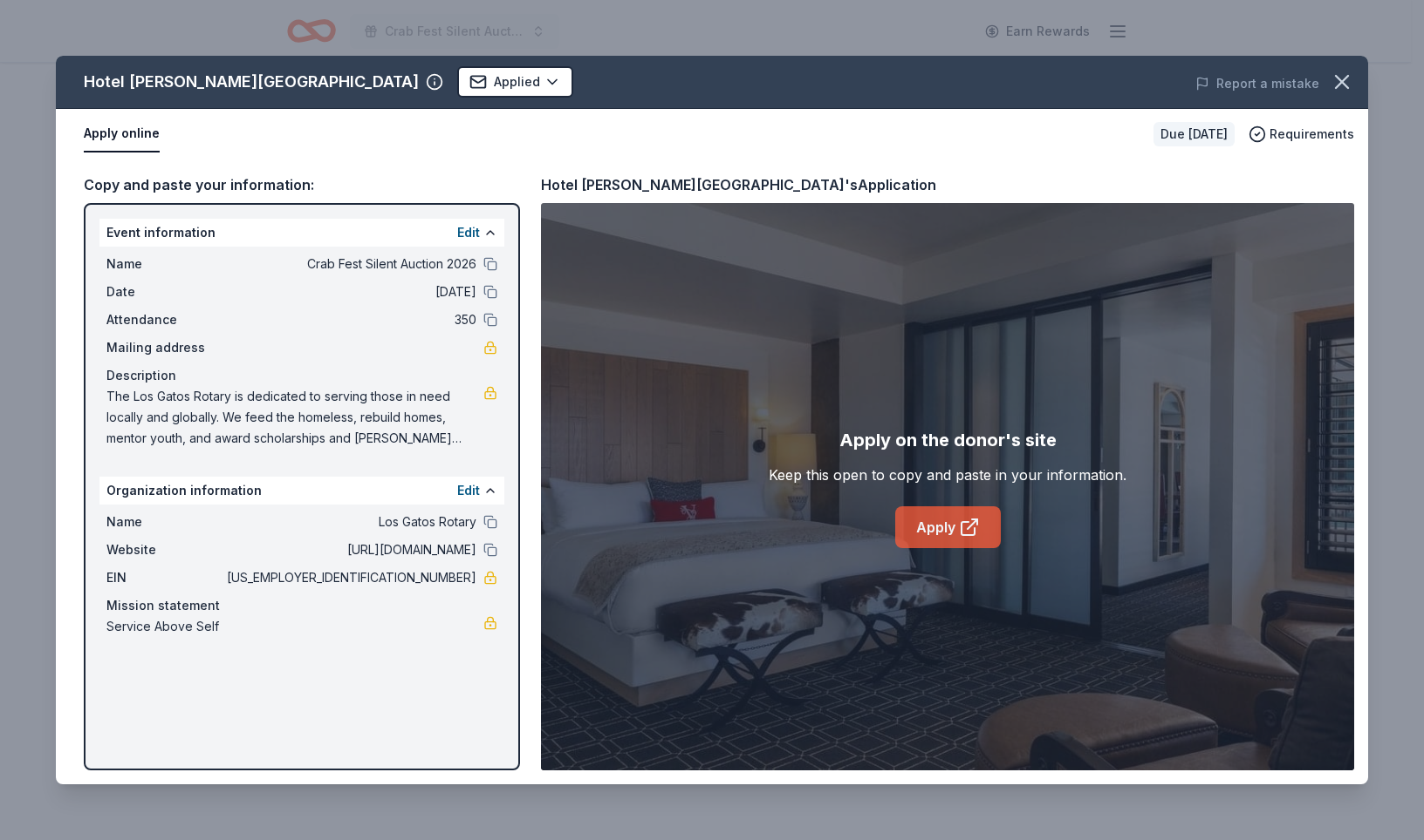
click at [934, 548] on link "Apply" at bounding box center [947, 527] width 105 height 42
click at [1335, 88] on icon "button" at bounding box center [1341, 82] width 13 height 13
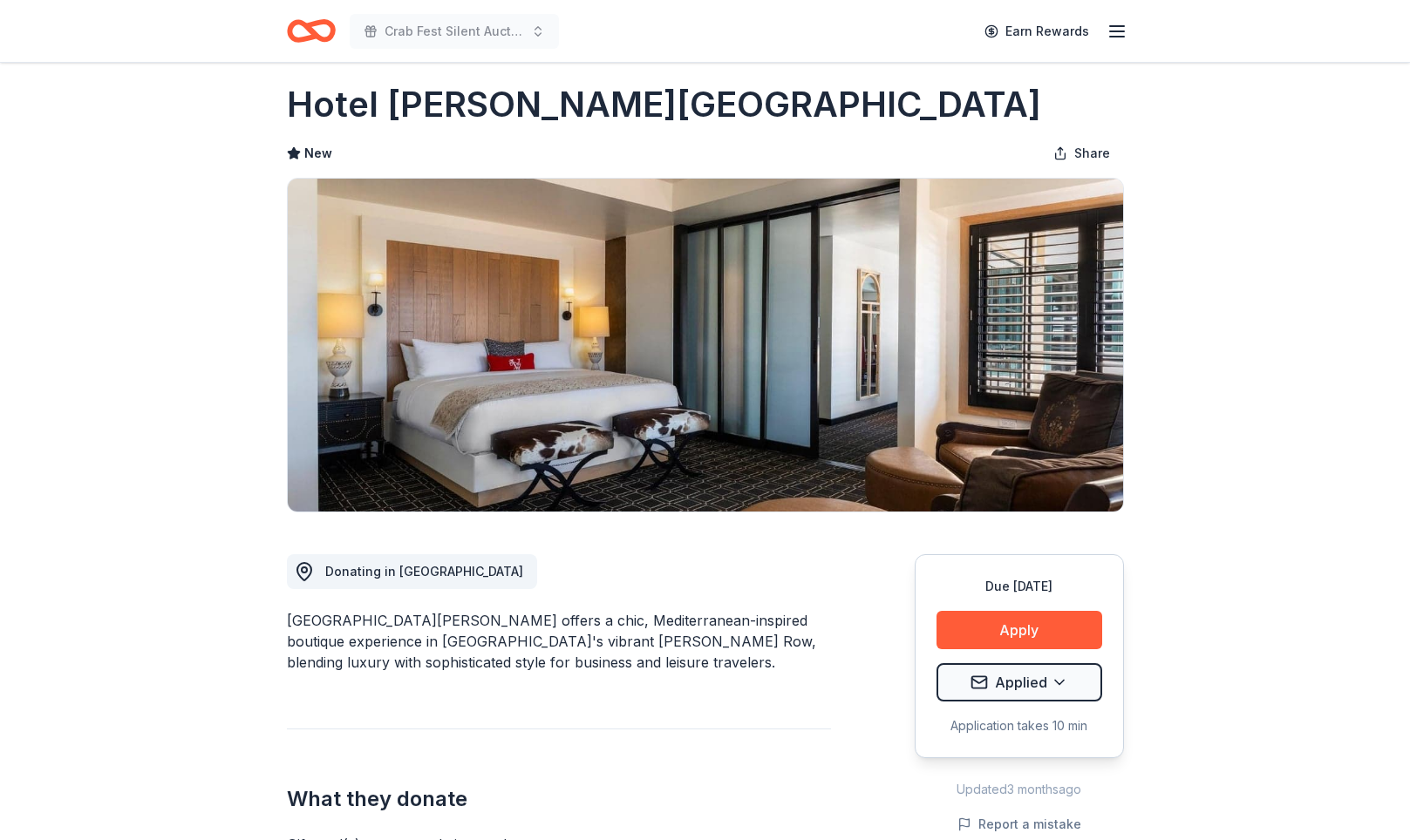
scroll to position [0, 0]
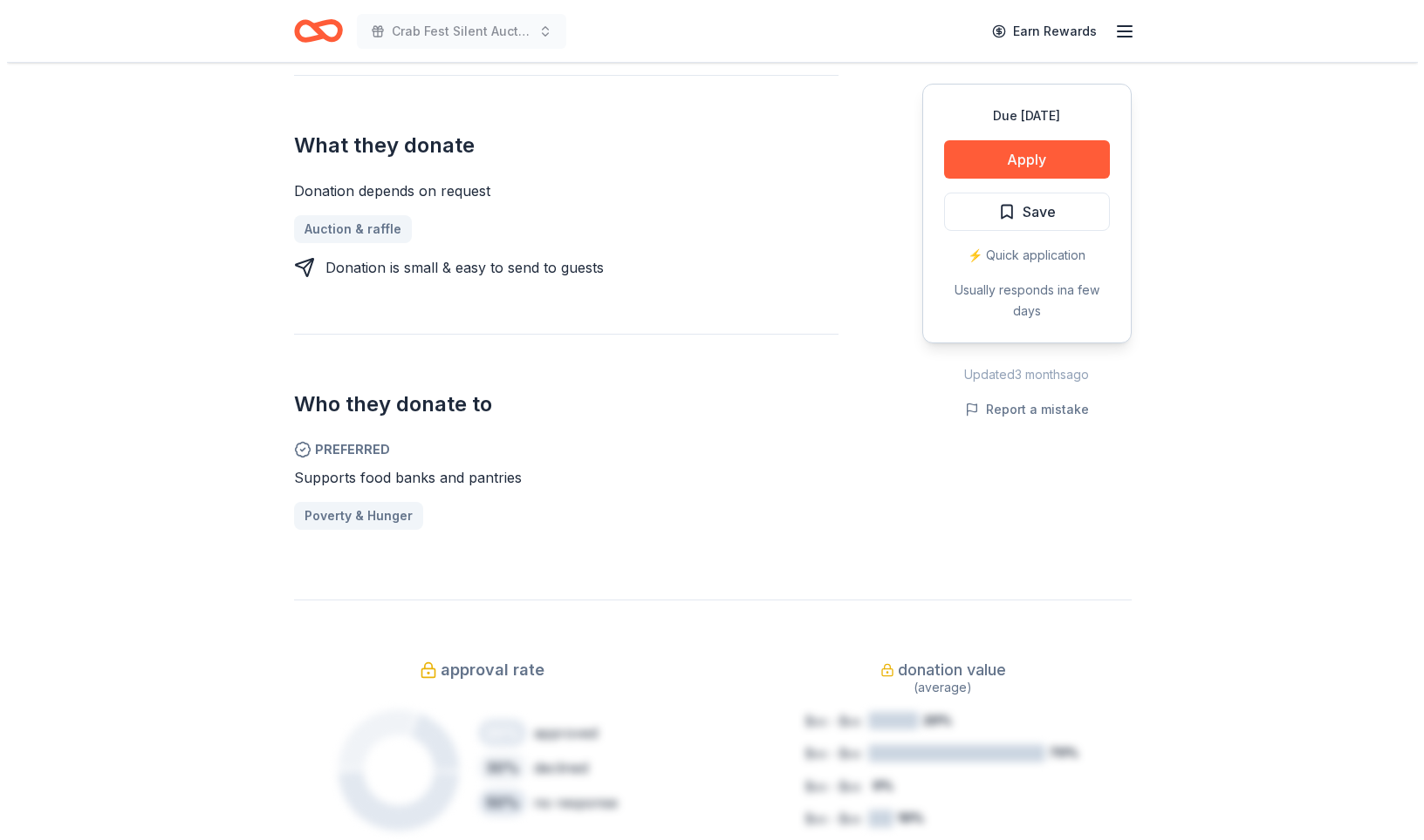
scroll to position [854, 0]
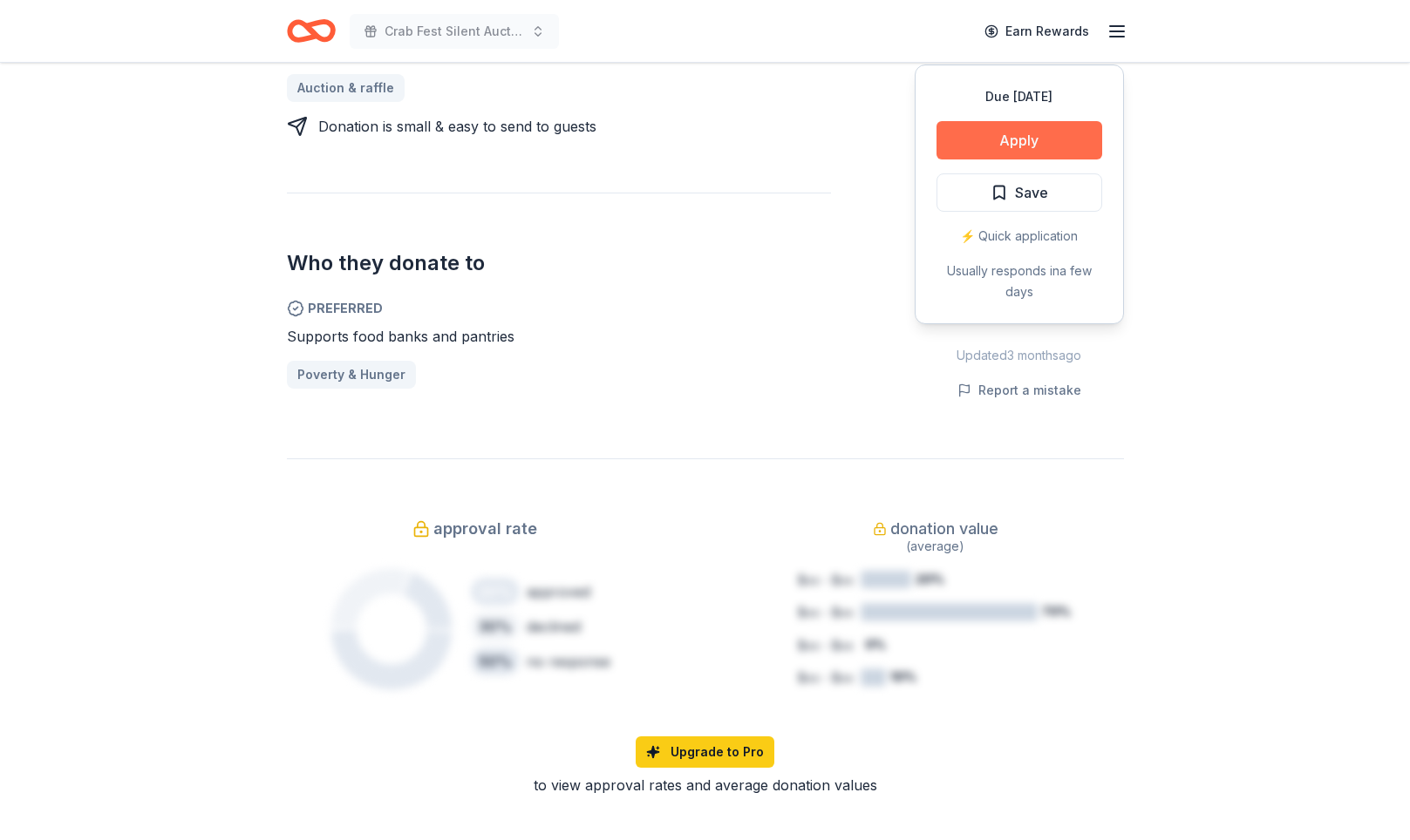
click at [985, 159] on button "Apply" at bounding box center [1020, 141] width 166 height 39
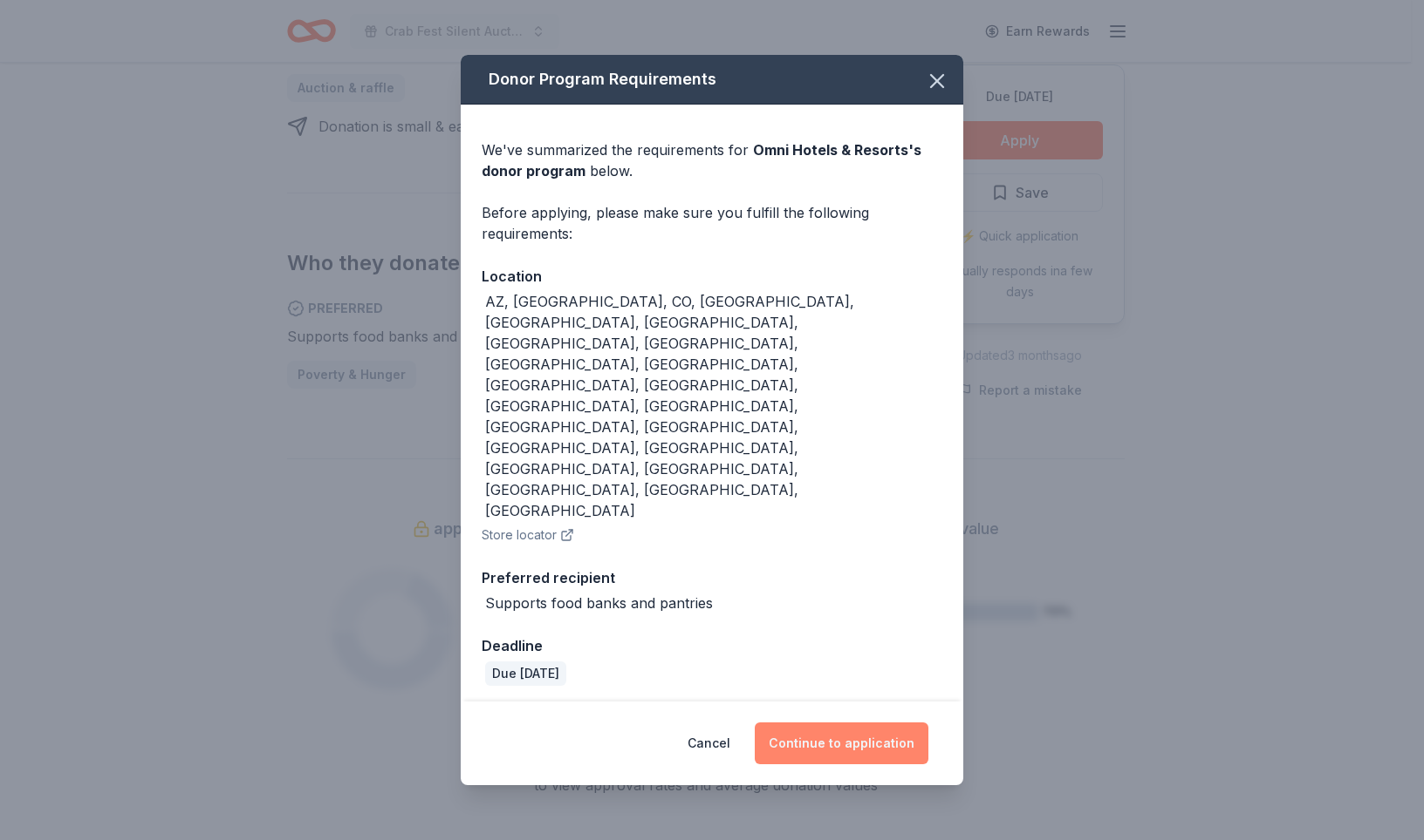
click at [870, 723] on button "Continue to application" at bounding box center [841, 743] width 174 height 42
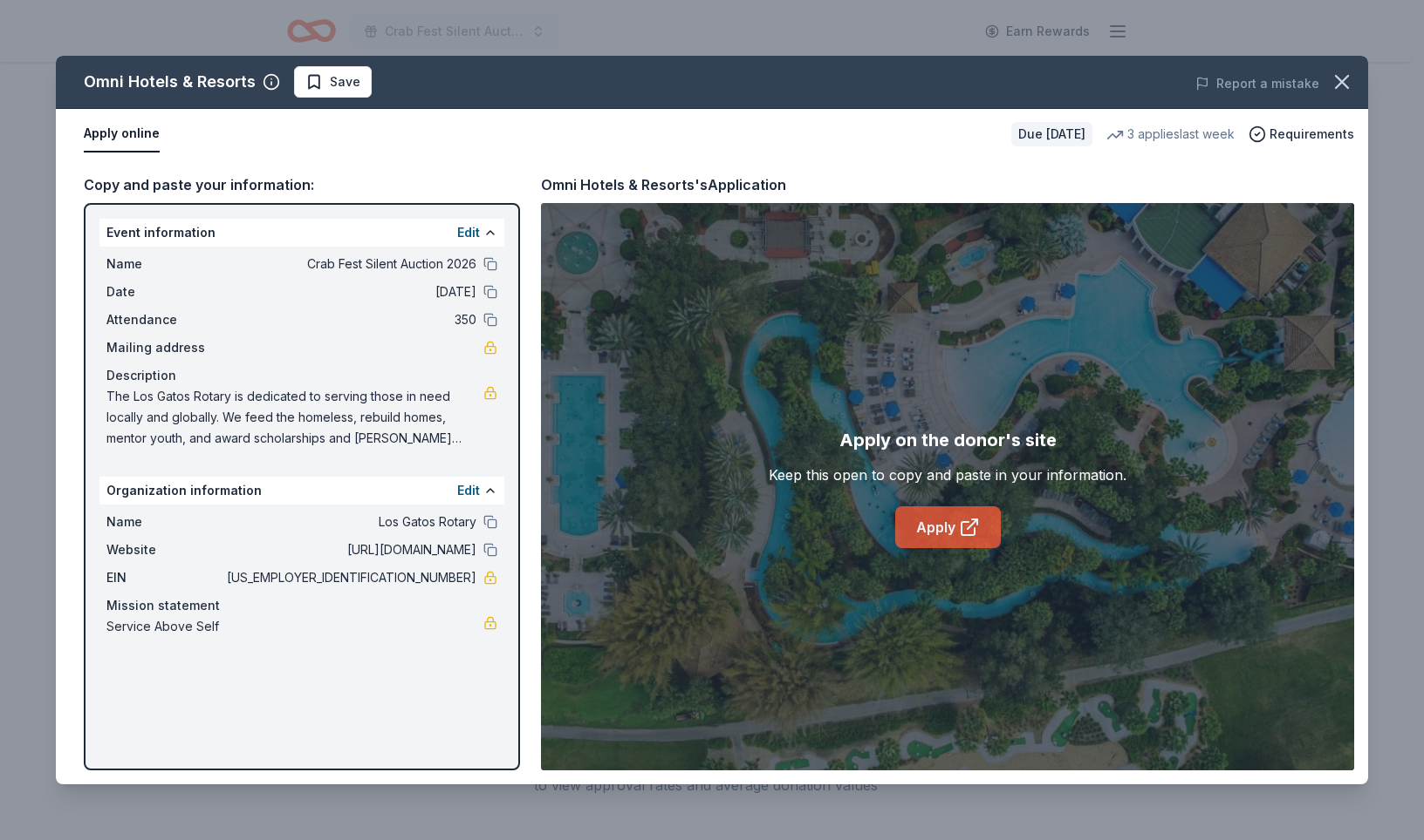
click at [922, 548] on link "Apply" at bounding box center [947, 527] width 105 height 42
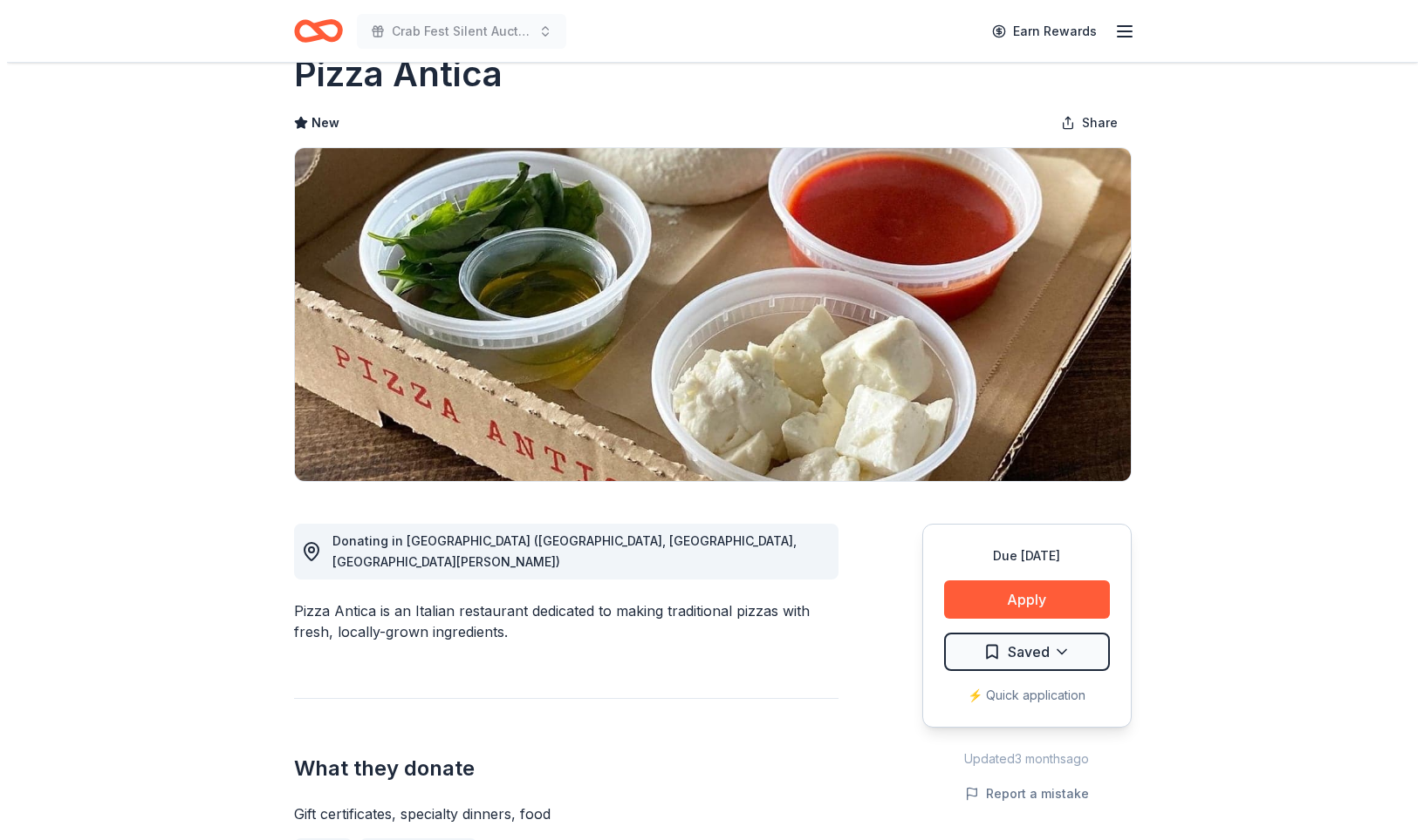
scroll to position [51, 0]
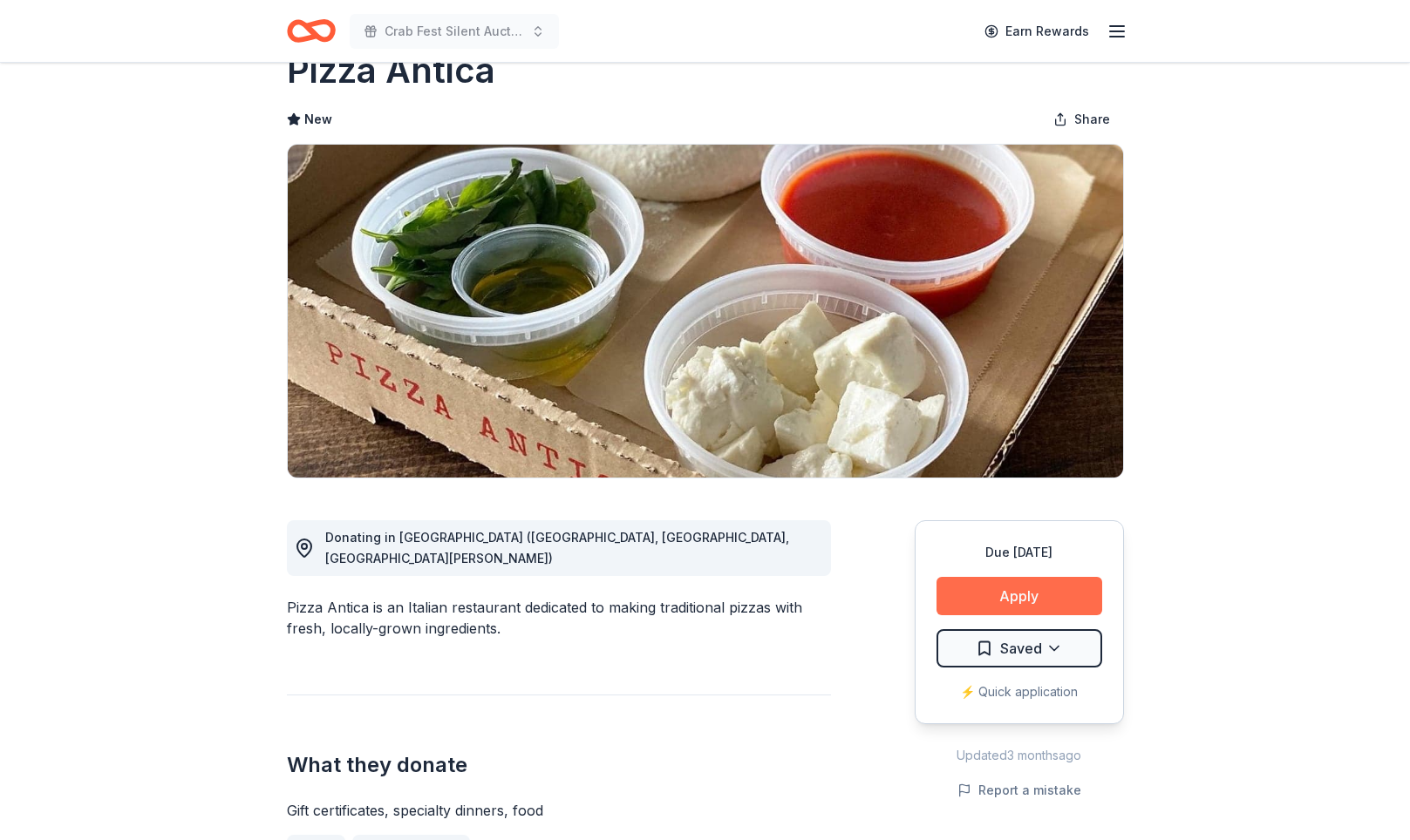
click at [991, 615] on button "Apply" at bounding box center [1020, 597] width 166 height 39
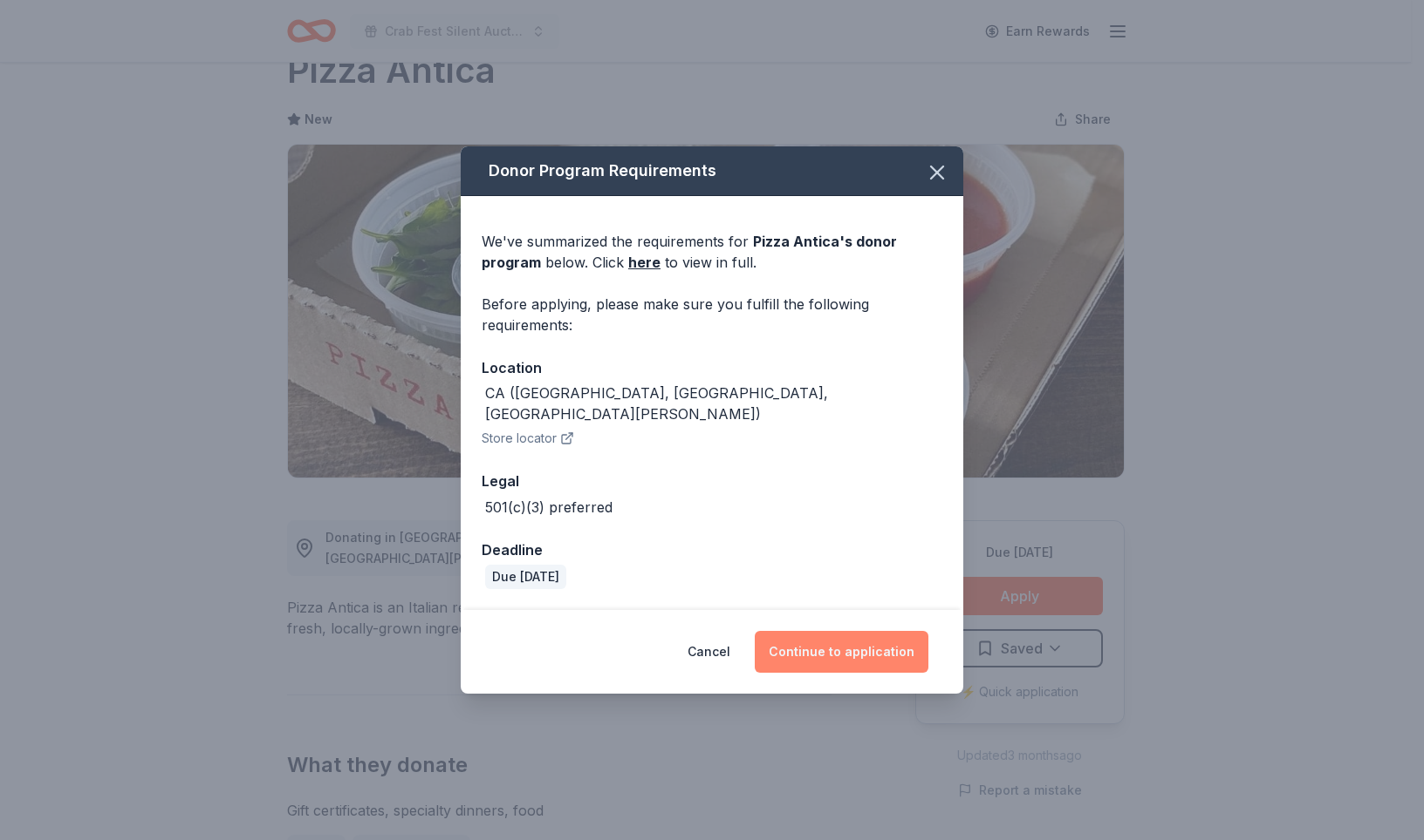
click at [883, 673] on button "Continue to application" at bounding box center [841, 652] width 174 height 42
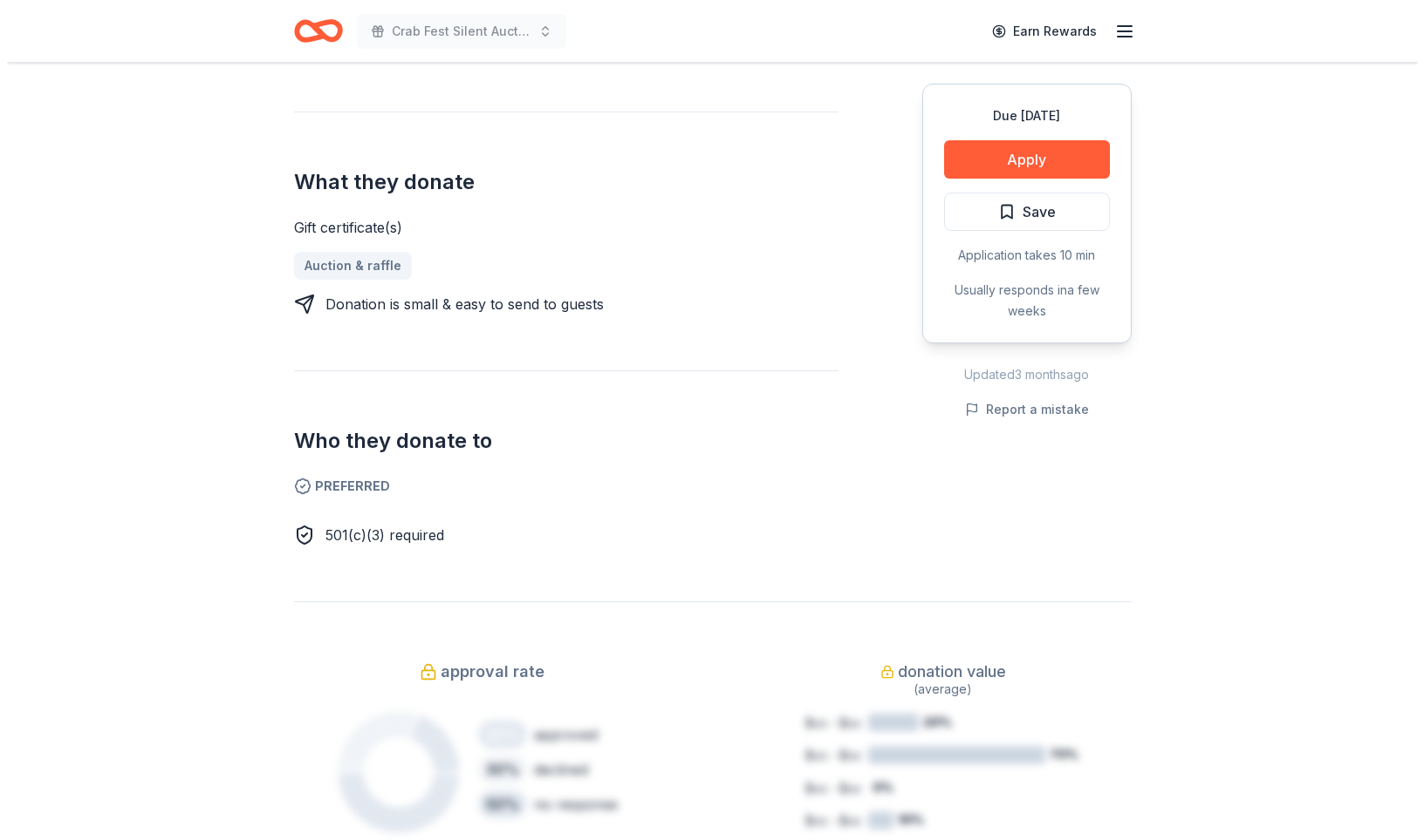
scroll to position [692, 0]
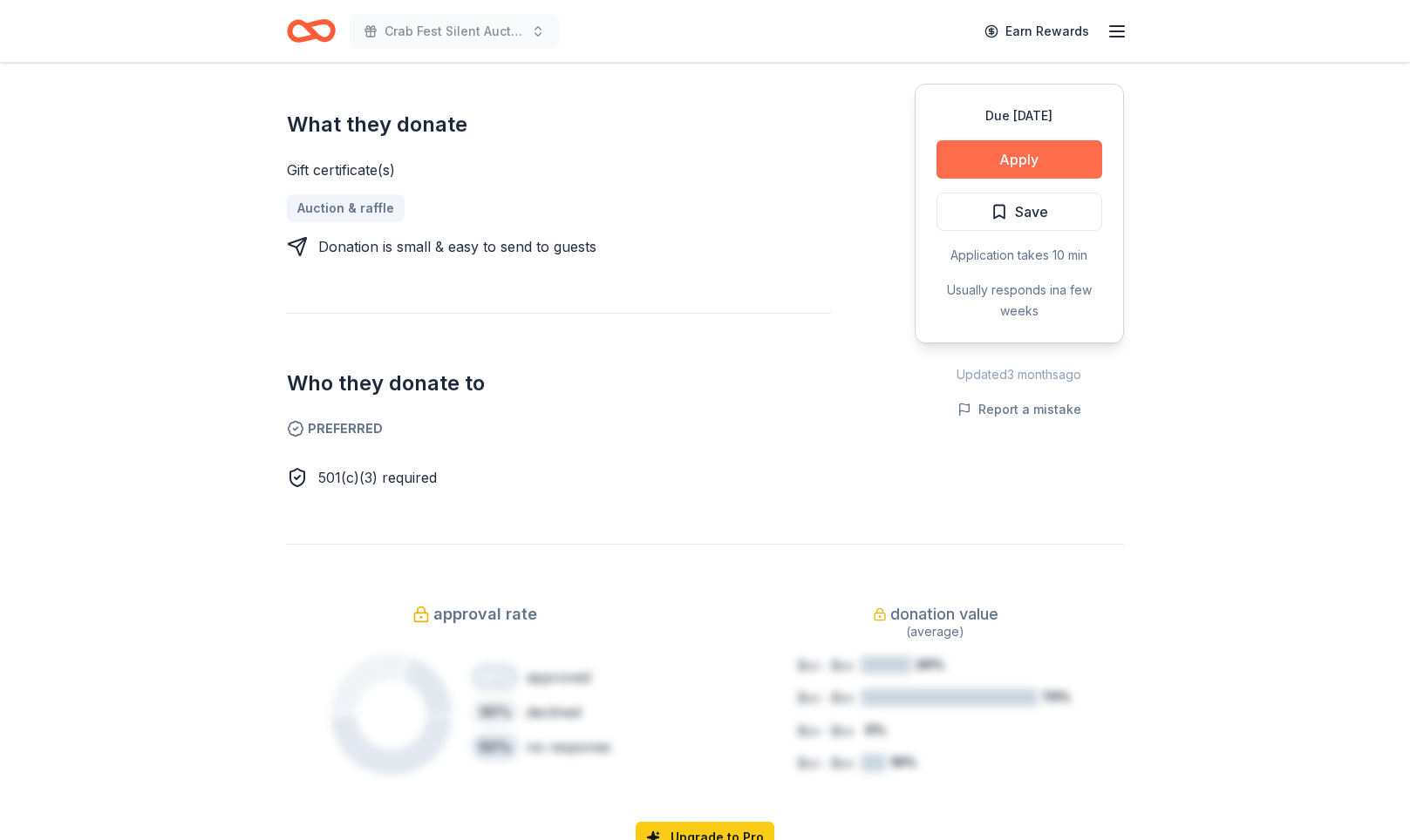
click at [1002, 179] on button "Apply" at bounding box center [1020, 159] width 166 height 39
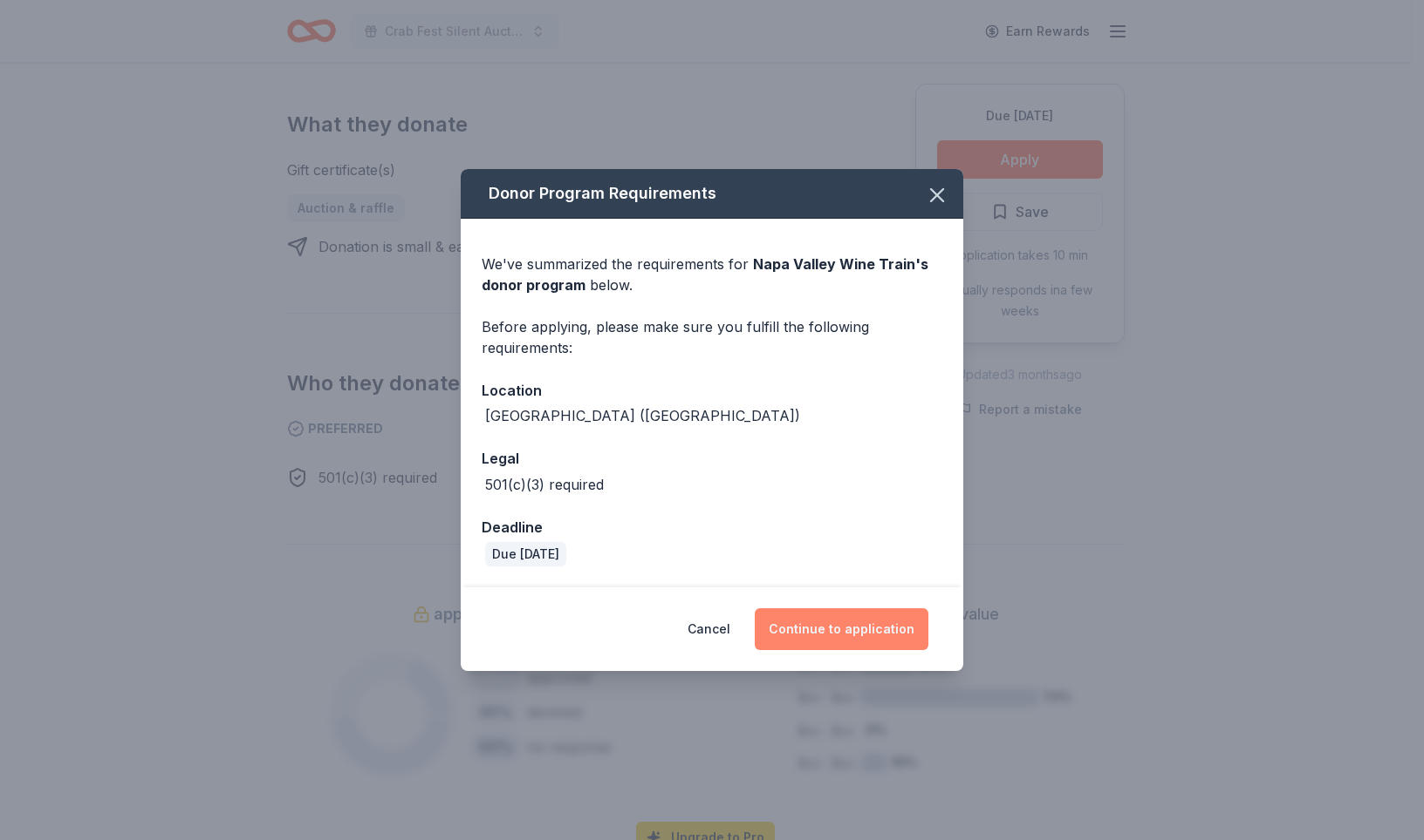
click at [912, 651] on button "Continue to application" at bounding box center [841, 629] width 174 height 42
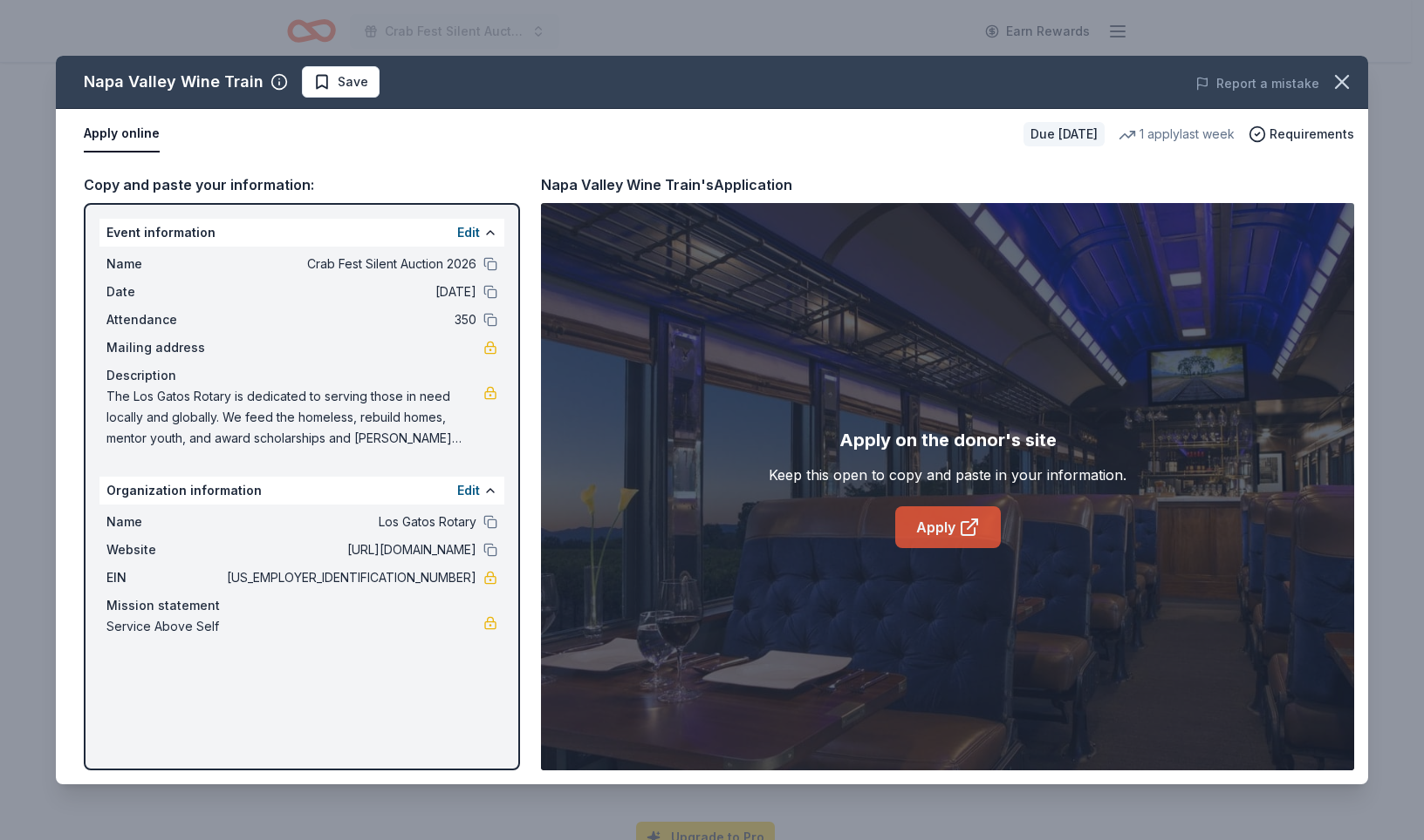
click at [960, 547] on link "Apply" at bounding box center [947, 527] width 105 height 42
click at [368, 93] on span "Save" at bounding box center [353, 82] width 31 height 21
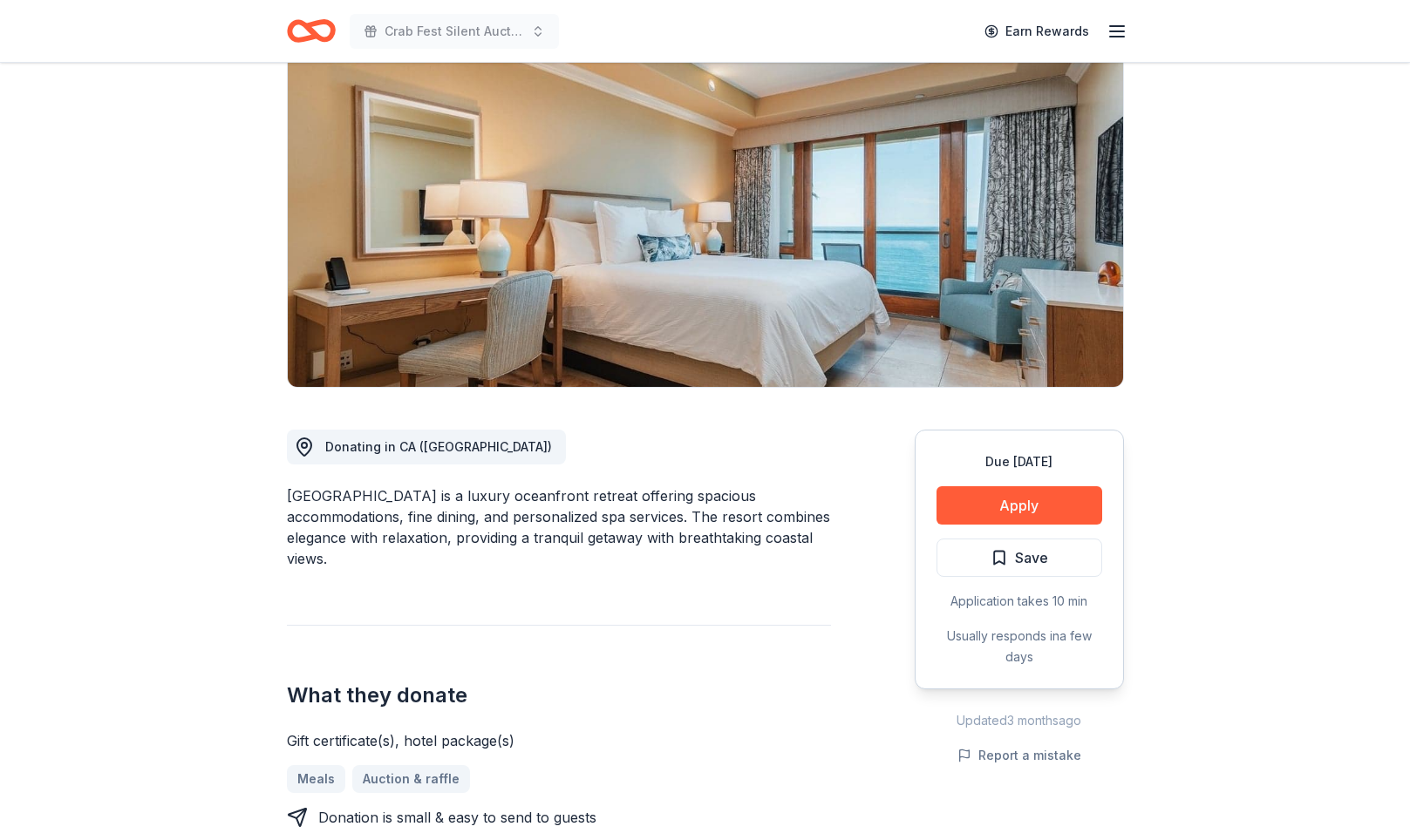
scroll to position [198, 0]
